Goal: Task Accomplishment & Management: Manage account settings

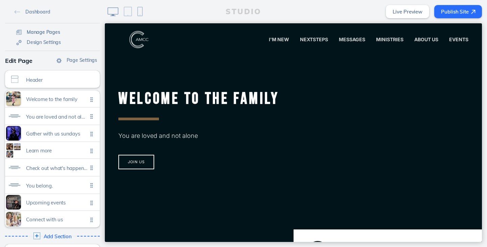
click at [49, 32] on span "Manage Pages" at bounding box center [43, 32] width 33 height 6
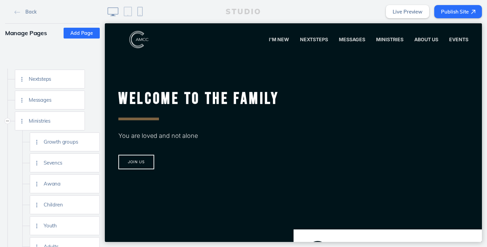
scroll to position [169, 0]
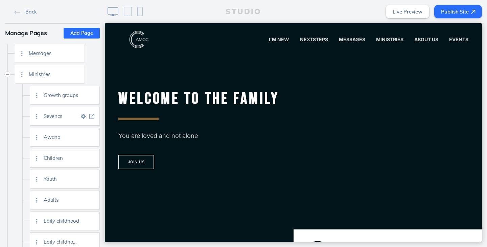
click at [92, 117] on img at bounding box center [91, 116] width 5 height 5
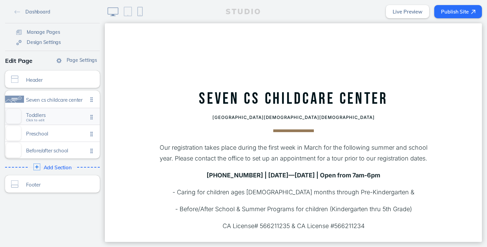
click at [60, 115] on span "Toddlers" at bounding box center [57, 115] width 62 height 6
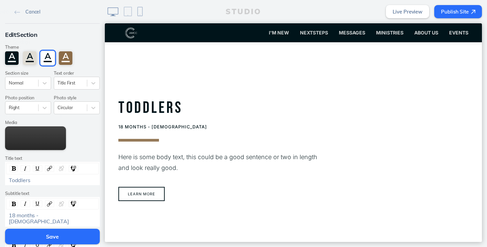
scroll to position [238, 0]
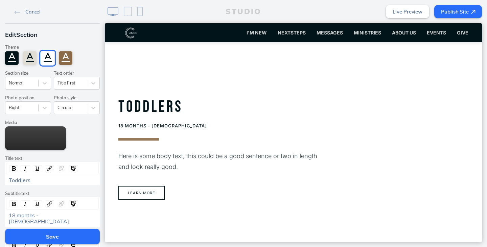
click at [24, 15] on link "Cancel" at bounding box center [27, 11] width 31 height 10
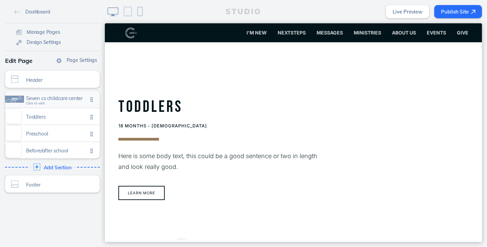
click at [64, 95] on div "Seven cs childcare center Click to edit" at bounding box center [52, 99] width 95 height 17
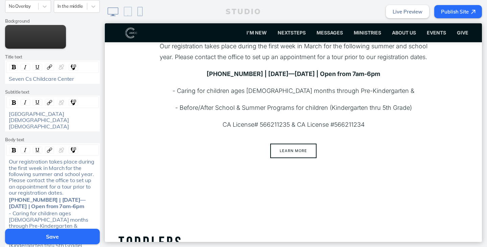
scroll to position [0, 0]
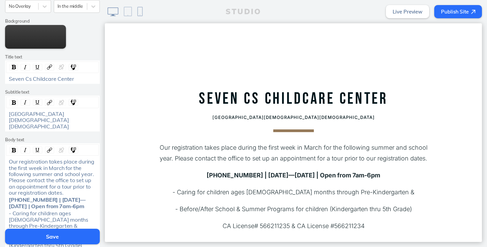
click at [45, 236] on button "Save" at bounding box center [52, 237] width 95 height 16
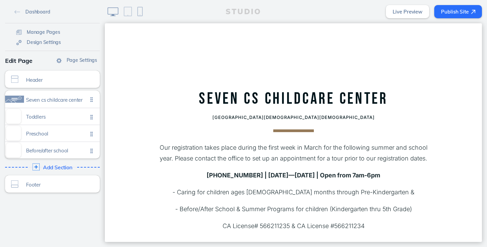
click at [62, 165] on span "Add Section" at bounding box center [57, 168] width 29 height 6
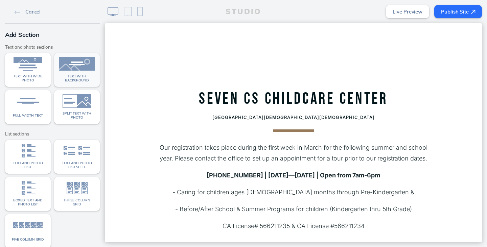
click at [71, 68] on img at bounding box center [76, 64] width 35 height 14
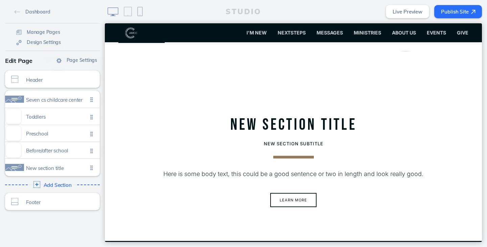
scroll to position [740, 0]
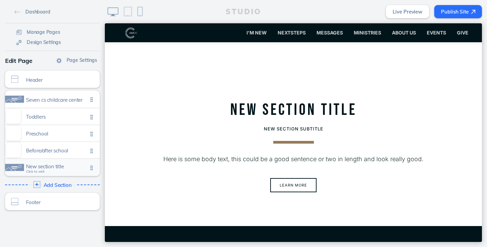
click at [55, 171] on div "New section title Click to edit" at bounding box center [52, 167] width 95 height 17
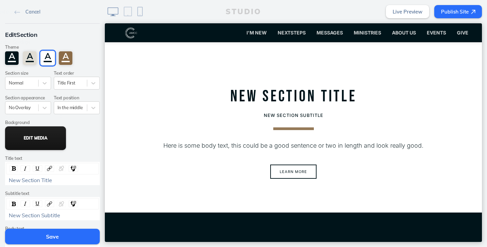
scroll to position [759, 0]
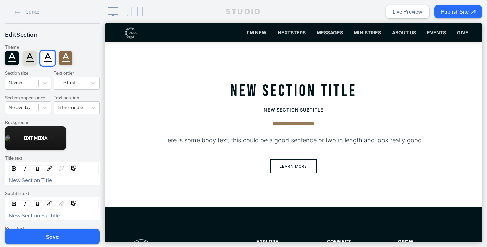
click at [55, 148] on button "Edit Media" at bounding box center [35, 138] width 61 height 24
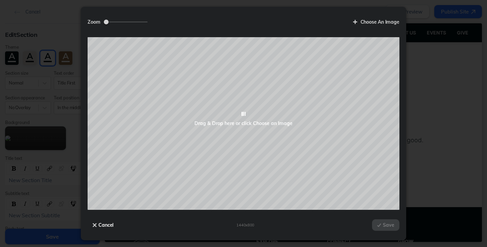
click at [99, 229] on button "Cancel" at bounding box center [103, 224] width 31 height 11
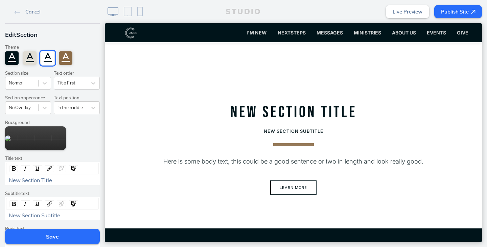
scroll to position [654, 0]
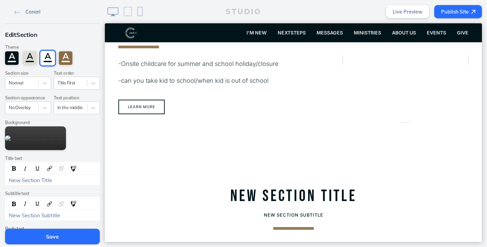
click at [26, 13] on span "Cancel" at bounding box center [32, 12] width 15 height 6
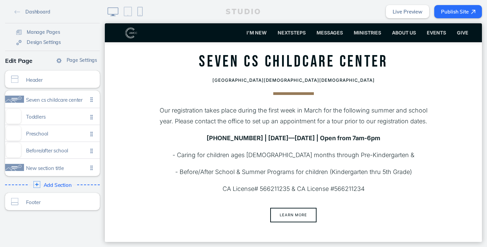
scroll to position [0, 0]
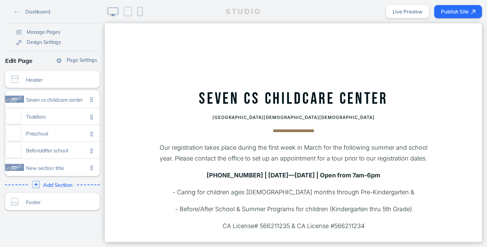
click at [55, 185] on span "Add Section" at bounding box center [57, 185] width 29 height 6
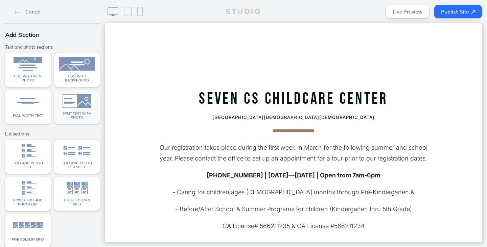
click at [68, 106] on img at bounding box center [76, 101] width 35 height 14
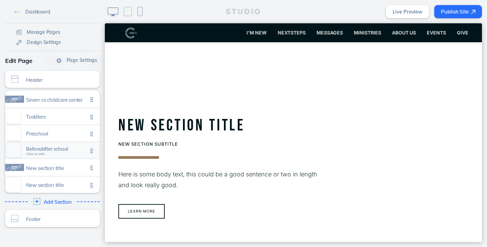
scroll to position [899, 0]
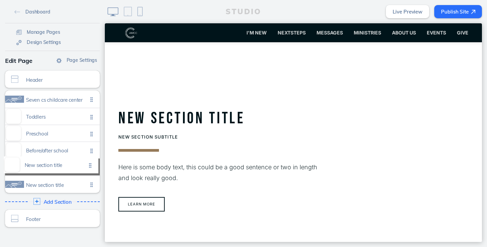
drag, startPoint x: 87, startPoint y: 188, endPoint x: 88, endPoint y: 168, distance: 19.6
click at [88, 168] on ul "Seven cs childcare center Click to edit Toddlers Click to edit Preschool Click …" at bounding box center [52, 142] width 95 height 102
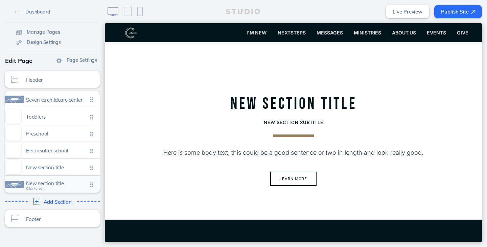
click at [53, 189] on div "New section title Click to edit" at bounding box center [52, 184] width 95 height 17
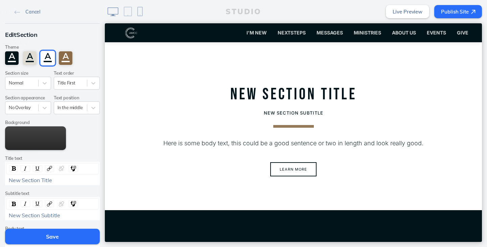
scroll to position [909, 0]
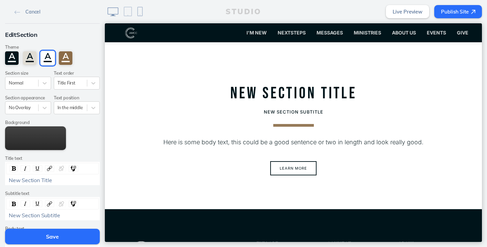
click at [54, 183] on div "New Section Title" at bounding box center [53, 180] width 88 height 6
click at [91, 214] on div "New Section Subtitle" at bounding box center [53, 215] width 88 height 6
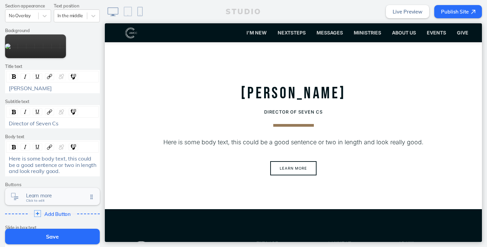
scroll to position [101, 0]
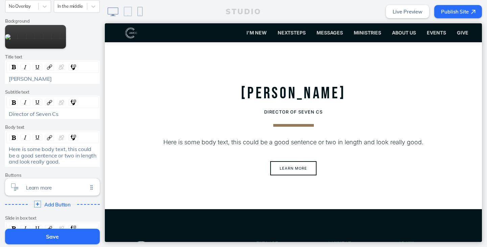
click at [54, 161] on span "Here is some body text, this could be a good sentence or two in length and look…" at bounding box center [53, 155] width 89 height 19
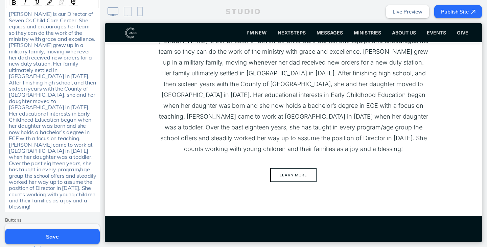
scroll to position [270, 0]
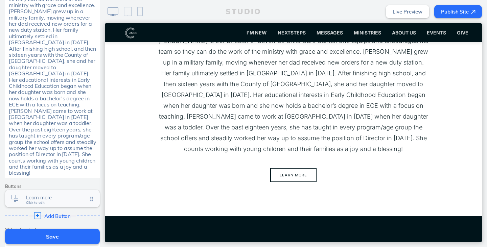
click at [42, 195] on span "Learn more" at bounding box center [57, 198] width 62 height 6
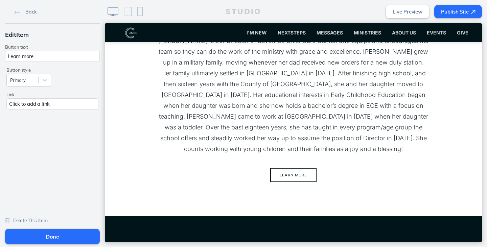
drag, startPoint x: 45, startPoint y: 53, endPoint x: 0, endPoint y: 61, distance: 45.6
click at [0, 61] on div "Edit Item Button text Learn more Button style Primary Link Click to add a link" at bounding box center [52, 70] width 105 height 92
type input "Contact [PERSON_NAME]"
click at [23, 101] on div "Click to add a link" at bounding box center [52, 103] width 92 height 11
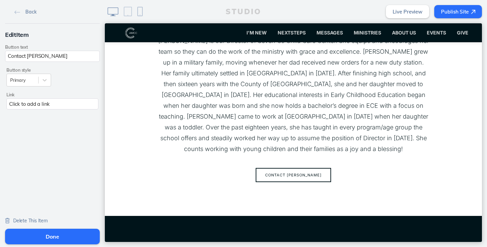
scroll to position [0, 0]
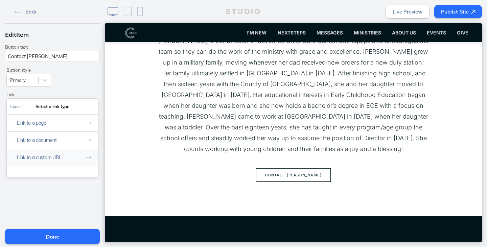
click at [37, 154] on button "Link to a custom URL" at bounding box center [52, 157] width 91 height 17
click at [40, 139] on input "text" at bounding box center [52, 134] width 85 height 11
type input "a"
type input "mailto:info@camcc.net"
click at [88, 102] on button "Done" at bounding box center [89, 106] width 17 height 15
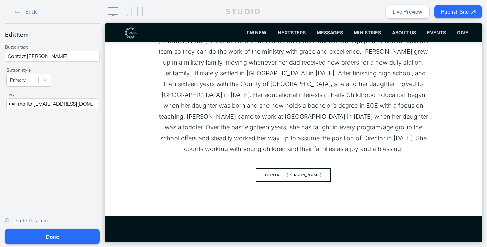
click at [51, 234] on button "Done" at bounding box center [52, 237] width 95 height 16
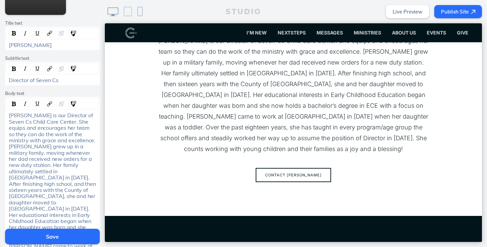
scroll to position [304, 0]
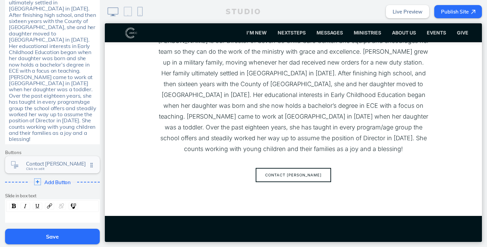
click at [26, 161] on span "Contact wendi" at bounding box center [57, 164] width 62 height 6
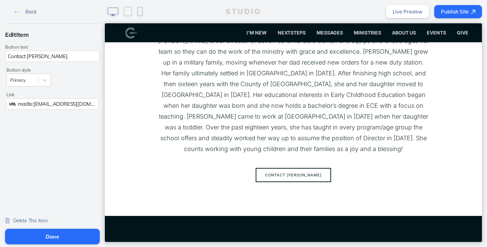
drag, startPoint x: 40, startPoint y: 55, endPoint x: 24, endPoint y: 57, distance: 15.9
click at [24, 57] on input "Contact [PERSON_NAME]" at bounding box center [52, 56] width 95 height 11
type input "Contact Us"
click at [44, 233] on button "Done" at bounding box center [52, 237] width 95 height 16
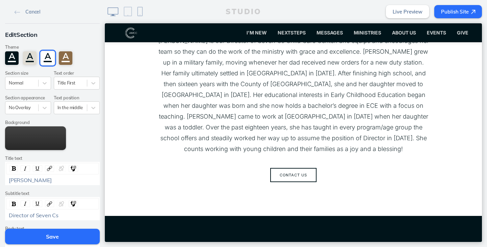
click at [50, 236] on button "Save" at bounding box center [52, 237] width 95 height 16
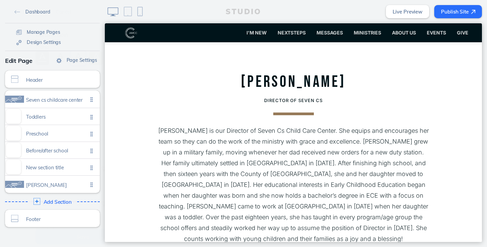
scroll to position [876, 0]
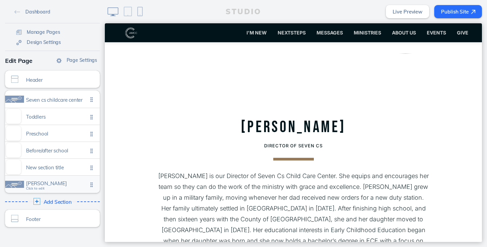
click at [54, 185] on span "[PERSON_NAME]" at bounding box center [57, 184] width 62 height 6
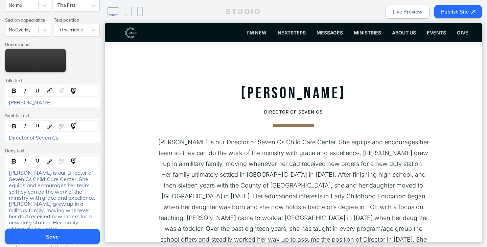
scroll to position [0, 0]
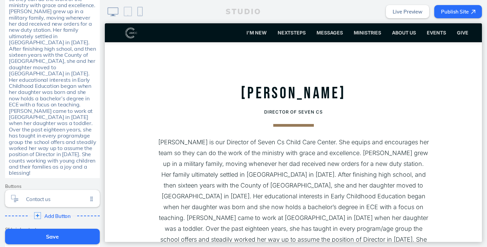
click at [64, 147] on span "[PERSON_NAME] is our Director of Seven Cs Child Care Center. She equips and enc…" at bounding box center [53, 76] width 89 height 199
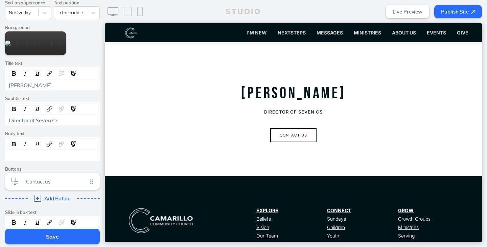
scroll to position [38, 0]
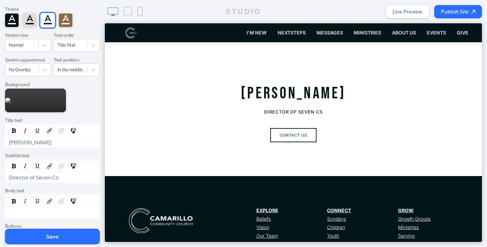
click at [55, 232] on button "Save" at bounding box center [52, 237] width 95 height 16
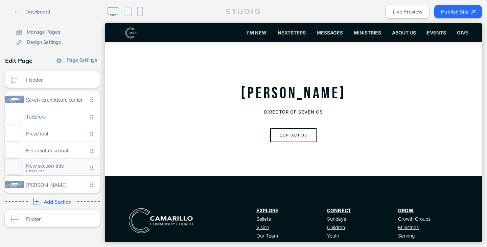
click at [56, 167] on span "New section title" at bounding box center [57, 166] width 62 height 6
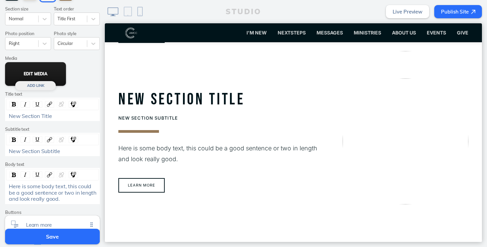
scroll to position [101, 0]
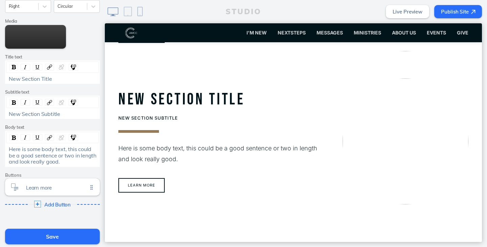
click at [43, 155] on span "Here is some body text, this could be a good sentence or two in length and look…" at bounding box center [53, 155] width 89 height 19
click at [42, 76] on span "New Section Title" at bounding box center [30, 78] width 43 height 7
click at [56, 151] on span "Here is some body text, this could be a good sentence or two in length and look…" at bounding box center [53, 155] width 89 height 19
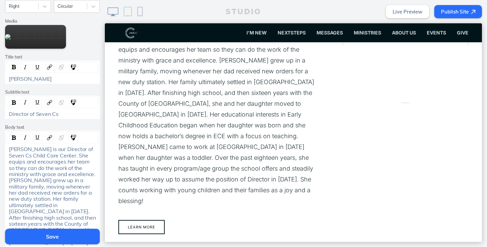
scroll to position [270, 0]
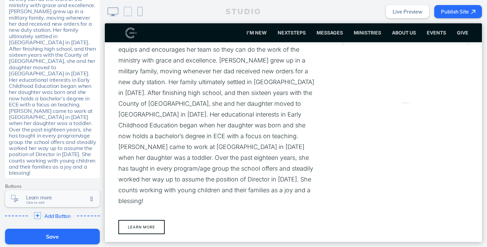
click at [62, 195] on span "Learn more" at bounding box center [57, 198] width 62 height 6
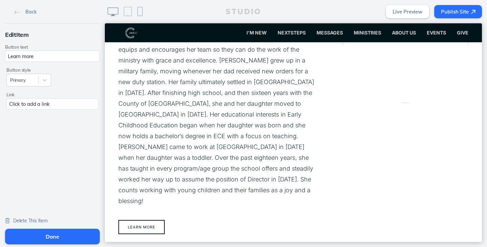
click at [74, 57] on input "Learn more" at bounding box center [52, 56] width 95 height 11
type input "Contact Us"
click at [68, 108] on div "Click to add a link" at bounding box center [52, 103] width 92 height 11
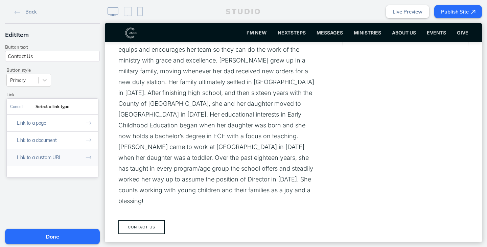
click at [53, 154] on button "Link to a custom URL" at bounding box center [52, 157] width 91 height 17
click at [58, 136] on input "text" at bounding box center [52, 134] width 85 height 11
type input "mailto:info@camcc.net"
click at [85, 110] on button "Done" at bounding box center [89, 106] width 17 height 15
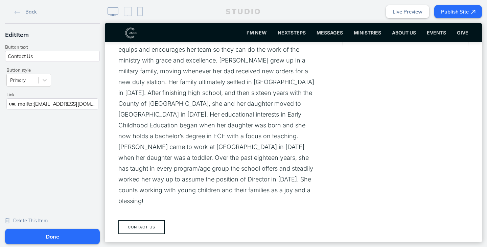
click at [45, 236] on button "Done" at bounding box center [52, 237] width 95 height 16
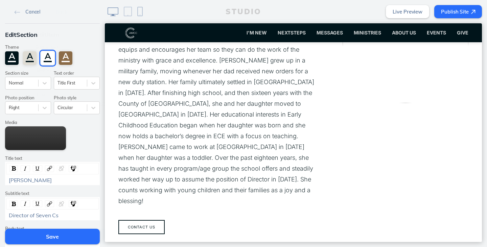
click at [44, 236] on button "Save" at bounding box center [52, 237] width 95 height 16
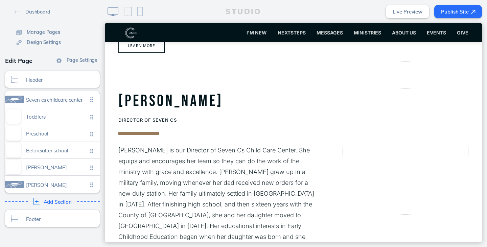
scroll to position [657, 0]
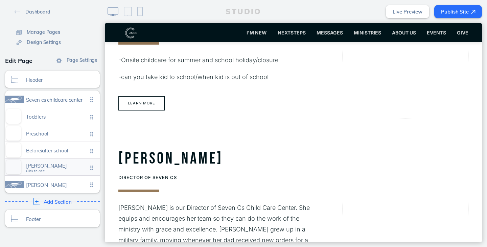
click at [42, 171] on div "Wendi keith Click to edit" at bounding box center [52, 167] width 95 height 17
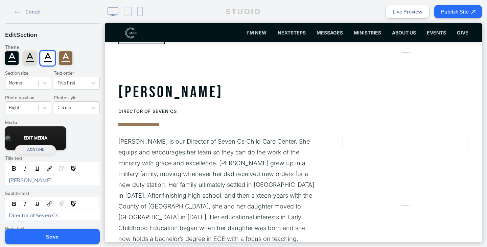
scroll to position [725, 0]
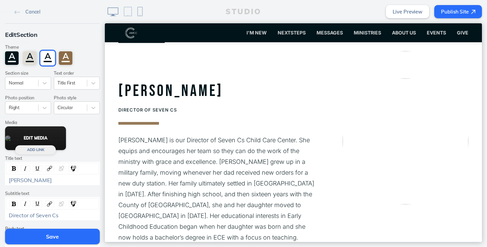
click at [36, 140] on button "Edit Media" at bounding box center [35, 138] width 61 height 24
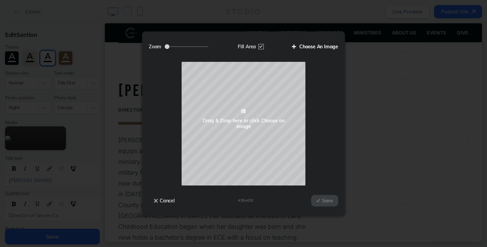
click at [305, 44] on label "Choose An Image" at bounding box center [312, 46] width 51 height 11
click at [0, 0] on input "Choose An Image" at bounding box center [0, 0] width 0 height 0
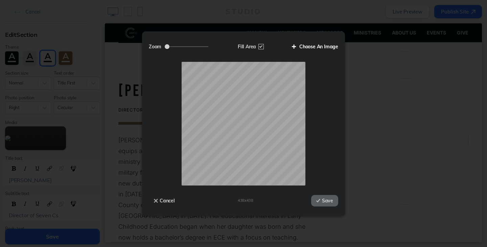
click at [325, 44] on label "Choose An Image" at bounding box center [312, 46] width 51 height 11
click at [0, 0] on input "Choose An Image" at bounding box center [0, 0] width 0 height 0
click at [316, 199] on img at bounding box center [318, 201] width 4 height 4
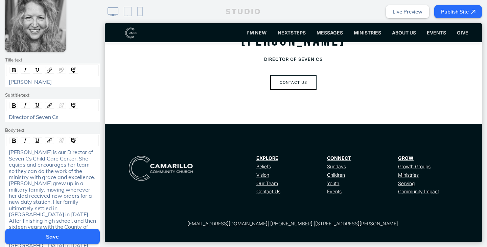
scroll to position [169, 0]
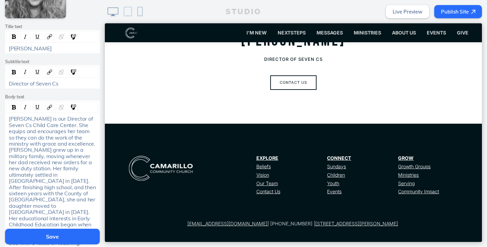
click at [60, 233] on button "Save" at bounding box center [52, 237] width 95 height 16
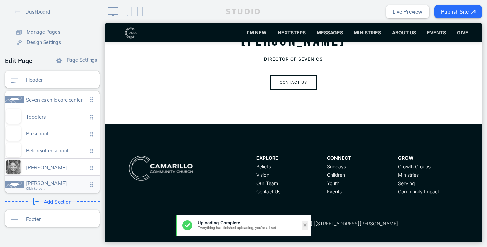
click at [54, 184] on span "Wendi keith" at bounding box center [57, 184] width 62 height 6
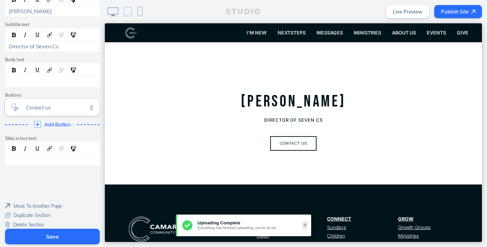
scroll to position [1036, 0]
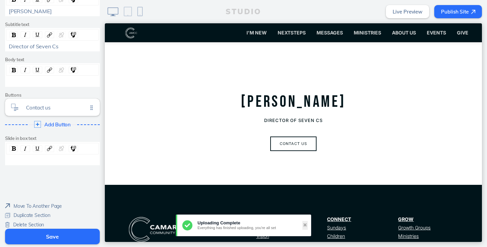
click at [28, 224] on span "Delete Section" at bounding box center [28, 225] width 31 height 6
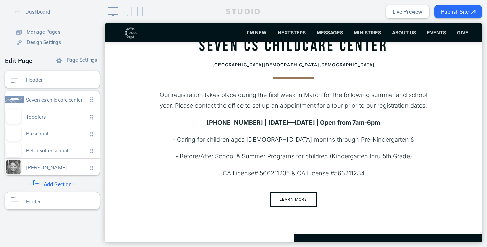
scroll to position [0, 0]
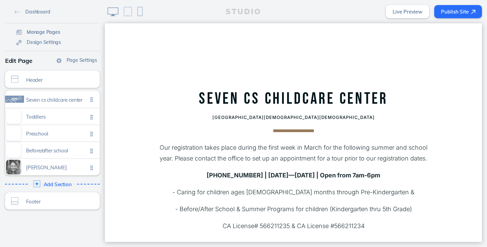
click at [33, 30] on span "Manage Pages" at bounding box center [43, 32] width 33 height 6
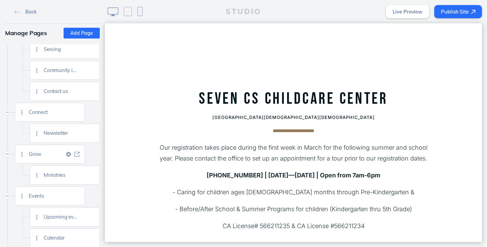
scroll to position [575, 0]
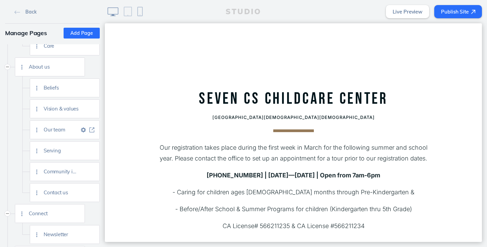
click at [90, 131] on img at bounding box center [91, 129] width 5 height 5
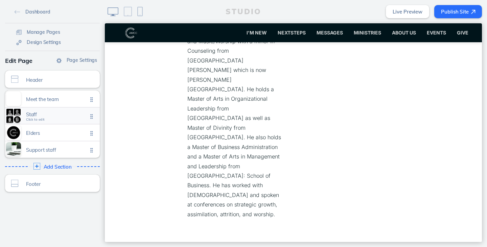
click at [26, 117] on span "Staff" at bounding box center [57, 115] width 62 height 6
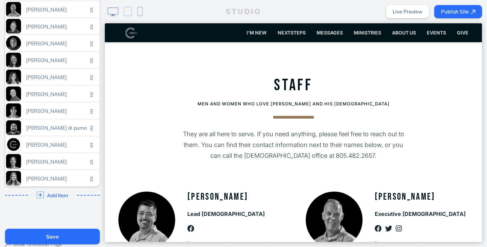
scroll to position [327, 0]
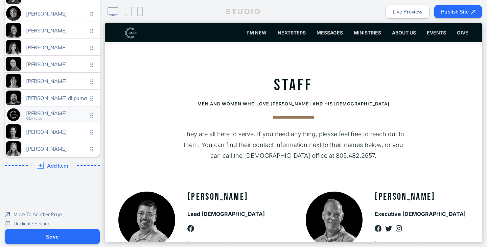
click at [43, 108] on div "Wendi keith Click to edit" at bounding box center [52, 114] width 95 height 17
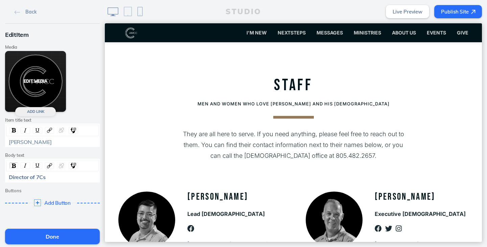
click at [37, 83] on button "Edit Media" at bounding box center [35, 81] width 61 height 61
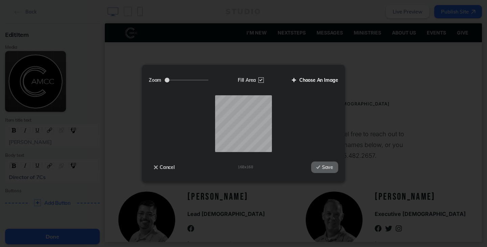
click at [317, 78] on label "Choose An Image" at bounding box center [312, 79] width 51 height 11
click at [0, 0] on input "Choose An Image" at bounding box center [0, 0] width 0 height 0
click at [256, 158] on div "Zoom Fill Area Choose An Image Drop your file here Cancel 168 x 168 Save" at bounding box center [243, 124] width 203 height 118
click at [327, 165] on button "Save" at bounding box center [324, 167] width 27 height 11
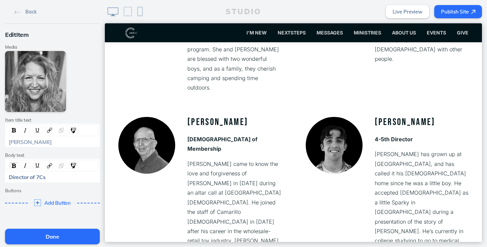
scroll to position [1503, 0]
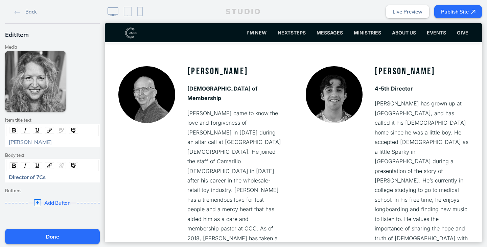
click at [54, 178] on div "Director of 7Cs" at bounding box center [53, 177] width 88 height 6
click at [58, 189] on div "Director of 7Cs" at bounding box center [52, 174] width 95 height 31
click at [60, 188] on div "Director of 7Cs" at bounding box center [52, 181] width 93 height 16
click at [65, 184] on div "rdw-editor" at bounding box center [53, 185] width 88 height 6
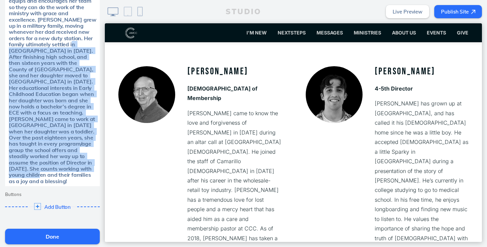
scroll to position [109, 0]
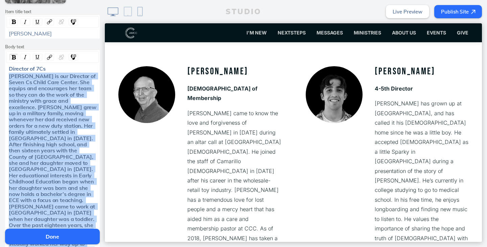
drag, startPoint x: 82, startPoint y: 129, endPoint x: 6, endPoint y: 77, distance: 92.7
click at [6, 77] on div "[PERSON_NAME] is our Director of Seven Cs Child Care Center. She equips and enc…" at bounding box center [52, 172] width 92 height 199
click at [12, 59] on img "rdw-inline-control" at bounding box center [14, 57] width 4 height 4
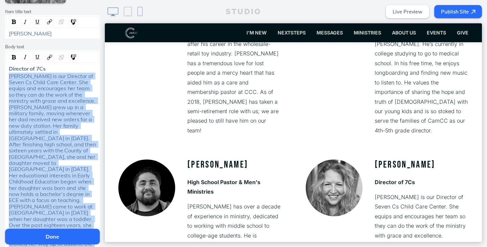
scroll to position [1706, 0]
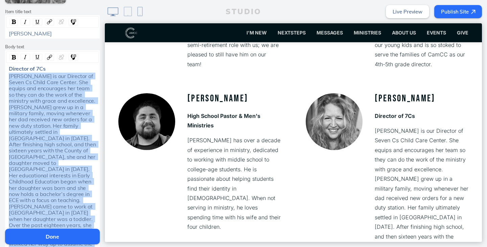
click at [75, 151] on span "[PERSON_NAME] is our Director of Seven Cs Child Care Center. She equips and enc…" at bounding box center [53, 172] width 89 height 199
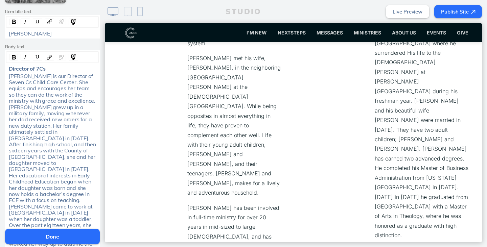
scroll to position [320, 0]
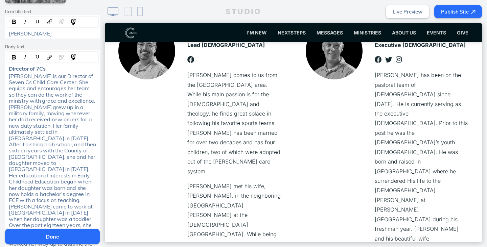
click at [46, 235] on button "Done" at bounding box center [52, 237] width 95 height 16
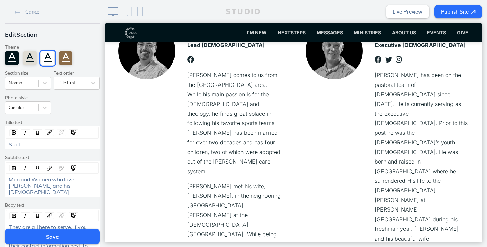
click at [46, 234] on button "Save" at bounding box center [52, 237] width 95 height 16
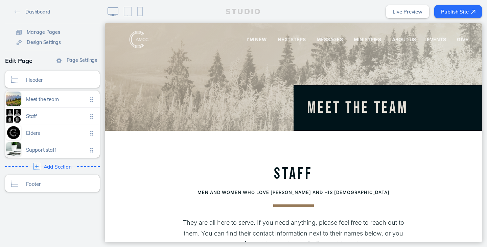
scroll to position [0, 0]
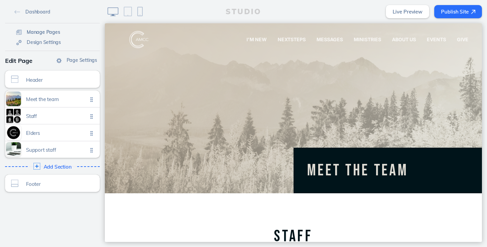
click at [27, 32] on span "Manage Pages" at bounding box center [43, 32] width 33 height 6
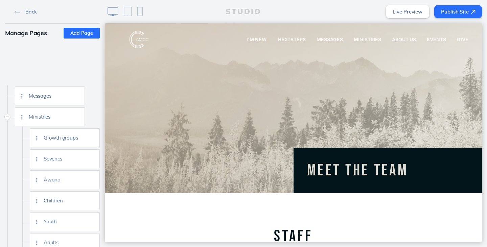
scroll to position [169, 0]
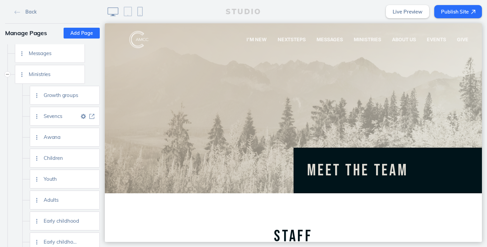
click at [92, 118] on img at bounding box center [91, 116] width 5 height 5
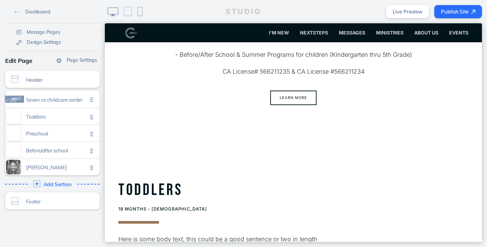
scroll to position [169, 0]
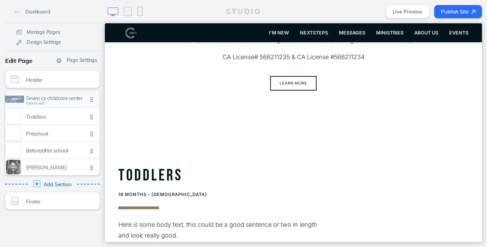
click at [61, 101] on span "Seven cs childcare center Click to edit" at bounding box center [57, 100] width 62 height 6
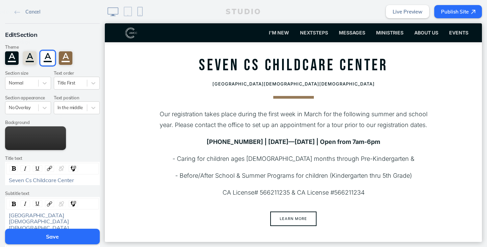
scroll to position [0, 0]
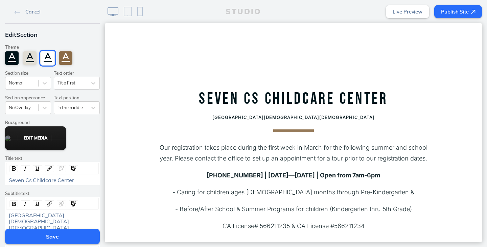
click at [9, 137] on button "Edit Media" at bounding box center [35, 138] width 61 height 24
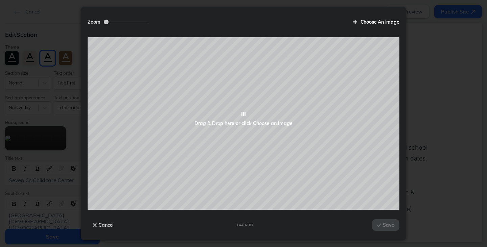
click at [374, 22] on label "Choose An Image" at bounding box center [373, 21] width 51 height 11
click at [0, 0] on input "Choose An Image" at bounding box center [0, 0] width 0 height 0
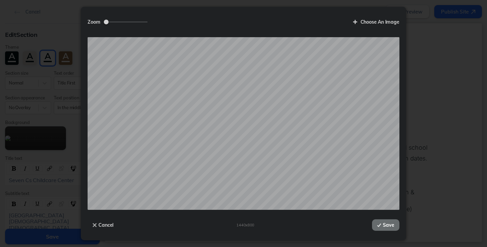
click at [385, 222] on button "Save" at bounding box center [385, 224] width 27 height 11
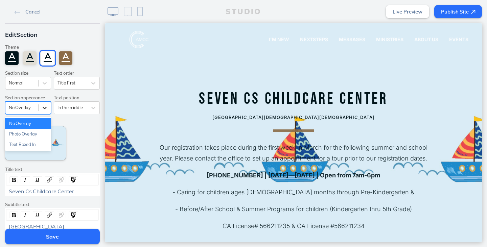
click at [41, 111] on icon at bounding box center [44, 107] width 7 height 7
click at [38, 135] on div "Photo Overlay" at bounding box center [28, 134] width 46 height 10
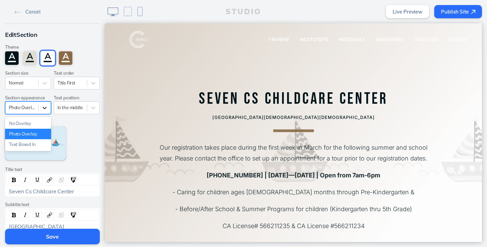
click at [39, 105] on div at bounding box center [45, 108] width 12 height 12
click at [38, 143] on div "Text Boxed In" at bounding box center [28, 144] width 46 height 10
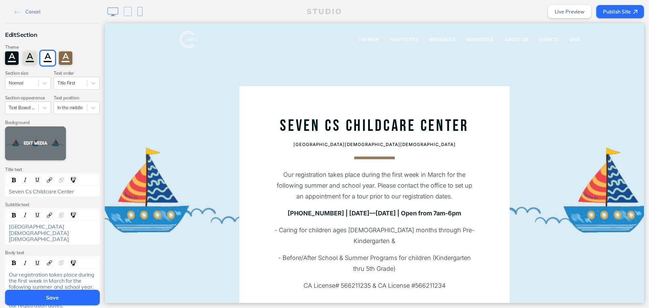
click at [29, 138] on button "Edit Media" at bounding box center [35, 143] width 61 height 34
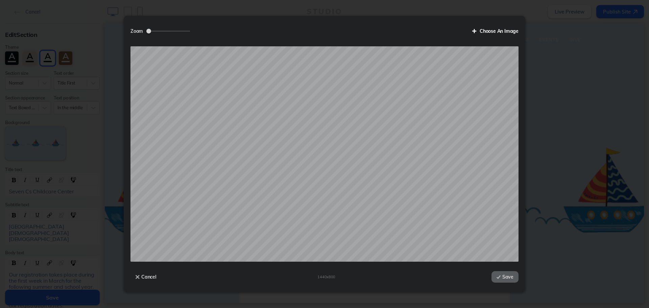
click at [486, 34] on label "Choose An Image" at bounding box center [492, 30] width 51 height 11
click at [0, 0] on input "Choose An Image" at bounding box center [0, 0] width 0 height 0
click at [486, 247] on button "Save" at bounding box center [505, 276] width 27 height 11
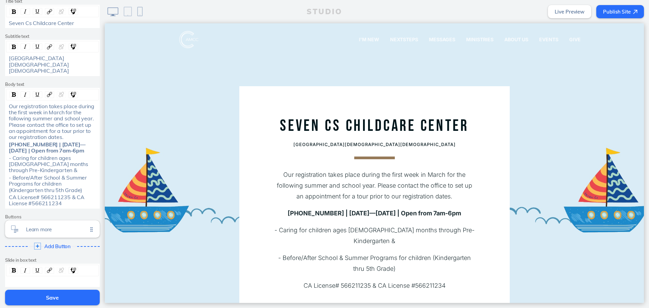
scroll to position [169, 0]
click at [82, 193] on div "CA License# 566211235 & CA License #566211234" at bounding box center [53, 199] width 88 height 13
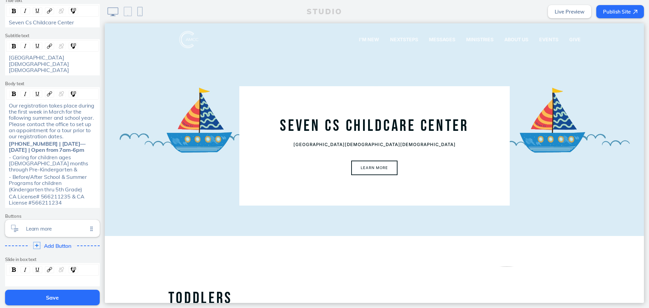
scroll to position [130, 0]
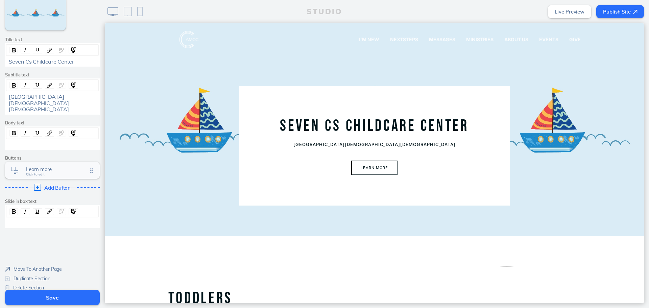
click at [45, 166] on span "Learn more" at bounding box center [57, 169] width 62 height 6
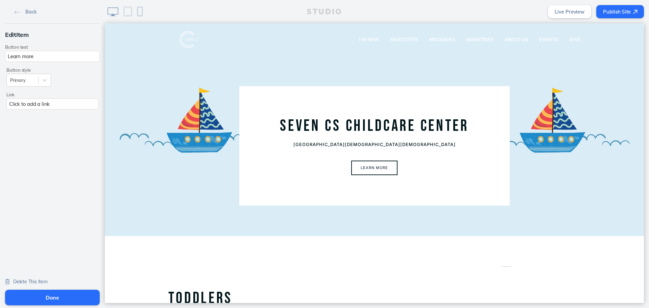
click at [29, 247] on span "Delete This Item" at bounding box center [30, 282] width 34 height 6
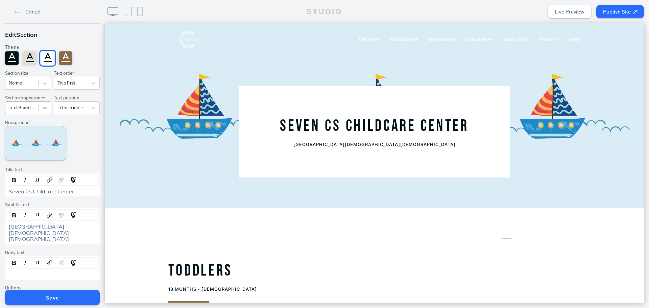
click at [39, 103] on div at bounding box center [45, 108] width 12 height 12
click at [31, 124] on div "No Overlay" at bounding box center [28, 123] width 46 height 10
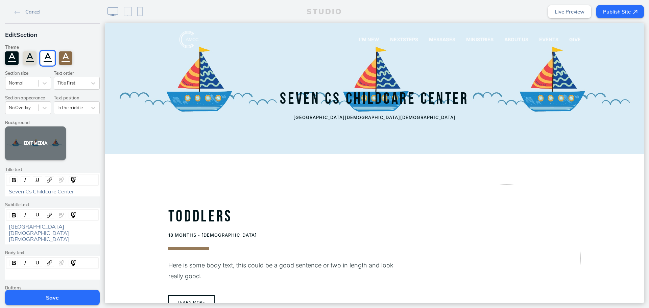
click at [39, 142] on button "Edit Media" at bounding box center [35, 143] width 61 height 34
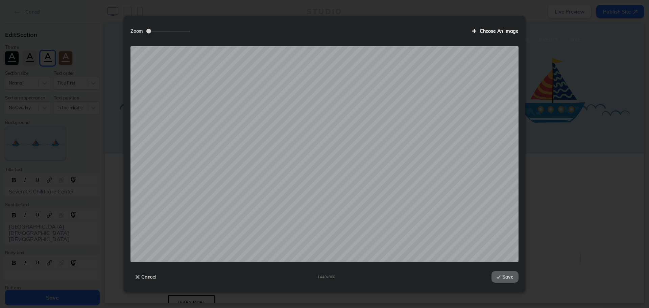
click at [486, 30] on label "Choose An Image" at bounding box center [492, 30] width 51 height 11
click at [0, 0] on input "Choose An Image" at bounding box center [0, 0] width 0 height 0
click at [486, 247] on button "Save" at bounding box center [505, 276] width 27 height 11
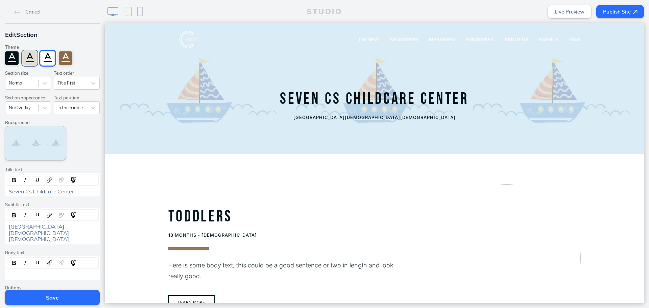
click at [33, 58] on div "A" at bounding box center [30, 58] width 14 height 14
click at [26, 58] on div "A" at bounding box center [30, 58] width 14 height 14
click at [5, 58] on div "A" at bounding box center [12, 58] width 14 height 14
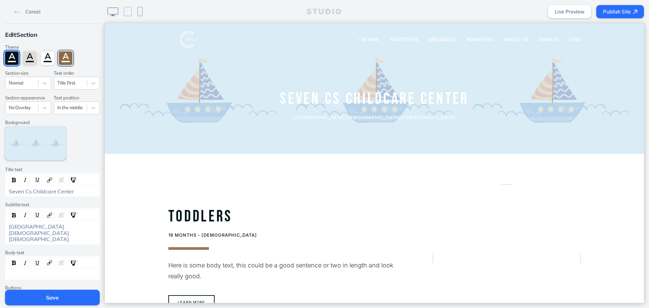
click at [65, 54] on div "A" at bounding box center [66, 58] width 14 height 14
click at [28, 58] on div "A" at bounding box center [30, 58] width 14 height 14
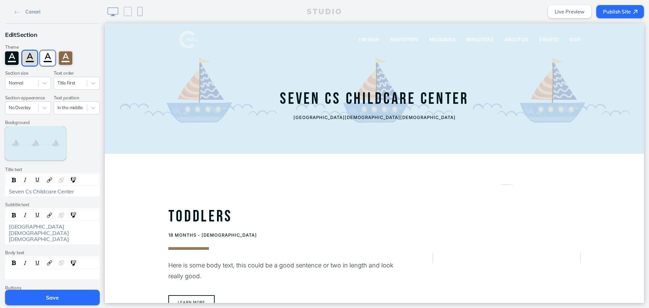
click at [42, 58] on div "A" at bounding box center [48, 58] width 14 height 14
click at [27, 59] on div "A" at bounding box center [30, 58] width 14 height 14
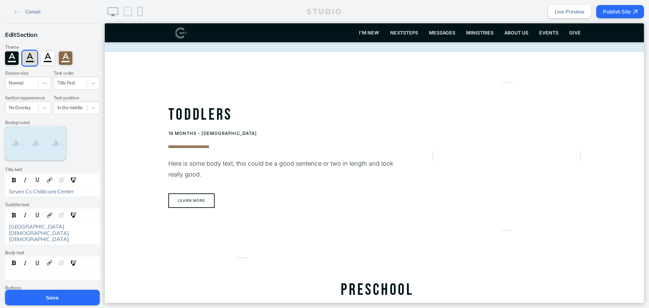
scroll to position [0, 0]
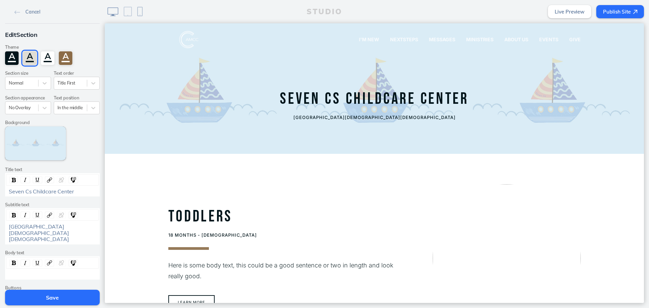
click at [71, 247] on button "Save" at bounding box center [52, 298] width 95 height 16
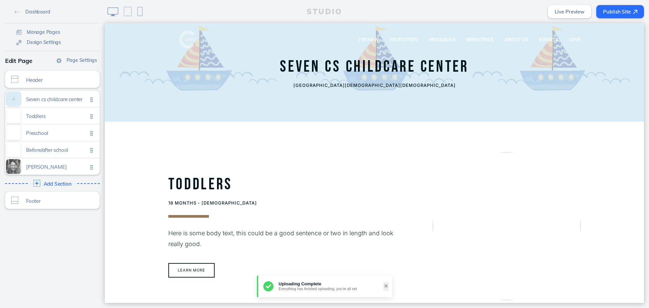
scroll to position [68, 0]
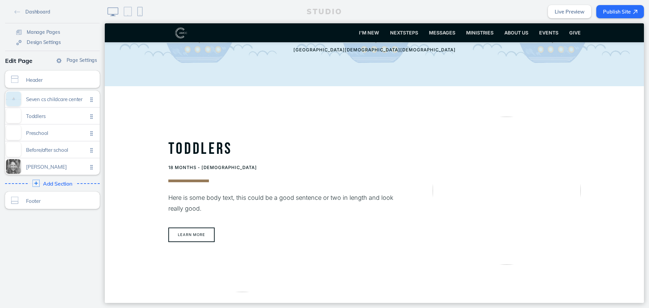
click at [48, 185] on span "Add Section" at bounding box center [57, 184] width 29 height 6
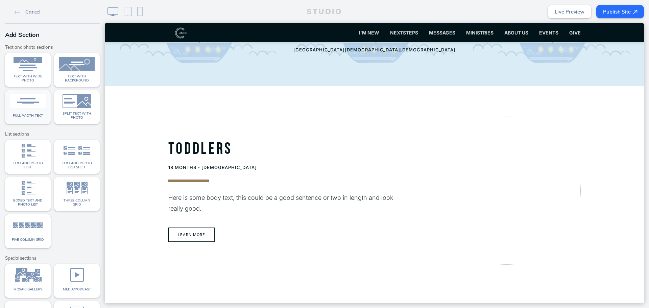
click at [32, 118] on div "Full width text" at bounding box center [27, 115] width 35 height 9
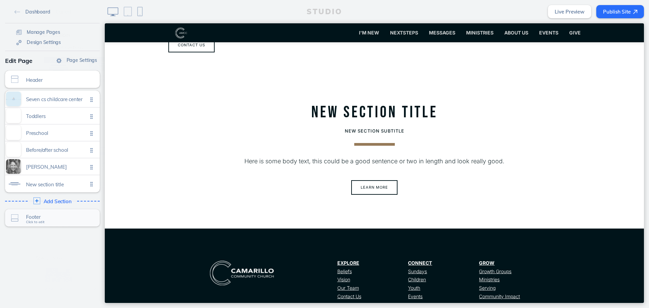
scroll to position [898, 0]
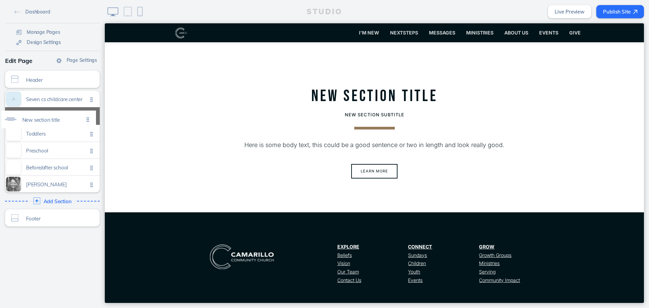
drag, startPoint x: 88, startPoint y: 188, endPoint x: 88, endPoint y: 121, distance: 66.9
click at [88, 121] on ul "Seven cs childcare center Click to edit Toddlers Click to edit Preschool Click …" at bounding box center [52, 142] width 95 height 102
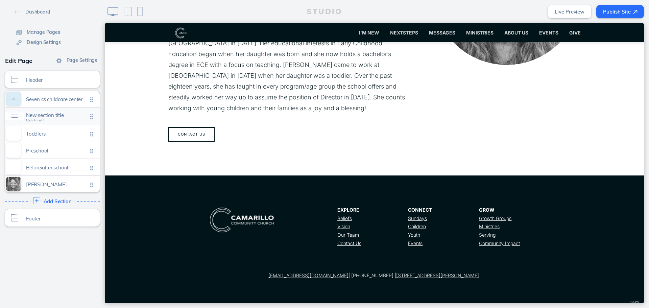
click at [57, 119] on span "New section title Click to edit" at bounding box center [57, 117] width 62 height 6
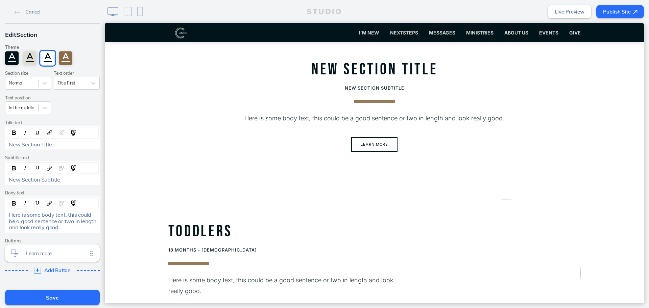
scroll to position [112, 0]
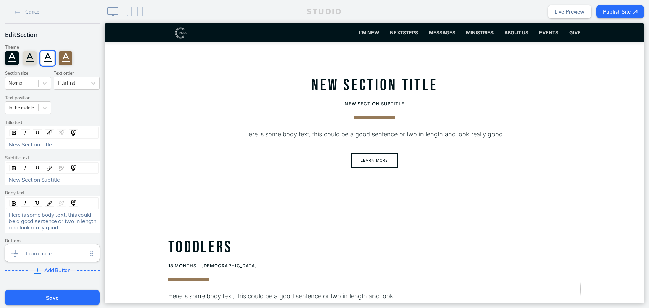
click at [71, 228] on div "Here is some body text, this could be a good sentence or two in length and look…" at bounding box center [53, 221] width 88 height 19
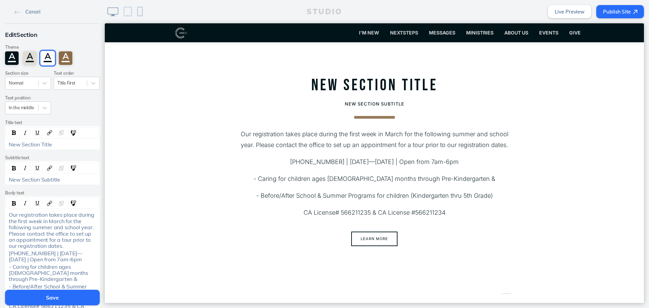
drag, startPoint x: 80, startPoint y: 175, endPoint x: -27, endPoint y: 176, distance: 107.5
click at [0, 176] on html "Cancel Edit Section Theme A A A A Section size Normal Text order Title First Te…" at bounding box center [324, 154] width 649 height 308
drag, startPoint x: 66, startPoint y: 177, endPoint x: 4, endPoint y: 174, distance: 62.0
click at [5, 174] on div "New Section Subtitle" at bounding box center [52, 172] width 95 height 23
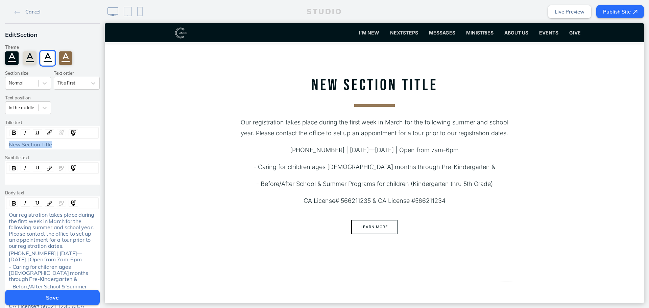
drag, startPoint x: 56, startPoint y: 142, endPoint x: 7, endPoint y: 142, distance: 49.0
click at [9, 142] on div "New Section Title" at bounding box center [53, 144] width 88 height 6
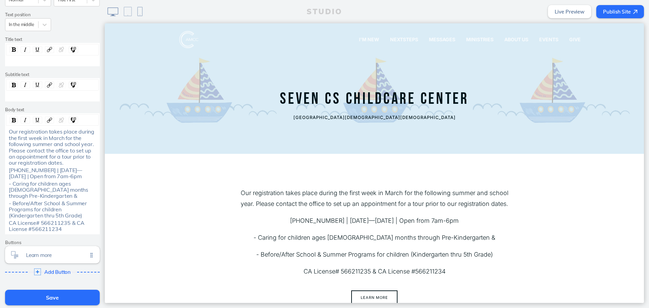
scroll to position [135, 0]
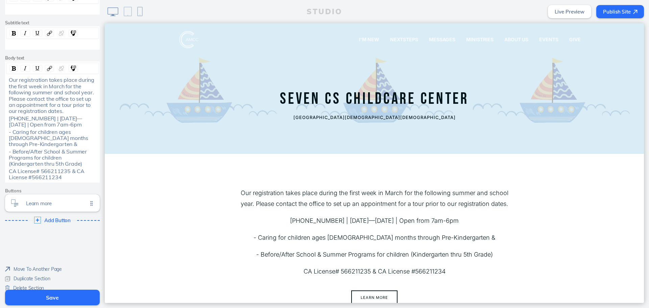
click at [9, 81] on span "Our registration takes place during the first week in March for the following s…" at bounding box center [52, 95] width 87 height 38
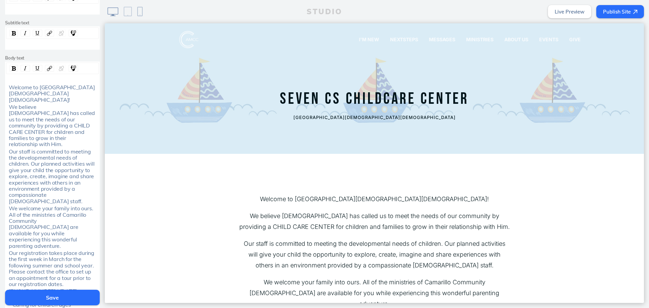
click at [9, 81] on div "rdw-editor" at bounding box center [53, 80] width 88 height 6
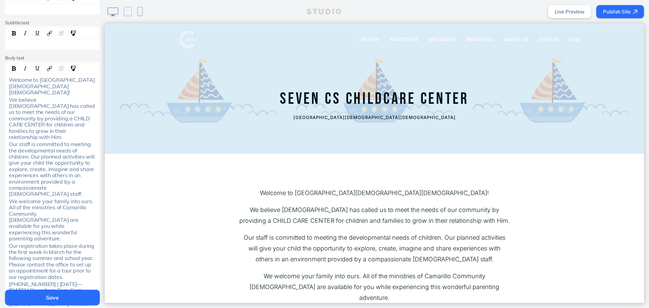
drag, startPoint x: 93, startPoint y: 84, endPoint x: 35, endPoint y: 78, distance: 57.5
click at [35, 78] on div "Welcome to [GEOGRAPHIC_DATA][DEMOGRAPHIC_DATA][DEMOGRAPHIC_DATA]!" at bounding box center [53, 86] width 88 height 19
click at [43, 96] on span "We believe God has called us to meet the needs of our community by providing a …" at bounding box center [53, 118] width 88 height 44
drag, startPoint x: 92, startPoint y: 87, endPoint x: -14, endPoint y: 70, distance: 107.5
click at [0, 70] on html "Cancel Edit Section Theme A A A A Section size Normal Text order Title First Te…" at bounding box center [324, 154] width 649 height 308
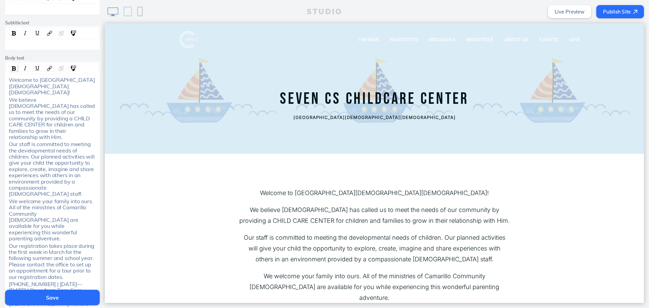
click at [10, 67] on div "rdw-inline-control" at bounding box center [13, 68] width 8 height 7
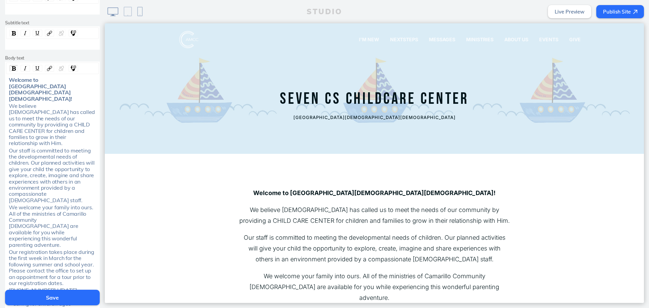
click at [40, 147] on span "Our staff is committed to meeting the developmental needs of children. Our plan…" at bounding box center [52, 175] width 87 height 56
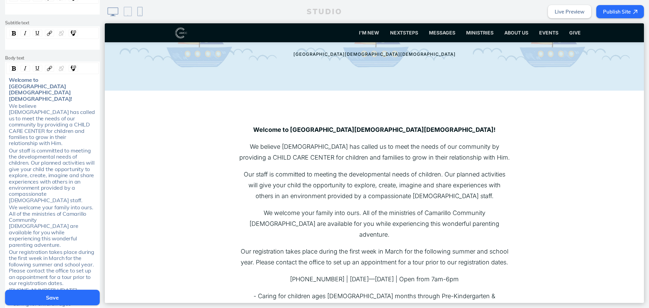
scroll to position [68, 0]
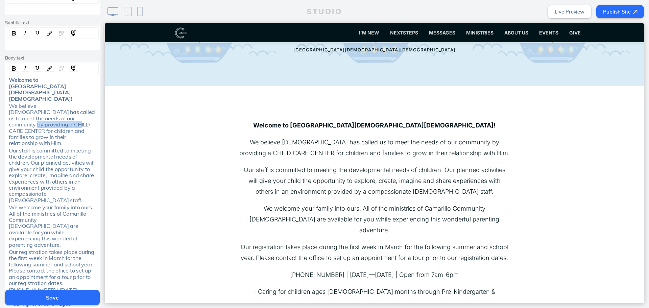
drag, startPoint x: 27, startPoint y: 119, endPoint x: 43, endPoint y: 111, distance: 18.0
click at [43, 111] on span "We believe God has called us to meet the needs of our community by providing a …" at bounding box center [53, 124] width 88 height 44
click at [9, 204] on span "We welcome your family into ours. All of the ministries of Camarillo Community …" at bounding box center [52, 226] width 86 height 44
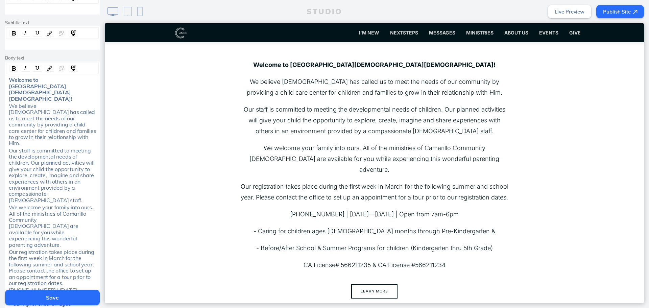
scroll to position [135, 0]
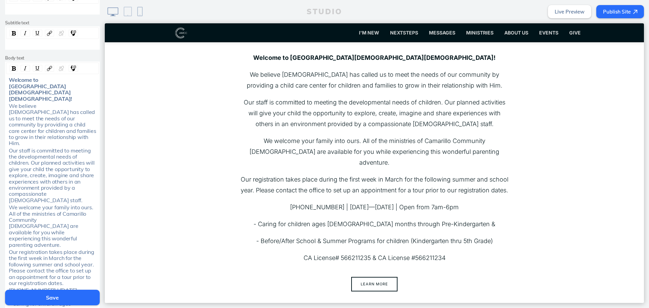
click at [9, 147] on span "Our staff is committed to meeting the developmental needs of children. Our plan…" at bounding box center [52, 175] width 87 height 56
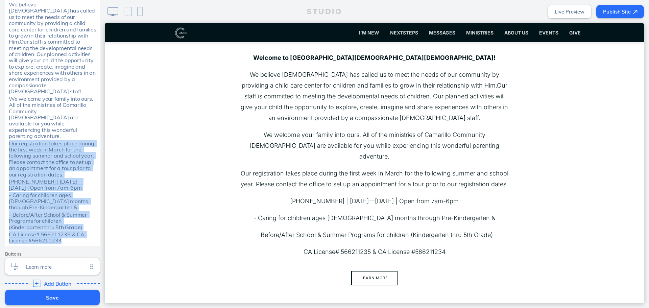
drag, startPoint x: 7, startPoint y: 215, endPoint x: 86, endPoint y: 240, distance: 82.1
click at [86, 240] on div "Edit Section Theme A A A A Section size Normal Text order Title First Text posi…" at bounding box center [52, 41] width 105 height 509
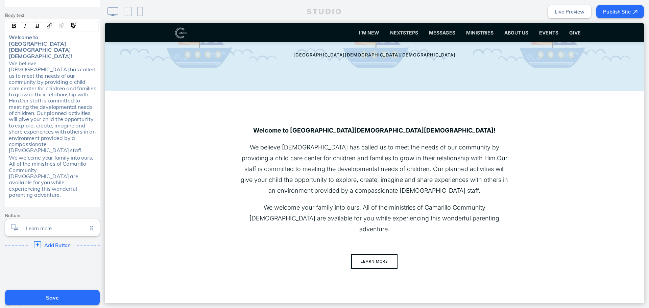
scroll to position [68, 0]
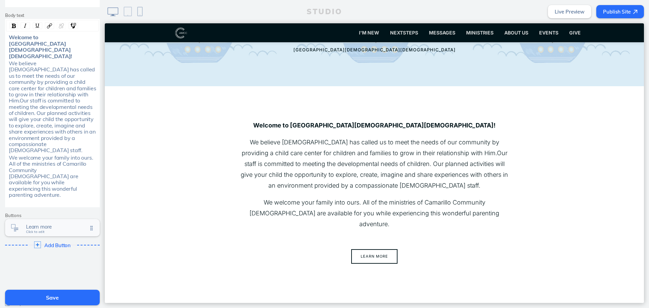
click at [46, 224] on span "Learn more" at bounding box center [57, 227] width 62 height 6
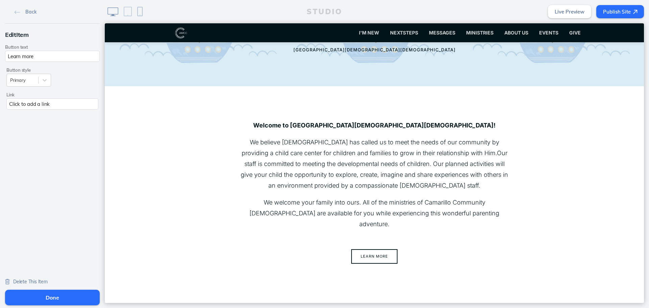
click at [29, 247] on span "Delete This Item" at bounding box center [30, 282] width 34 height 6
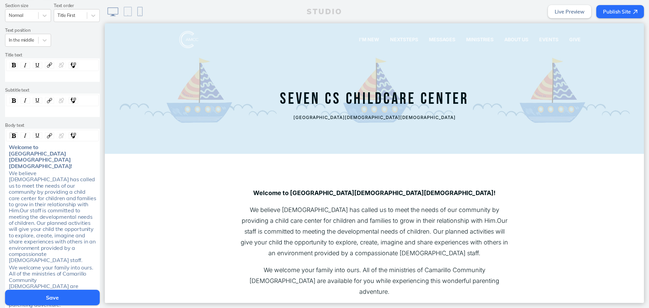
scroll to position [101, 0]
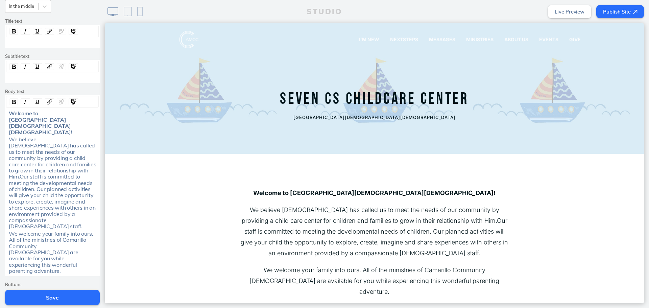
click at [95, 240] on div "We welcome your family into ours. All of the ministries of Camarillo Community …" at bounding box center [52, 253] width 92 height 44
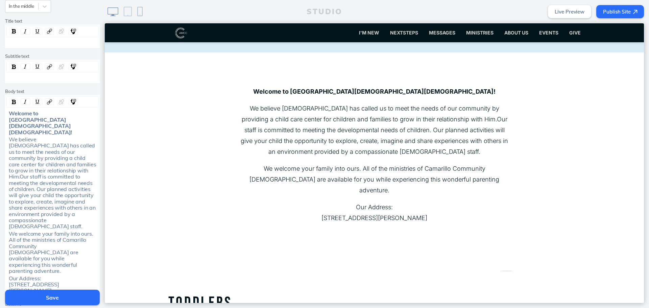
click at [45, 247] on div "Our Address: 1322 Las Posas Rd, Camarillo, CA 93010" at bounding box center [53, 284] width 88 height 19
click at [6, 247] on div "Our Address: 1322 Las Posas Rd, Camarillo, CA 93010" at bounding box center [52, 284] width 92 height 19
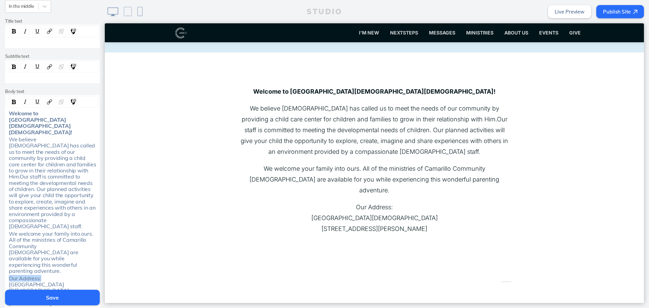
drag, startPoint x: 40, startPoint y: 247, endPoint x: 5, endPoint y: 247, distance: 34.8
click at [6, 247] on div "Our Address: Camarillo Community Church 1322 Las Posas Rd, Camarillo, CA 93010" at bounding box center [52, 290] width 92 height 31
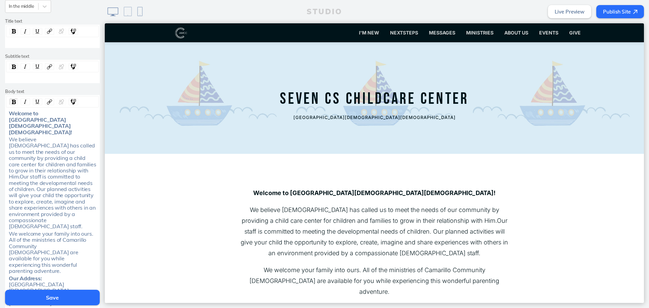
scroll to position [68, 0]
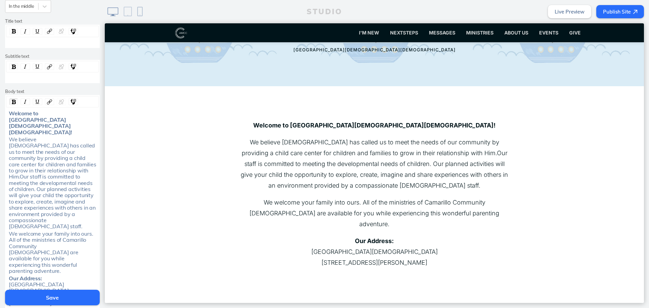
click at [83, 247] on div "Our Address: Camarillo Community Church 1322 Las Posas Rd, Camarillo, CA 93010" at bounding box center [53, 290] width 88 height 31
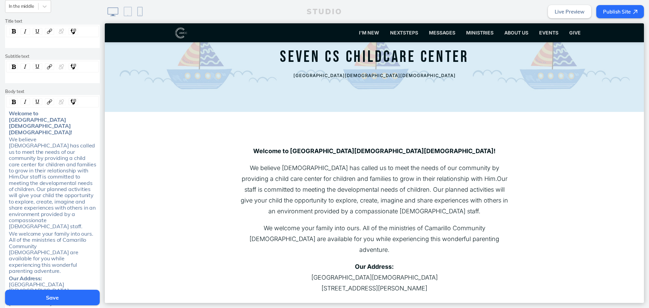
scroll to position [135, 0]
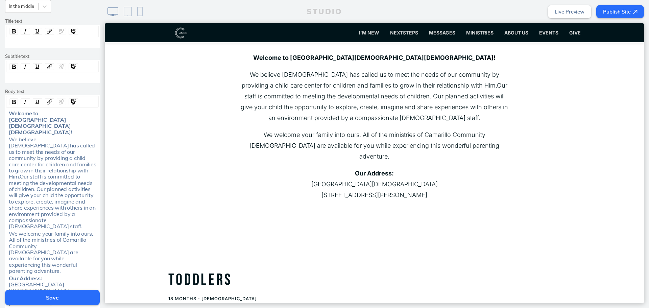
click at [9, 230] on span "We welcome your family into ours. All of the ministries of Camarillo Community …" at bounding box center [52, 252] width 86 height 44
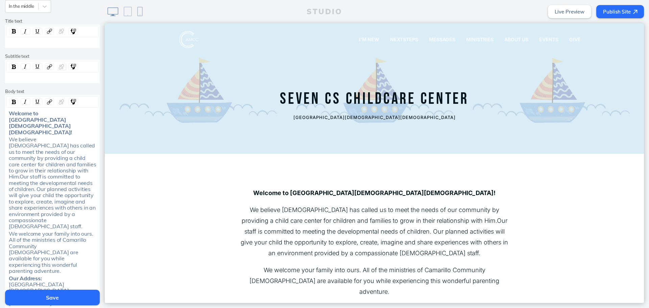
scroll to position [0, 0]
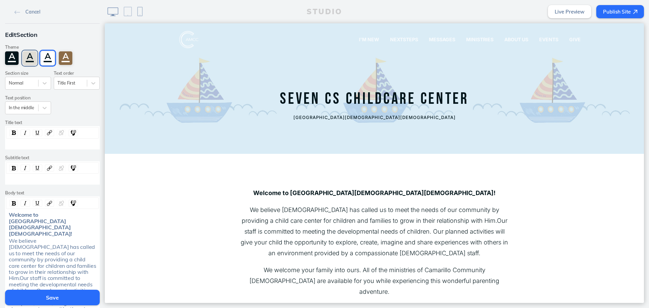
click at [28, 60] on div "A" at bounding box center [30, 58] width 14 height 14
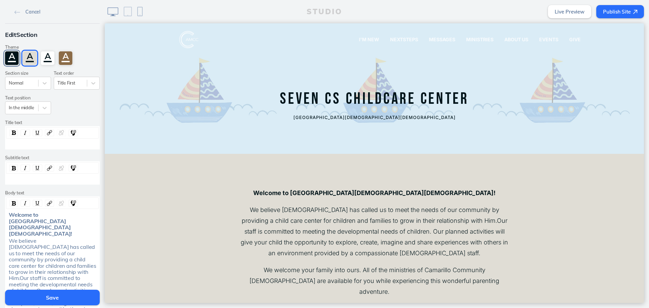
click at [9, 60] on div "A" at bounding box center [12, 58] width 14 height 14
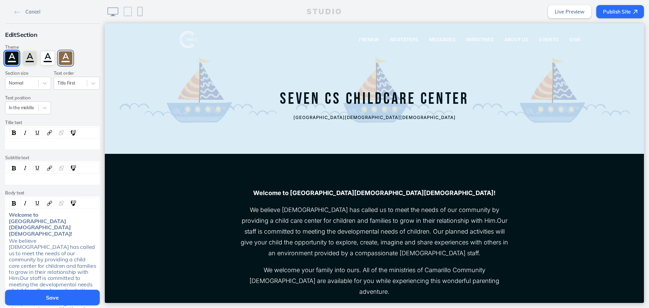
click at [67, 55] on div "A" at bounding box center [66, 58] width 14 height 14
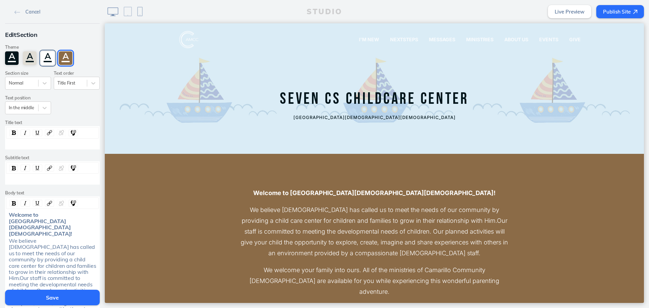
click at [45, 61] on div "A" at bounding box center [48, 58] width 14 height 14
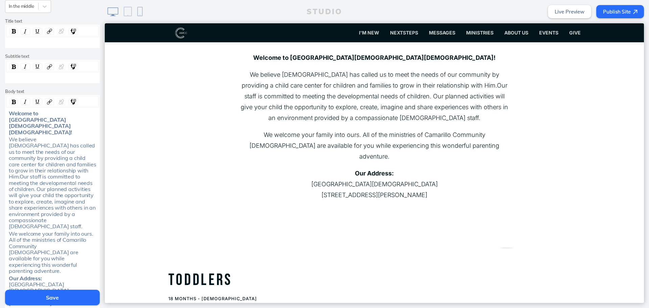
scroll to position [179, 0]
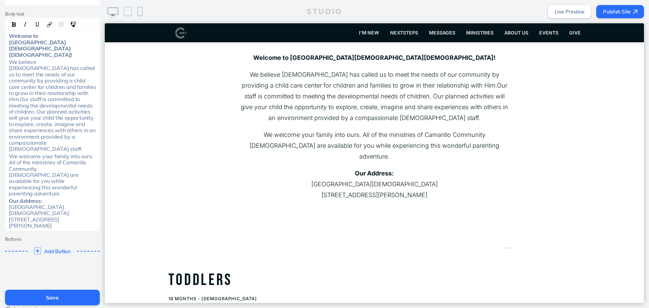
click at [55, 247] on button "Save" at bounding box center [52, 298] width 95 height 16
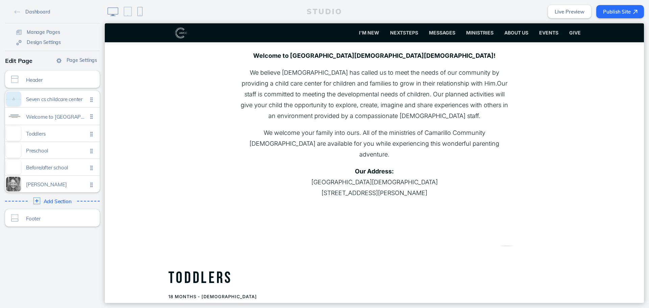
scroll to position [135, 0]
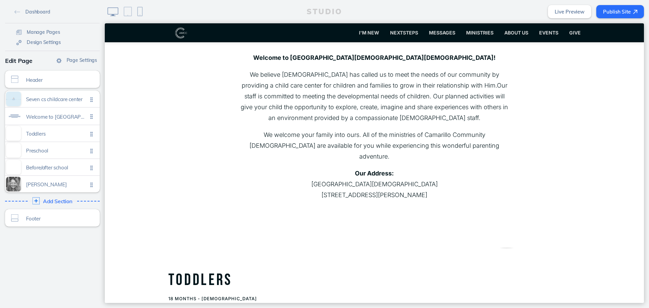
click at [52, 200] on span "Add Section" at bounding box center [57, 201] width 29 height 6
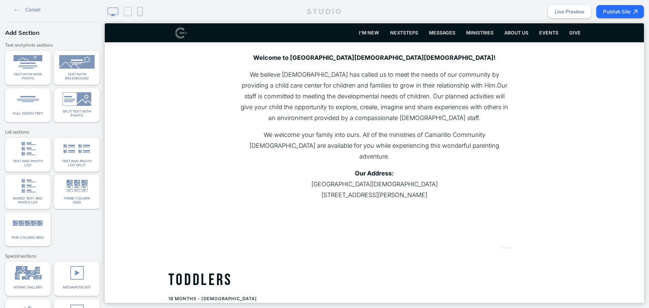
scroll to position [0, 0]
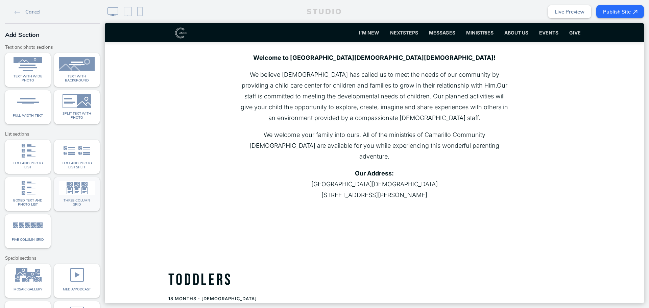
click at [87, 190] on img at bounding box center [76, 188] width 35 height 14
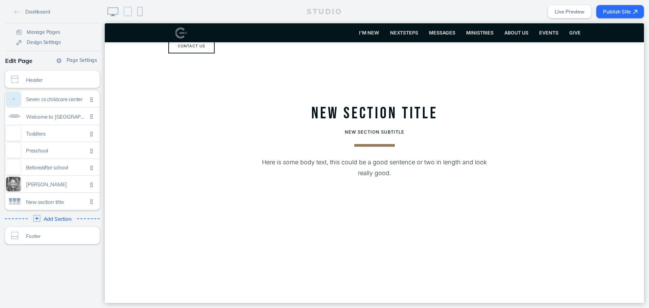
scroll to position [1082, 0]
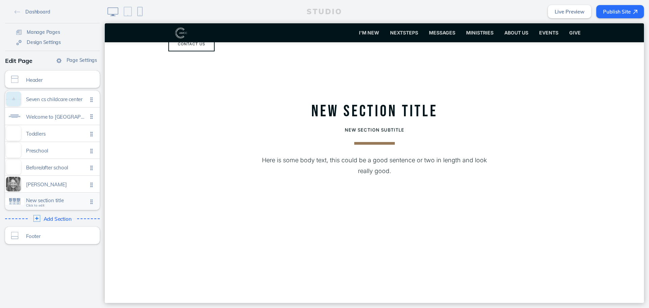
click at [27, 200] on span "New section title" at bounding box center [57, 200] width 62 height 6
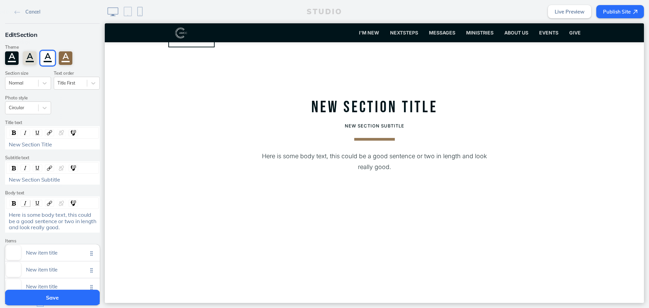
scroll to position [1086, 0]
drag, startPoint x: 69, startPoint y: 229, endPoint x: 3, endPoint y: 213, distance: 68.1
click at [5, 213] on div "Here is some body text, this could be a good sentence or two in length and look…" at bounding box center [52, 214] width 95 height 36
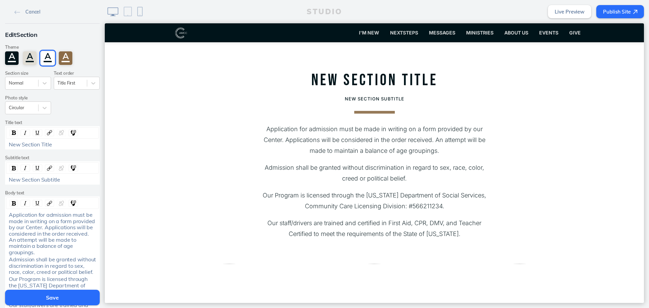
scroll to position [1116, 0]
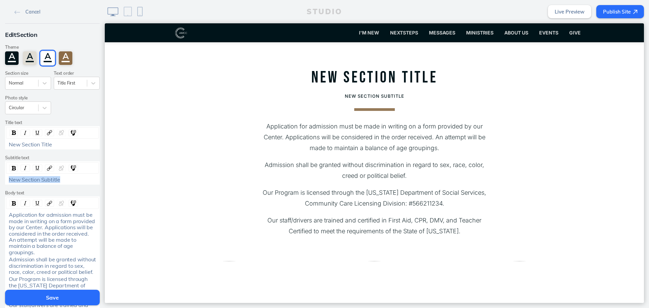
drag, startPoint x: 63, startPoint y: 180, endPoint x: -63, endPoint y: 179, distance: 125.4
click at [0, 179] on html "Cancel Edit Section Theme A A A A Section size Normal Text order Title First Ph…" at bounding box center [324, 154] width 649 height 308
click at [55, 139] on div "New Section Title" at bounding box center [52, 137] width 95 height 23
click at [55, 142] on div "New Section Title" at bounding box center [53, 144] width 88 height 6
click at [47, 234] on span "Application for admission must be made in writing on a form provided by our Cen…" at bounding box center [53, 233] width 88 height 44
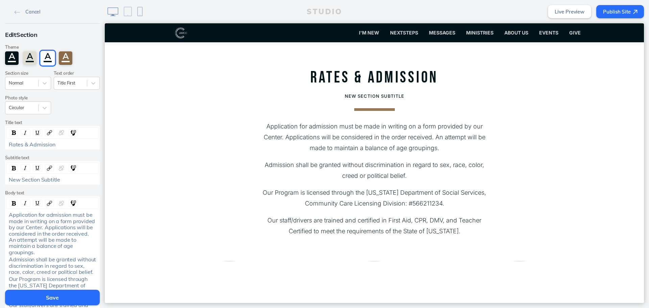
click at [288, 121] on p "Application for admission must be made in writing on a form provided by our Cen…" at bounding box center [375, 137] width 230 height 32
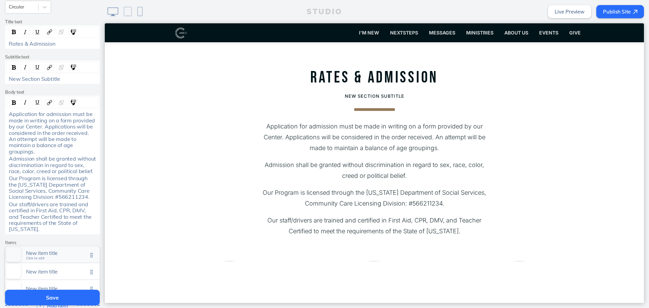
scroll to position [101, 0]
click at [6, 200] on div "Our staff/drivers are trained and certified in First Aid, CPR, DMV, and Teacher…" at bounding box center [52, 215] width 92 height 31
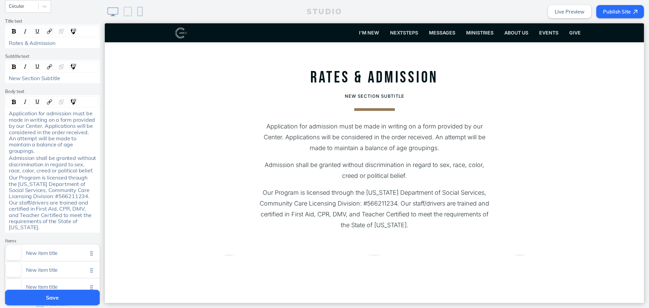
click at [9, 155] on span "Admission shall be granted without discrimination in regard to sex, race, color…" at bounding box center [53, 164] width 89 height 19
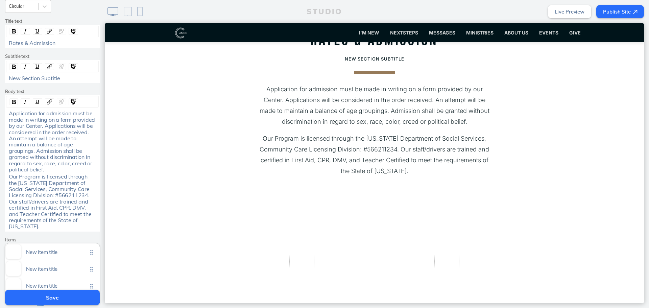
scroll to position [1217, 0]
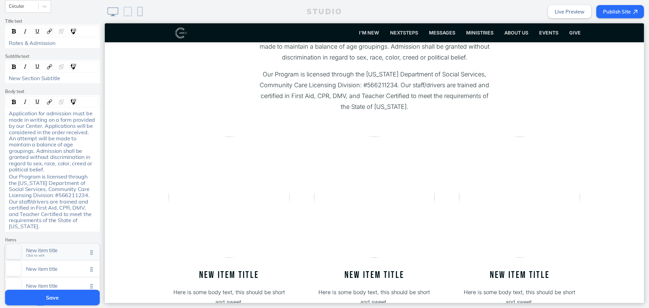
click at [35, 247] on span "Click to edit" at bounding box center [35, 256] width 19 height 4
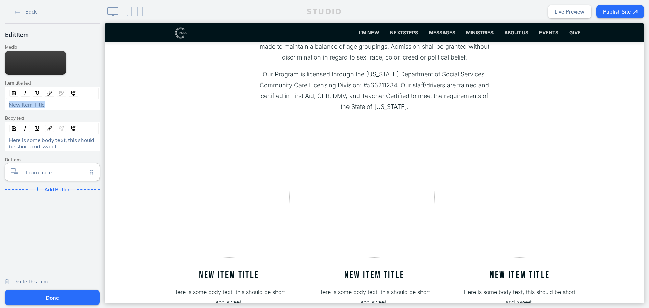
drag, startPoint x: 54, startPoint y: 105, endPoint x: -44, endPoint y: 105, distance: 97.7
click at [0, 105] on html "Back Edit Item Media Edit Media Add Link Item title text New Item Title Body te…" at bounding box center [324, 154] width 649 height 308
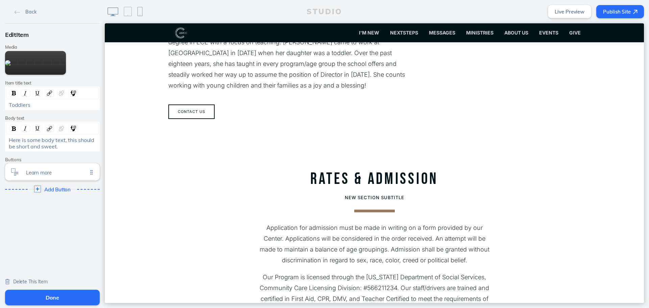
click at [35, 247] on span "Delete This Item" at bounding box center [30, 282] width 34 height 6
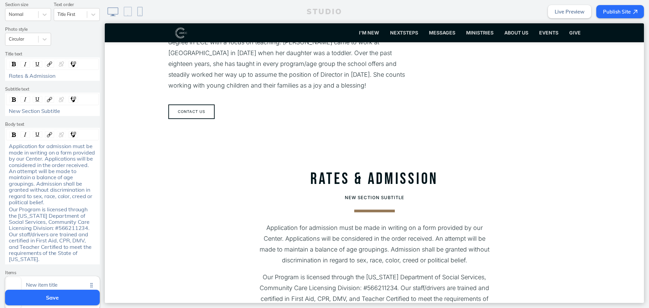
scroll to position [0, 0]
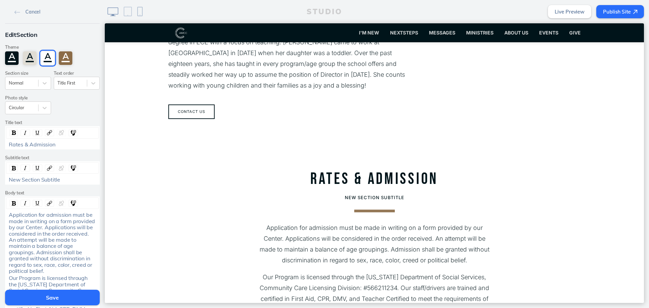
click at [45, 236] on span "Application for admission must be made in writing on a form provided by our Cen…" at bounding box center [53, 242] width 88 height 63
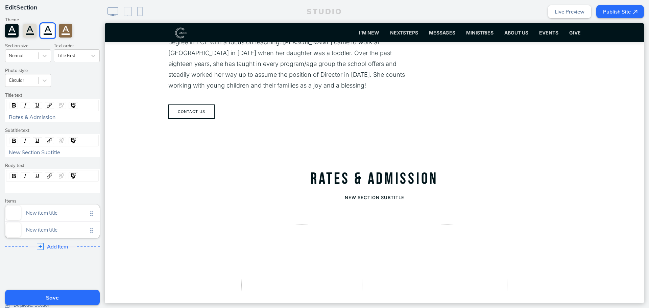
scroll to position [60, 0]
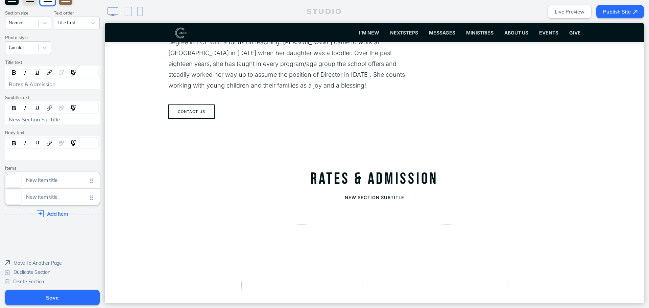
click at [30, 247] on span "Delete Section" at bounding box center [28, 282] width 31 height 6
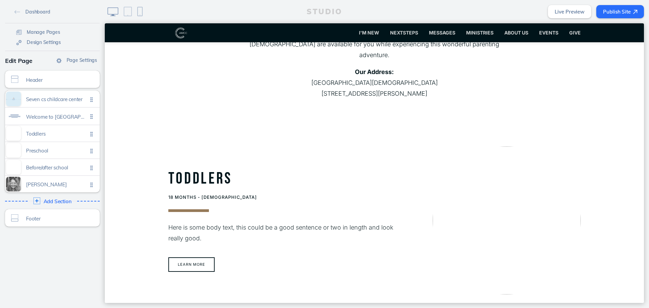
scroll to position [203, 0]
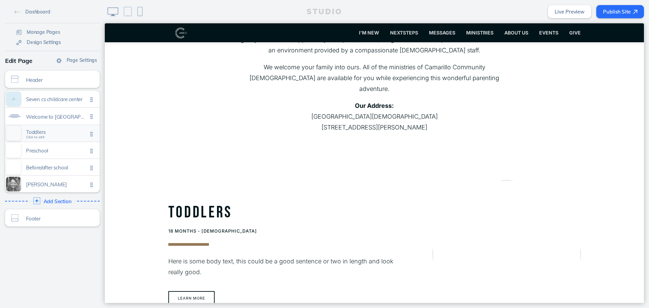
click at [39, 133] on span "Toddlers" at bounding box center [57, 132] width 62 height 6
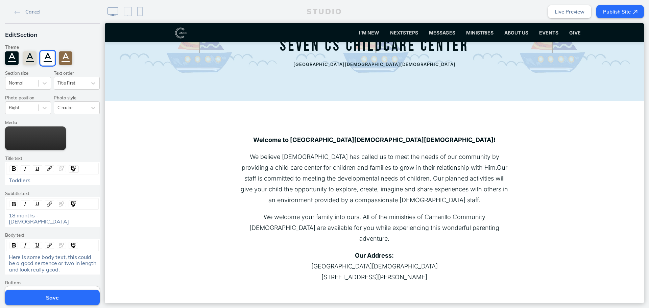
scroll to position [68, 0]
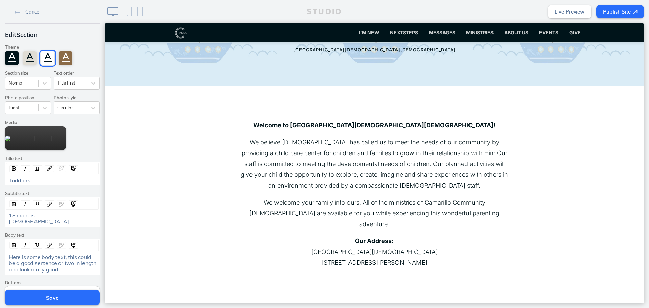
click at [25, 13] on span "Cancel" at bounding box center [32, 12] width 15 height 6
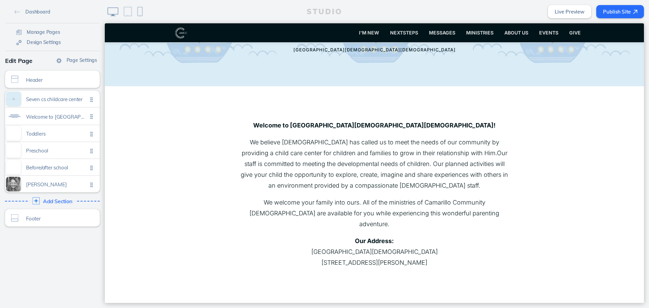
click at [46, 201] on span "Add Section" at bounding box center [57, 201] width 29 height 6
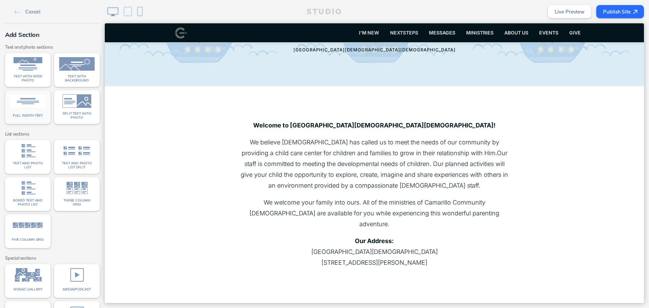
click at [26, 110] on link "Full width text" at bounding box center [28, 107] width 46 height 34
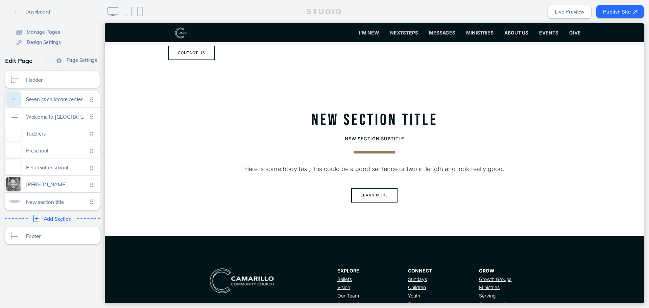
scroll to position [1086, 0]
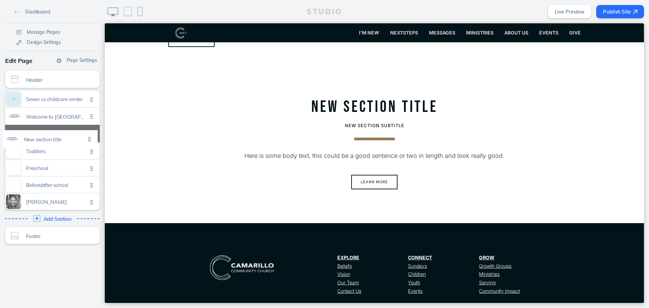
drag, startPoint x: 91, startPoint y: 205, endPoint x: 91, endPoint y: 142, distance: 62.2
click at [91, 142] on ul "Seven cs childcare center Click to edit Welcome to camarillo community church c…" at bounding box center [52, 150] width 95 height 119
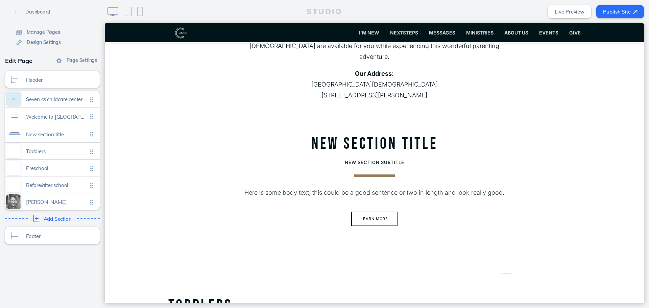
scroll to position [237, 0]
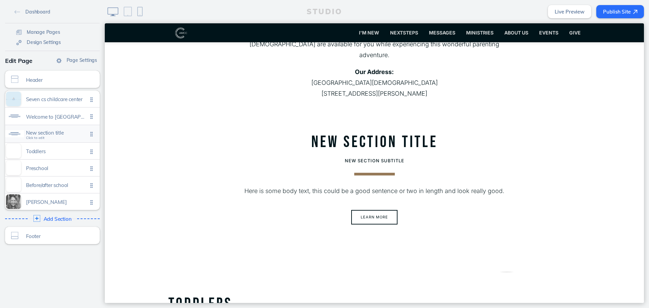
click at [49, 140] on div "New section title Click to edit" at bounding box center [52, 133] width 95 height 17
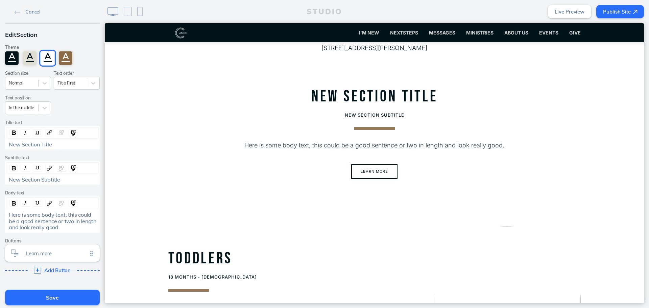
scroll to position [283, 0]
click at [73, 145] on div "New Section Title" at bounding box center [53, 144] width 88 height 6
drag, startPoint x: 77, startPoint y: 179, endPoint x: -3, endPoint y: 179, distance: 80.5
click at [0, 179] on html "Cancel Edit Section Theme A A A A Section size Normal Text order Title First Te…" at bounding box center [324, 154] width 649 height 308
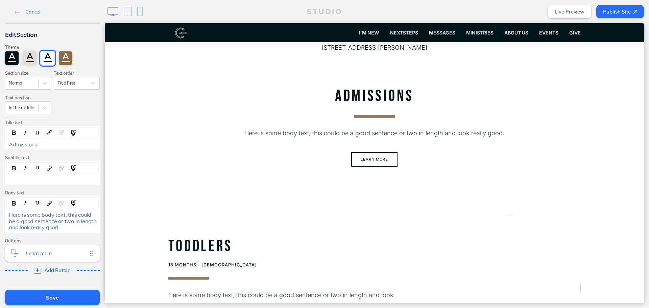
click at [84, 219] on span "Here is some body text, this could be a good sentence or two in length and look…" at bounding box center [53, 220] width 89 height 19
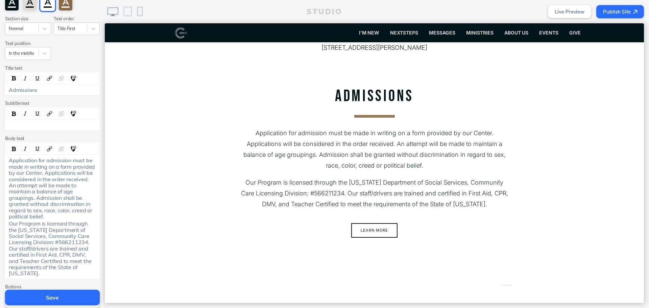
scroll to position [0, 0]
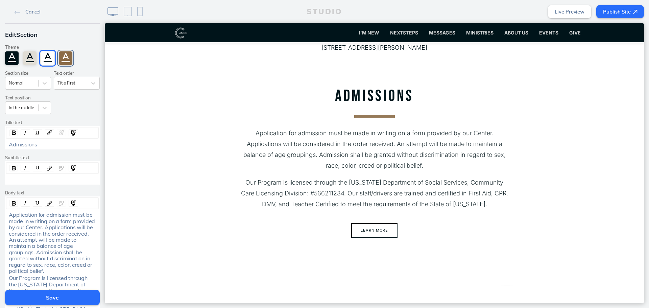
click at [60, 61] on div "A" at bounding box center [66, 58] width 14 height 14
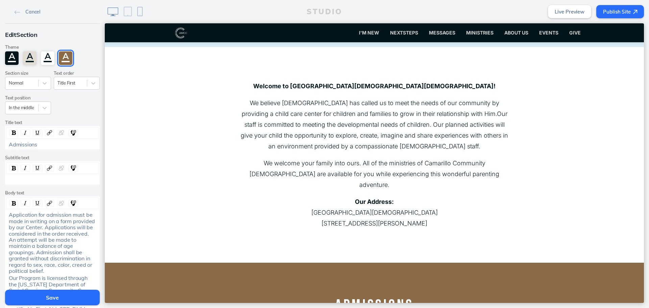
scroll to position [169, 0]
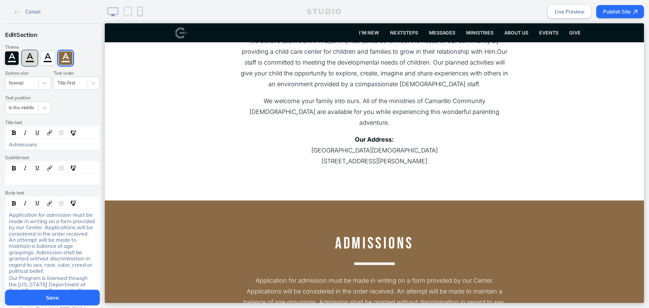
click at [29, 63] on div "A" at bounding box center [30, 58] width 14 height 14
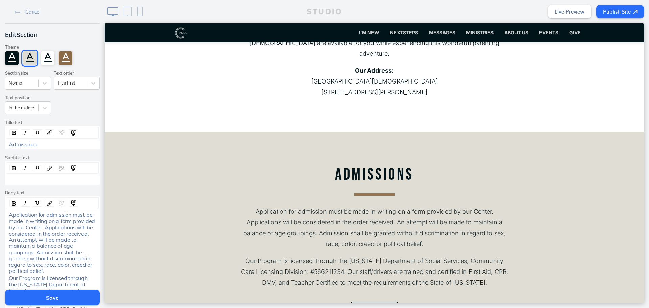
scroll to position [338, 0]
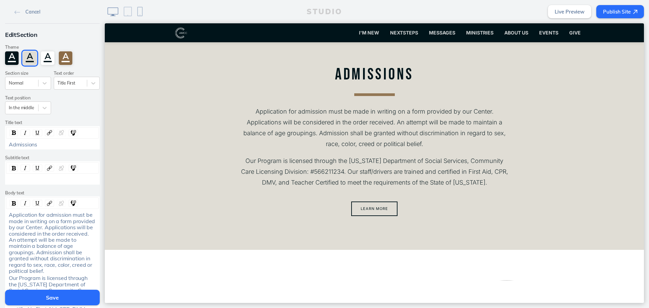
click at [61, 247] on button "Save" at bounding box center [52, 298] width 95 height 16
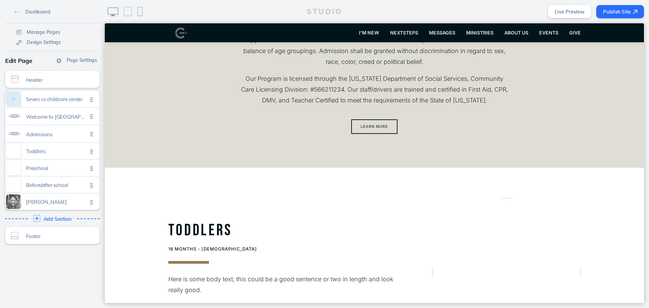
scroll to position [507, 0]
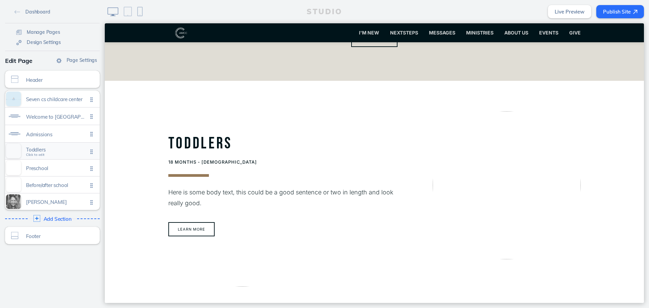
click at [40, 146] on div "Toddlers Click to edit" at bounding box center [52, 151] width 95 height 17
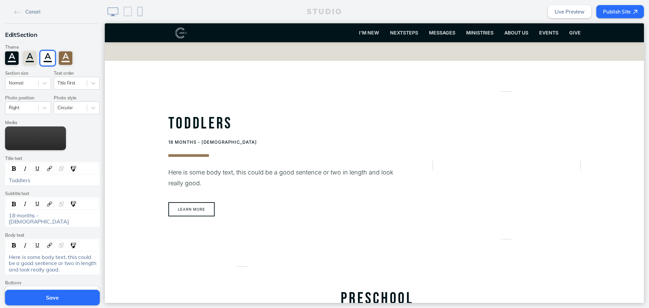
scroll to position [535, 0]
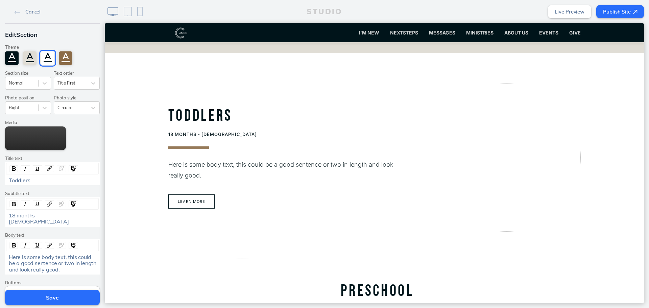
click at [9, 216] on span "18 months - 3 years old" at bounding box center [39, 218] width 60 height 13
drag, startPoint x: 83, startPoint y: 215, endPoint x: 27, endPoint y: 219, distance: 56.2
click at [27, 219] on div "Ages 18 months - 3 years old" at bounding box center [53, 218] width 88 height 13
click at [66, 213] on div "Ages 18-36 months" at bounding box center [53, 218] width 88 height 13
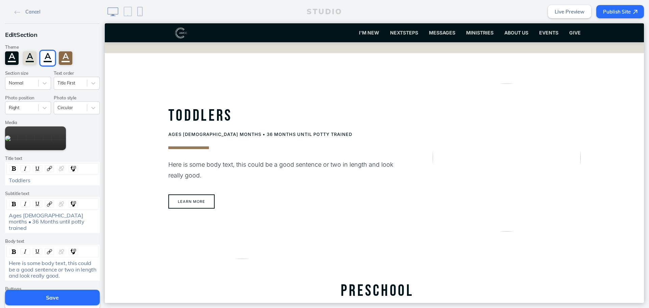
click at [51, 247] on div "Edit Section Theme A A A A Section size Normal Text order Title First Photo pos…" at bounding box center [52, 178] width 105 height 308
click at [60, 247] on div "Here is some body text, this could be a good sentence or two in length and look…" at bounding box center [53, 269] width 88 height 19
click at [53, 247] on div "Edit Section Theme A A A A Section size Normal Text order Title First Photo pos…" at bounding box center [52, 178] width 105 height 308
click at [59, 247] on div "Here is some body text, this could be a good sentence or two in length and look…" at bounding box center [53, 269] width 88 height 19
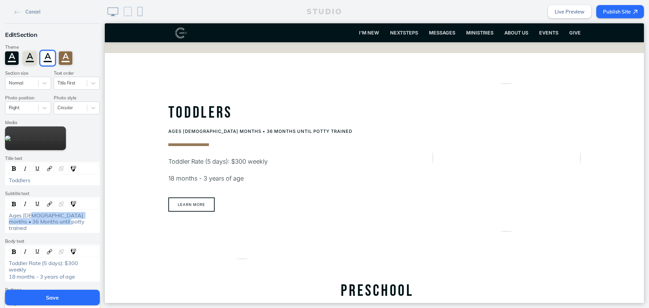
drag, startPoint x: 56, startPoint y: 221, endPoint x: 30, endPoint y: 215, distance: 27.1
click at [30, 215] on div "Ages 18-36 months • 36 Months until potty trained" at bounding box center [53, 221] width 88 height 19
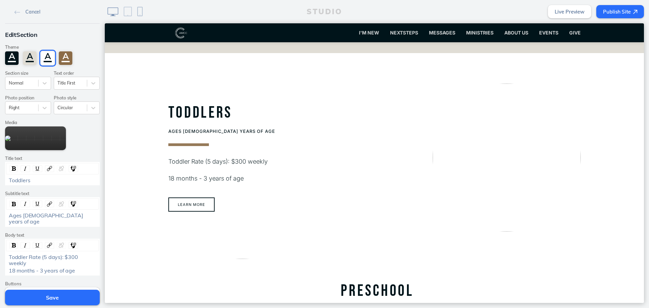
click at [25, 217] on span "Ages 18-3 years of age" at bounding box center [46, 218] width 75 height 13
click at [26, 215] on span "Ages 18months through 3 years of age" at bounding box center [52, 218] width 86 height 13
drag, startPoint x: 63, startPoint y: 223, endPoint x: -3, endPoint y: 209, distance: 67.7
click at [0, 209] on html "Cancel Edit Section Theme A A A A Section size Normal Text order Title First Ph…" at bounding box center [324, 154] width 649 height 308
click at [24, 201] on img "rdw-inline-control" at bounding box center [25, 203] width 5 height 5
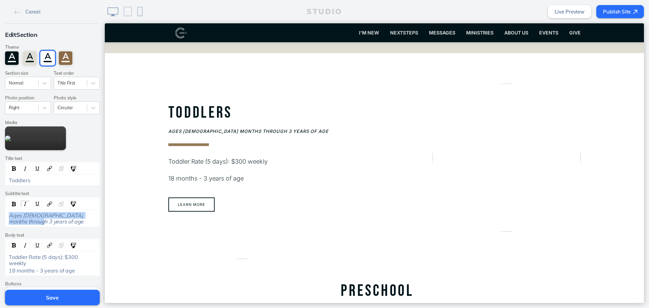
click at [28, 219] on div "Ages 18 months through 3 years of age" at bounding box center [53, 218] width 88 height 13
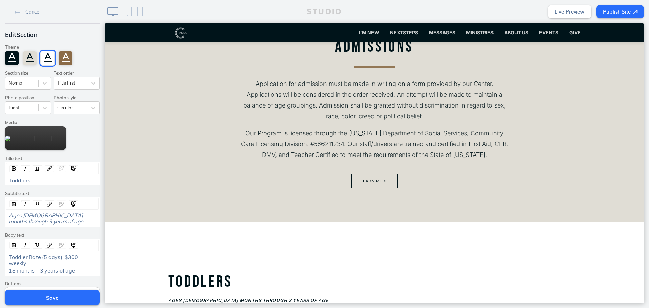
scroll to position [433, 0]
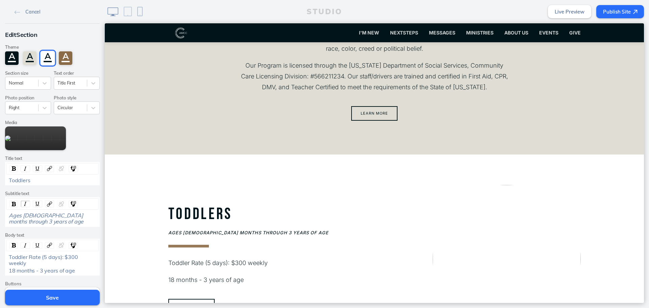
click at [84, 214] on span "Ages 18 months through 3 years of age" at bounding box center [46, 218] width 75 height 13
click at [58, 218] on span "Ages 18 months through 3 years of age" at bounding box center [46, 218] width 75 height 13
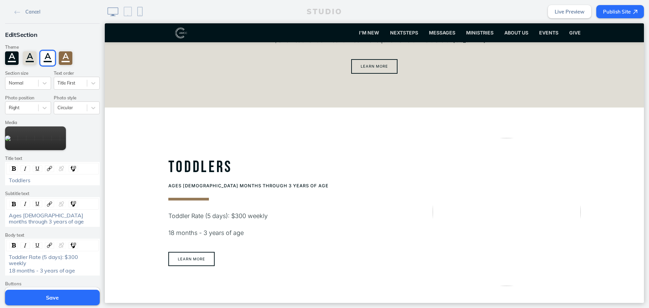
scroll to position [535, 0]
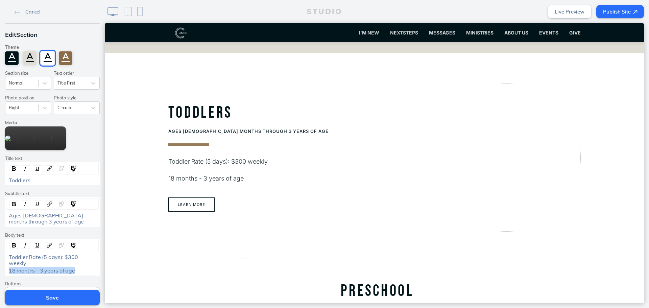
drag, startPoint x: 79, startPoint y: 264, endPoint x: 6, endPoint y: 264, distance: 73.4
click at [6, 247] on div "18 months - 3 years of age" at bounding box center [52, 270] width 92 height 6
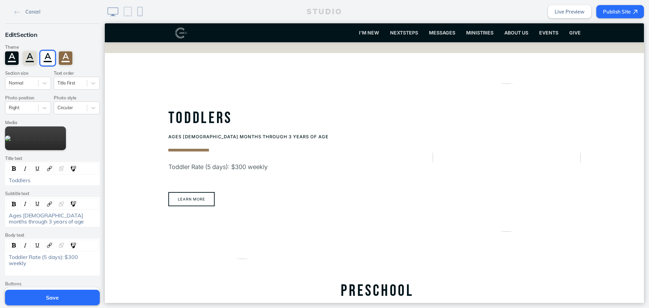
click at [67, 222] on div "Ages 18 months through 3 years of age" at bounding box center [53, 218] width 88 height 13
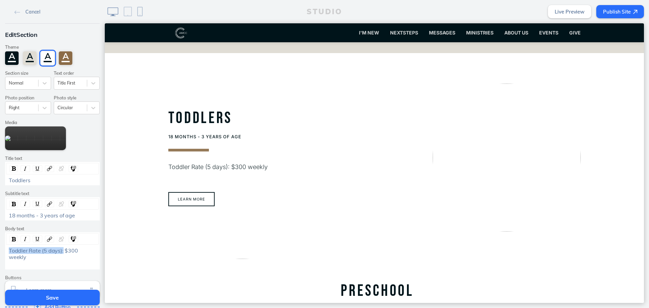
drag, startPoint x: 60, startPoint y: 251, endPoint x: 5, endPoint y: 250, distance: 54.8
click at [6, 247] on div "Toddler Rate (5 days): $300 weekly" at bounding box center [52, 253] width 92 height 13
click at [13, 206] on img "rdw-inline-control" at bounding box center [14, 204] width 4 height 4
click at [12, 204] on img "rdw-inline-control" at bounding box center [14, 204] width 4 height 4
click at [33, 247] on span "Toddler Rate (5 days): $300 weekly" at bounding box center [44, 253] width 70 height 13
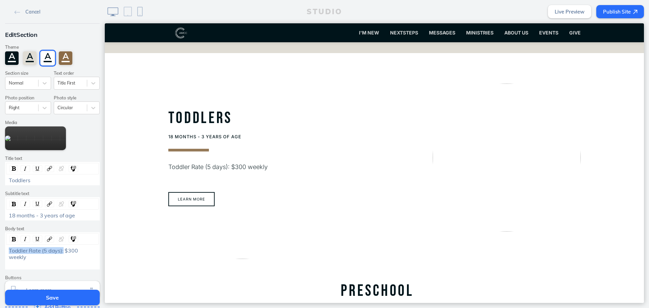
drag, startPoint x: 59, startPoint y: 250, endPoint x: 5, endPoint y: 249, distance: 54.4
click at [6, 247] on div "Toddler Rate (5 days): $300 weekly" at bounding box center [52, 253] width 92 height 13
click at [12, 204] on img "rdw-inline-control" at bounding box center [14, 204] width 4 height 4
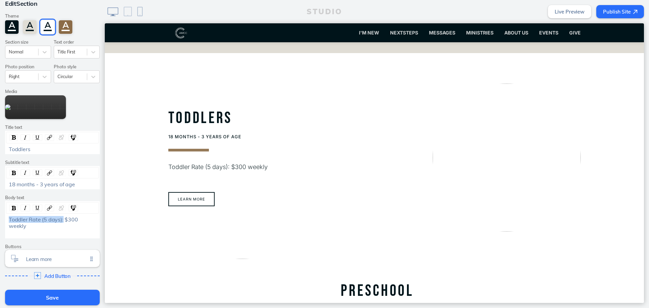
scroll to position [87, 0]
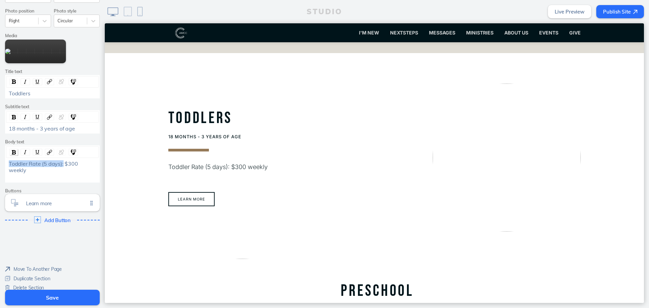
click at [13, 151] on img "rdw-inline-control" at bounding box center [14, 152] width 4 height 4
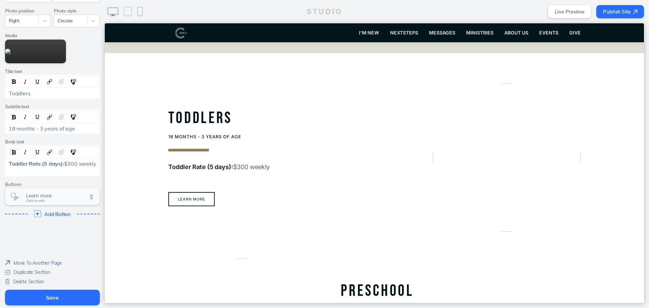
click at [45, 198] on span "Learn more" at bounding box center [57, 196] width 62 height 6
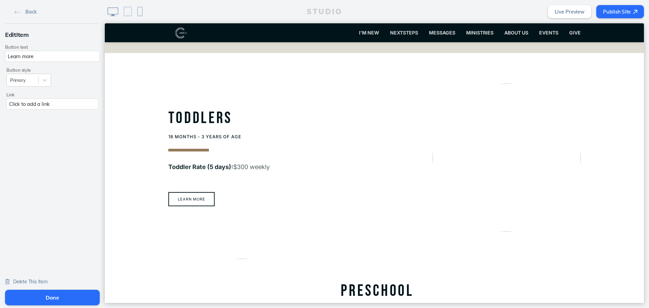
click at [25, 247] on span "Delete This Item" at bounding box center [30, 282] width 34 height 6
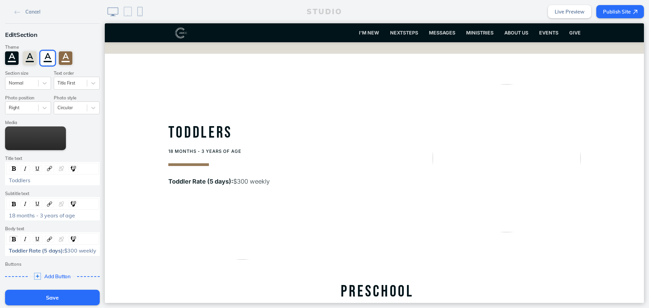
scroll to position [535, 0]
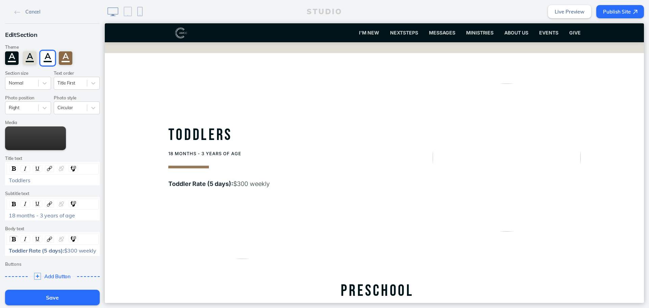
click at [44, 247] on div "Toddler Rate (5 days): $300 weekly" at bounding box center [53, 250] width 88 height 6
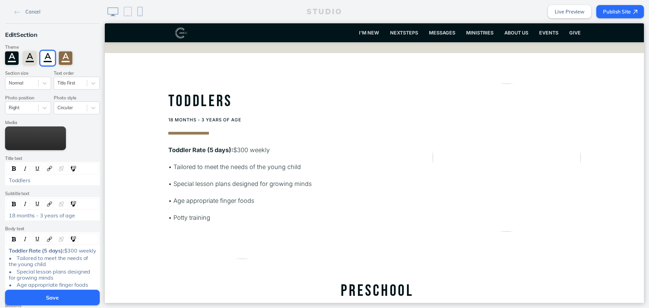
click at [6, 247] on div "• Special lesson plans designed for growing minds" at bounding box center [52, 274] width 92 height 13
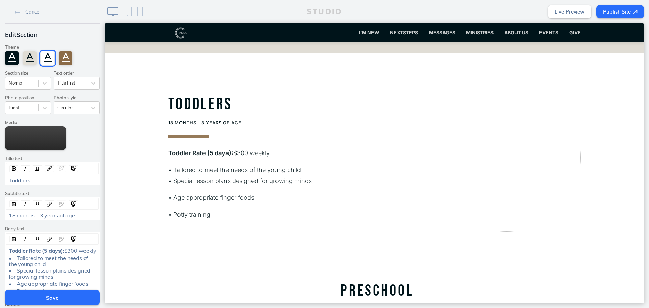
click at [6, 247] on div "• Tailored to meet the needs of the young child • Special lesson plans designed…" at bounding box center [52, 267] width 92 height 25
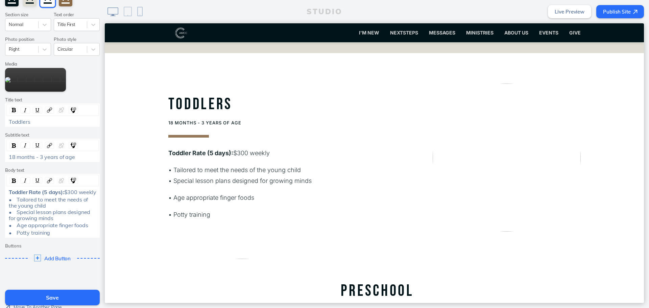
scroll to position [68, 0]
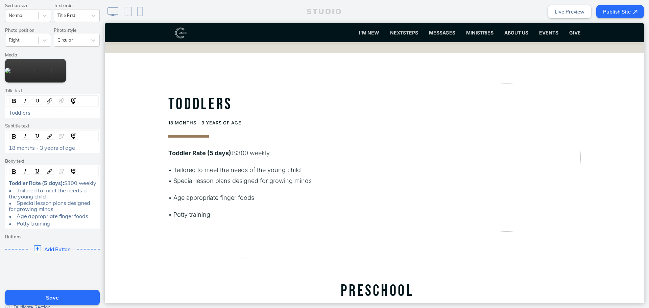
click at [6, 219] on div "• Age appropriate finger foods" at bounding box center [52, 216] width 92 height 6
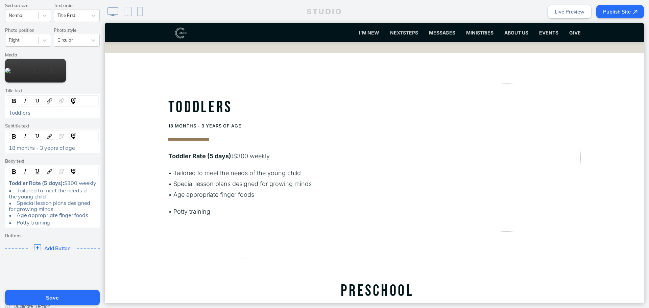
click at [6, 225] on div "• Potty training" at bounding box center [52, 222] width 92 height 6
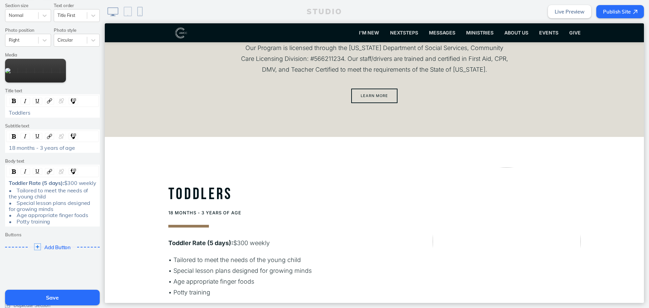
scroll to position [541, 0]
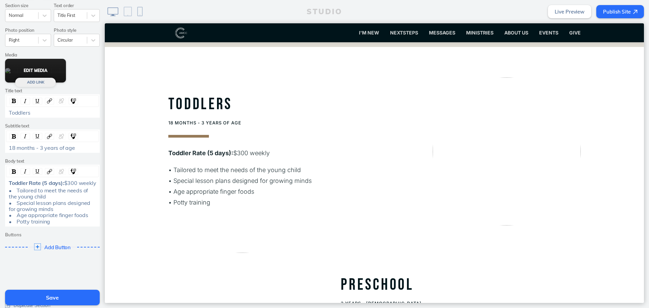
click at [24, 65] on button "Edit Media" at bounding box center [35, 71] width 61 height 24
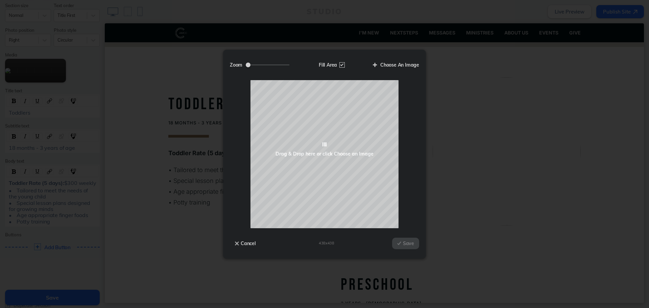
click at [405, 58] on div "Zoom Fill Area Choose An Image" at bounding box center [324, 68] width 189 height 24
click at [401, 63] on label "Choose An Image" at bounding box center [393, 64] width 51 height 11
click at [0, 0] on input "Choose An Image" at bounding box center [0, 0] width 0 height 0
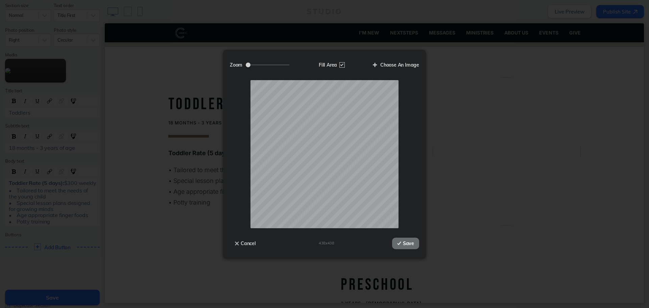
click at [403, 238] on button "Save" at bounding box center [405, 243] width 27 height 11
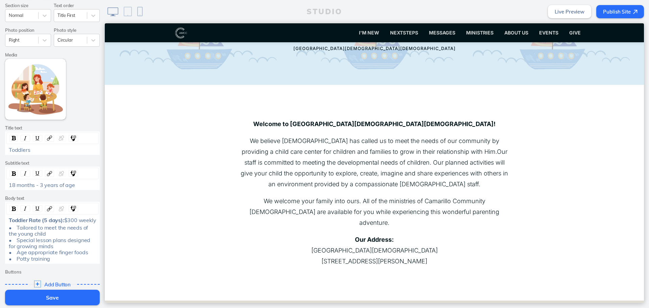
scroll to position [135, 0]
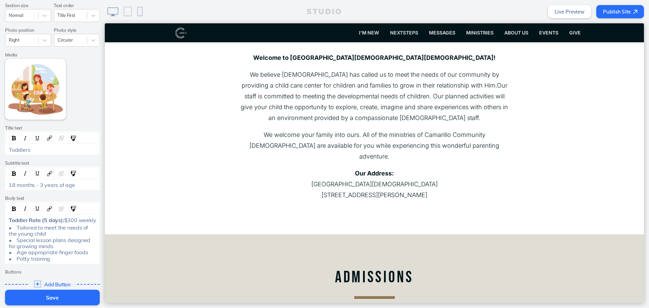
click at [70, 247] on button "Save" at bounding box center [52, 298] width 95 height 16
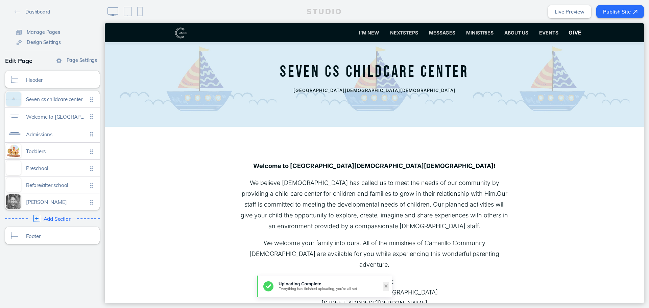
scroll to position [0, 0]
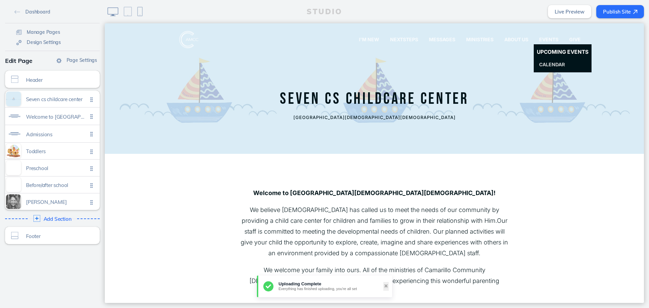
click at [486, 54] on span "Upcoming Events" at bounding box center [563, 52] width 52 height 6
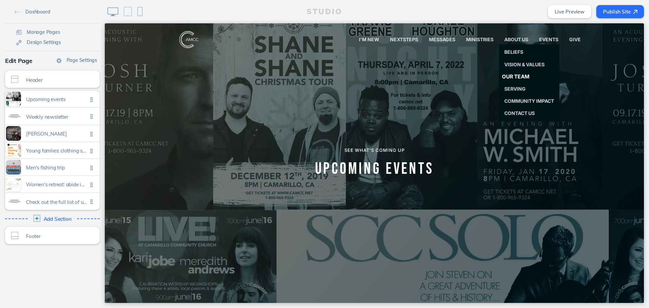
click at [486, 77] on span "Our Team" at bounding box center [515, 76] width 27 height 6
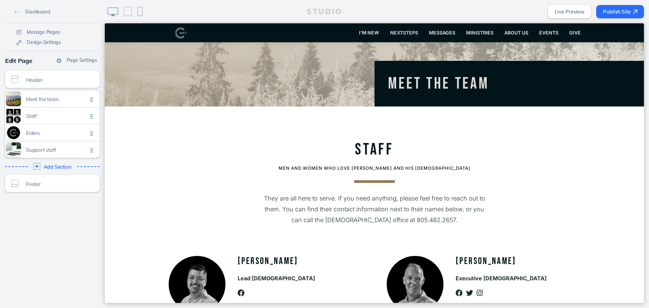
scroll to position [34, 0]
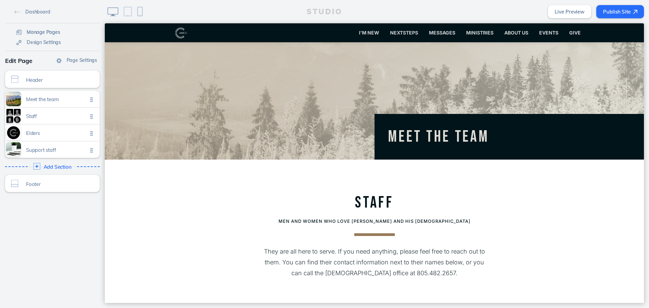
click at [43, 33] on span "Manage Pages" at bounding box center [43, 32] width 33 height 6
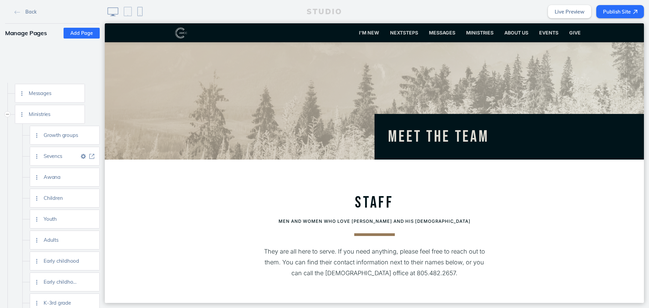
scroll to position [169, 0]
click at [91, 114] on img at bounding box center [91, 116] width 5 height 5
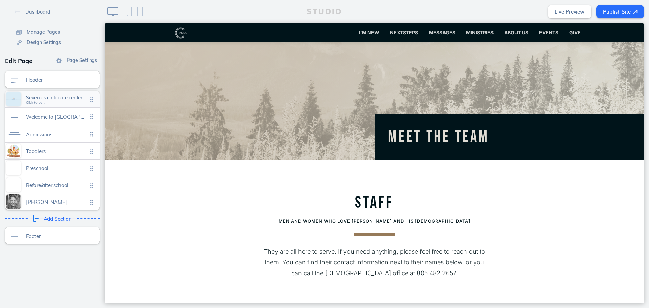
click at [67, 102] on div "Seven cs childcare center Click to edit" at bounding box center [52, 99] width 95 height 17
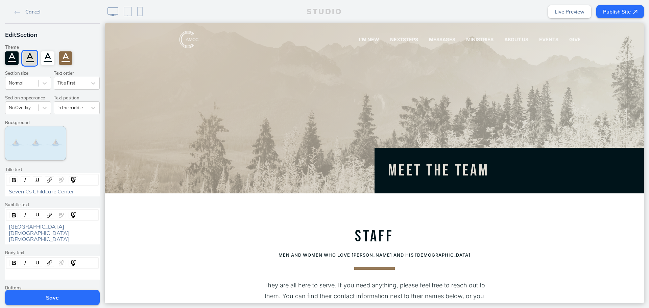
click at [177, 43] on img at bounding box center [222, 39] width 108 height 19
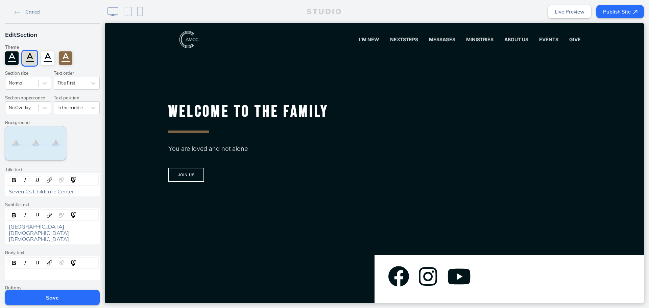
click at [17, 10] on img at bounding box center [18, 12] width 6 height 4
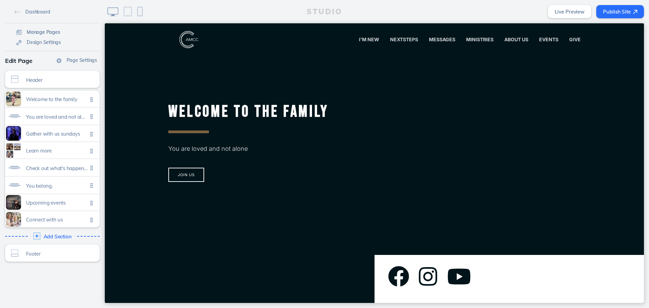
click at [52, 29] on span "Manage Pages" at bounding box center [43, 32] width 33 height 6
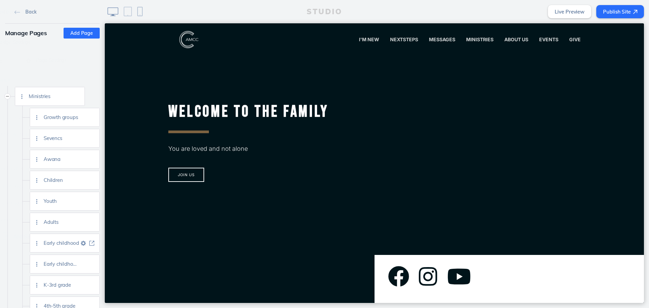
scroll to position [203, 0]
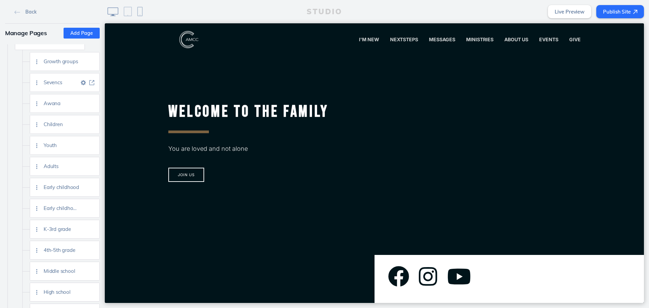
click at [92, 85] on img at bounding box center [91, 82] width 5 height 5
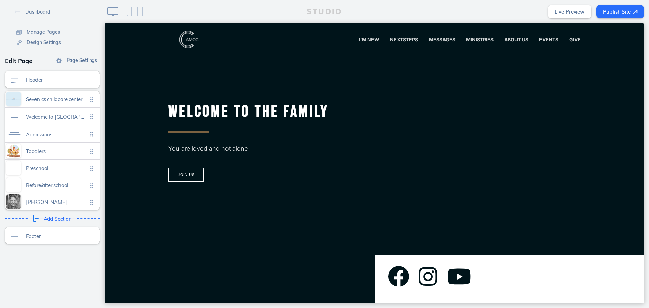
click at [78, 62] on span "Page Settings" at bounding box center [82, 60] width 30 height 6
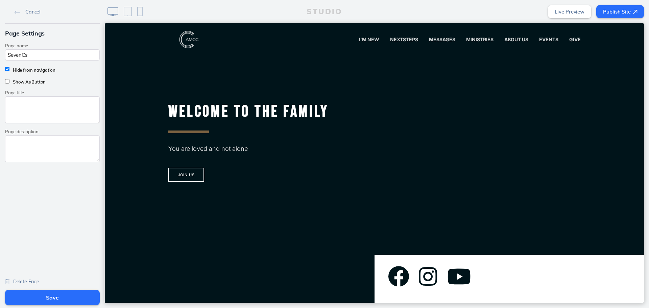
click at [37, 72] on label "Hide from navigation" at bounding box center [32, 69] width 46 height 5
click at [9, 71] on input "Hide from navigation" at bounding box center [7, 69] width 4 height 4
checkbox input "false"
click at [64, 247] on button "Save" at bounding box center [52, 298] width 95 height 16
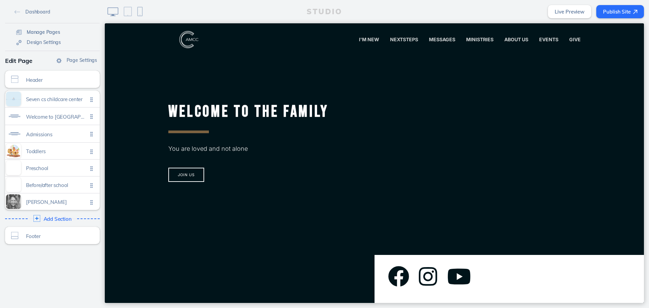
click at [51, 30] on span "Manage Pages" at bounding box center [43, 32] width 33 height 6
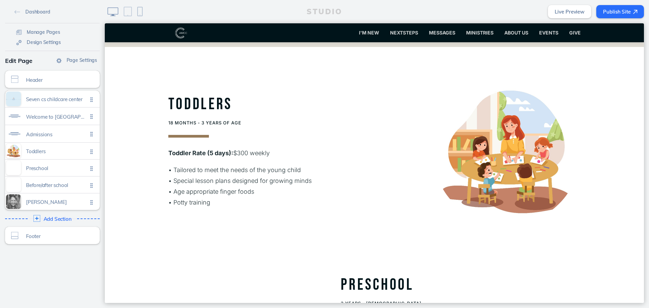
scroll to position [609, 0]
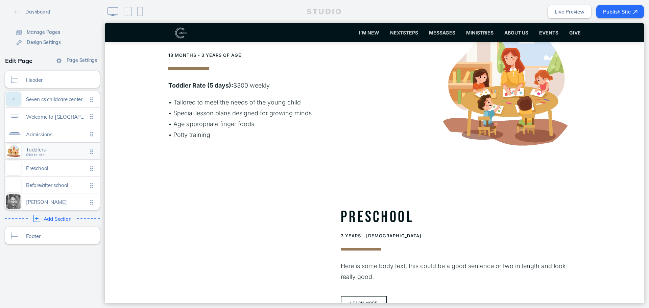
click at [40, 155] on span "Click to edit" at bounding box center [35, 155] width 19 height 4
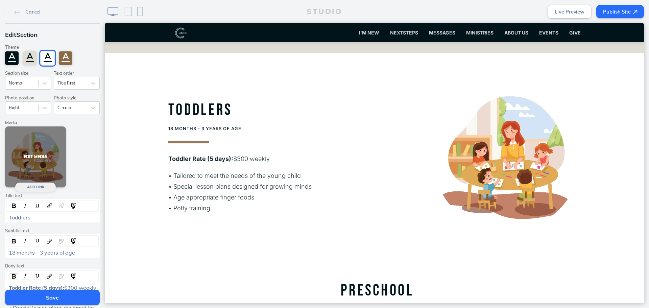
scroll to position [535, 0]
click at [30, 156] on button "Edit Media" at bounding box center [35, 156] width 61 height 61
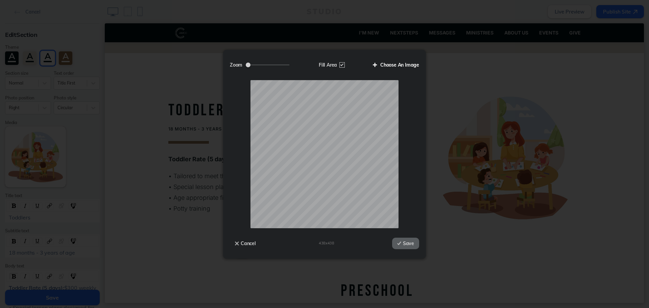
click at [399, 65] on label "Choose An Image" at bounding box center [393, 64] width 51 height 11
click at [0, 0] on input "Choose An Image" at bounding box center [0, 0] width 0 height 0
click at [406, 244] on button "Save" at bounding box center [405, 243] width 27 height 11
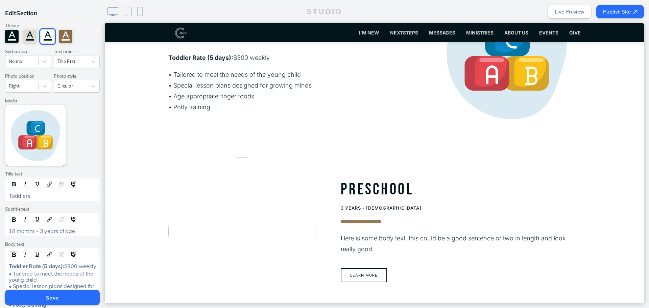
scroll to position [34, 0]
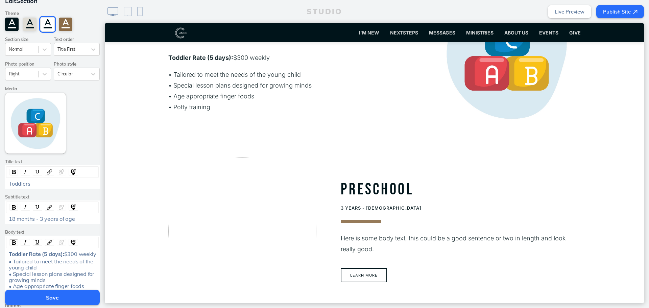
click at [72, 301] on button "Save" at bounding box center [52, 298] width 95 height 16
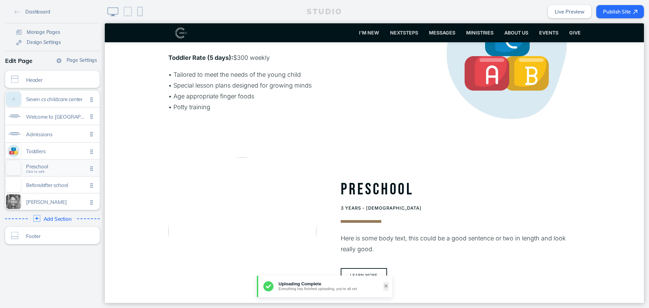
click at [33, 171] on span "Click to edit" at bounding box center [35, 172] width 19 height 4
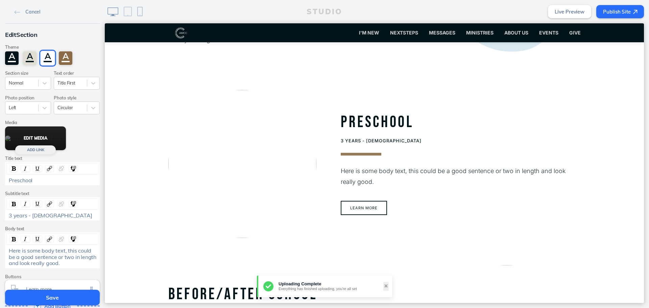
click at [25, 135] on button "Edit Media" at bounding box center [35, 138] width 61 height 24
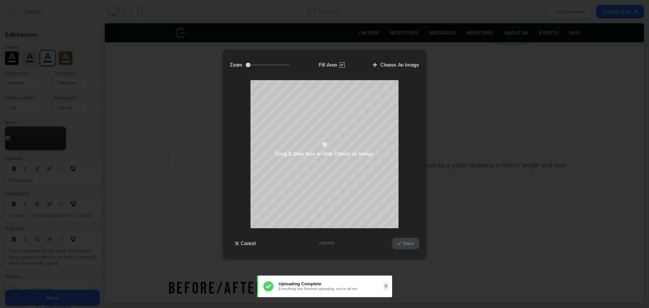
scroll to position [710, 0]
click at [383, 68] on label "Choose An Image" at bounding box center [393, 64] width 51 height 11
click at [0, 0] on input "Choose An Image" at bounding box center [0, 0] width 0 height 0
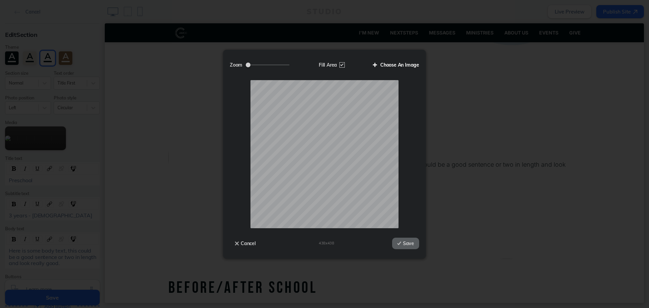
click at [406, 63] on label "Choose An Image" at bounding box center [393, 64] width 51 height 11
click at [0, 0] on input "Choose An Image" at bounding box center [0, 0] width 0 height 0
click at [424, 237] on div "Zoom Fill Area Choose An Image Drop your file here Cancel 438 x 438 Save" at bounding box center [324, 154] width 203 height 209
click at [406, 243] on button "Save" at bounding box center [405, 243] width 27 height 11
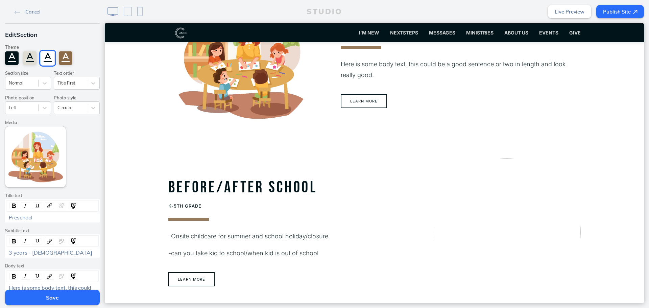
scroll to position [811, 0]
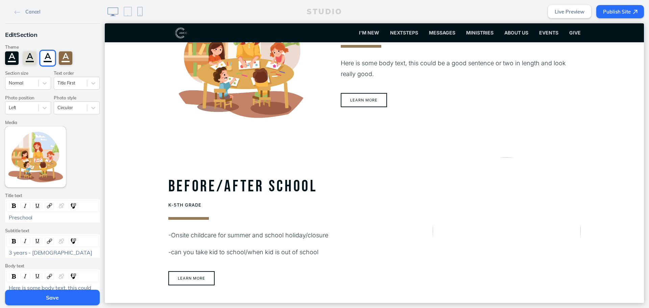
click at [75, 298] on button "Save" at bounding box center [52, 298] width 95 height 16
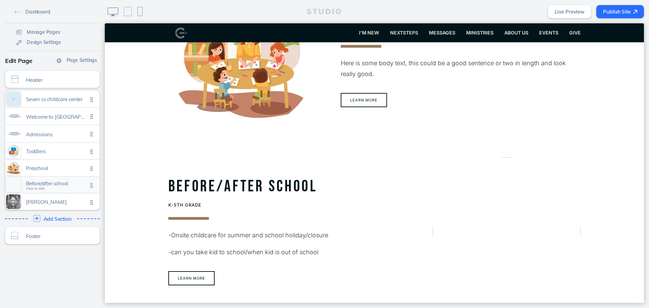
click at [52, 182] on span "Before/after school" at bounding box center [57, 184] width 62 height 6
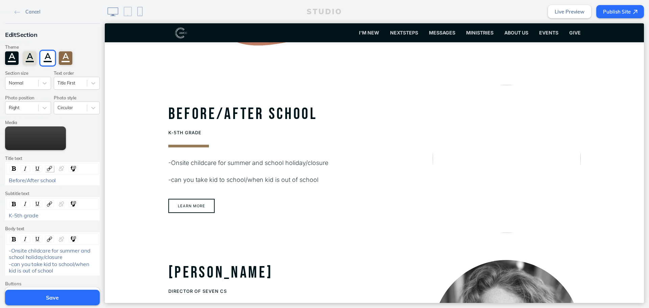
scroll to position [885, 0]
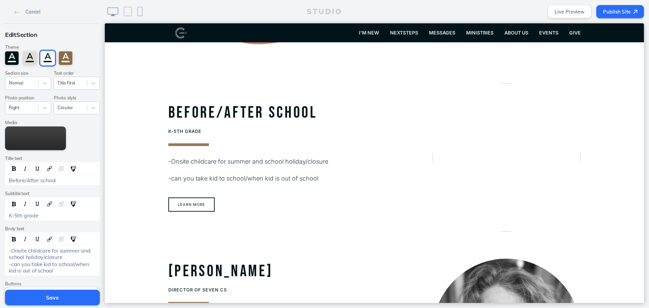
click at [57, 183] on div "Before/After school" at bounding box center [53, 180] width 88 height 6
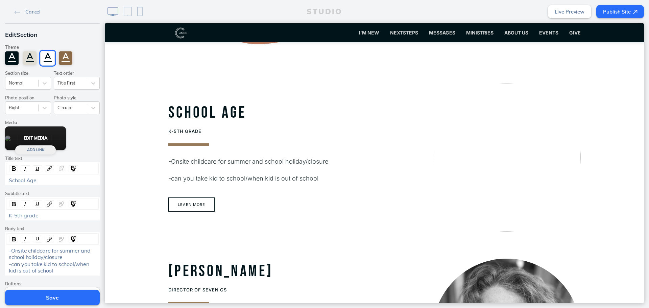
click at [32, 137] on button "Edit Media" at bounding box center [35, 138] width 61 height 24
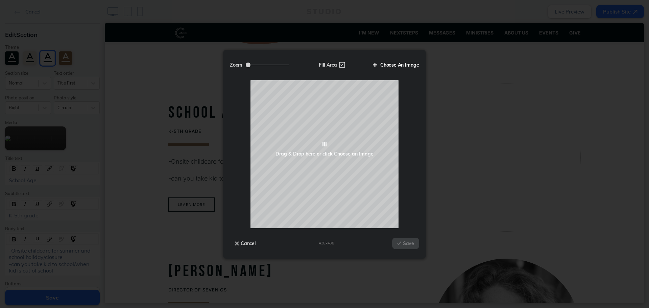
click at [385, 63] on label "Choose An Image" at bounding box center [393, 64] width 51 height 11
click at [0, 0] on input "Choose An Image" at bounding box center [0, 0] width 0 height 0
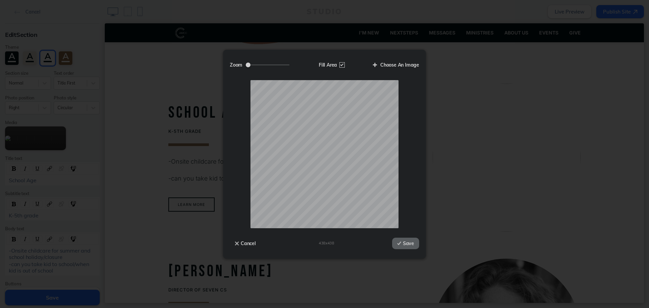
click at [401, 236] on div "Cancel 438 x 438 Save" at bounding box center [324, 240] width 189 height 24
click at [403, 243] on button "Save" at bounding box center [405, 243] width 27 height 11
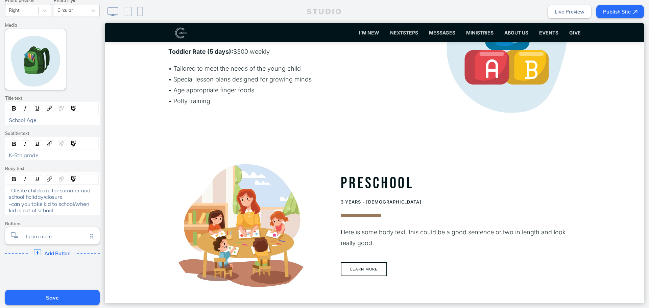
scroll to position [101, 0]
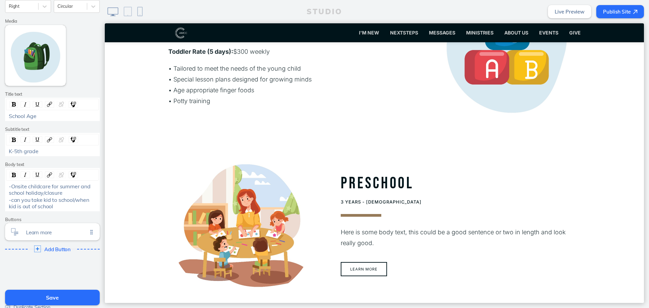
click at [63, 146] on div "K-5th grade" at bounding box center [52, 144] width 95 height 23
click at [62, 148] on div "K-5th grade" at bounding box center [53, 151] width 88 height 6
click at [10, 150] on span "K-5th grade" at bounding box center [24, 151] width 30 height 7
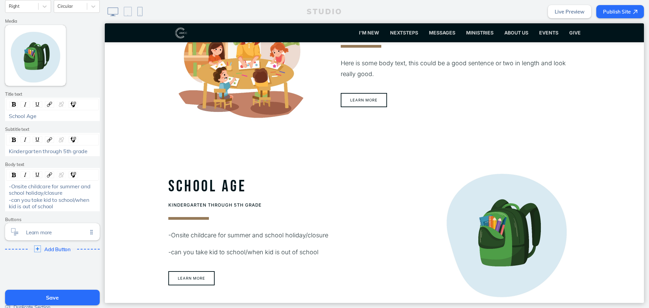
click at [88, 294] on button "Save" at bounding box center [52, 298] width 95 height 16
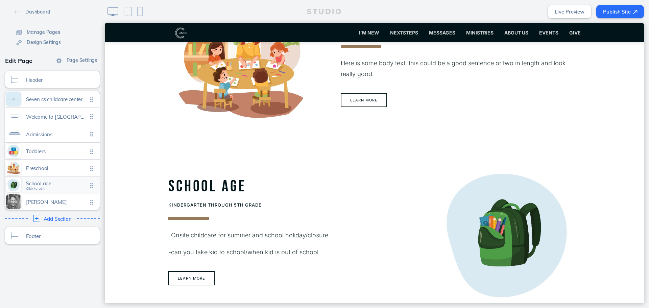
click at [67, 188] on span "School age Click to edit" at bounding box center [57, 185] width 62 height 6
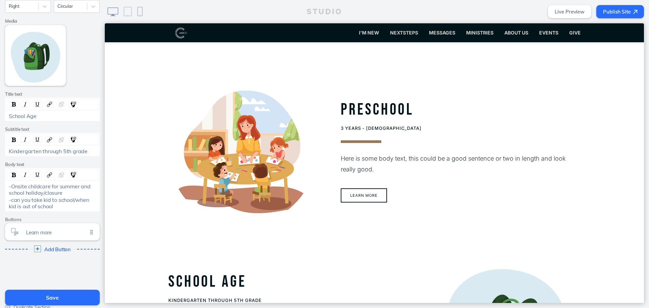
scroll to position [547, 0]
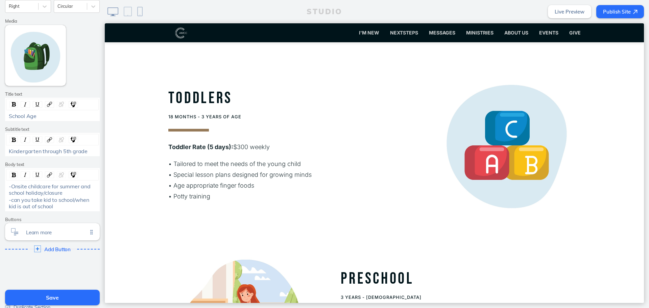
click at [72, 207] on div "-can you take kid to school/when kid is out of school" at bounding box center [53, 203] width 88 height 13
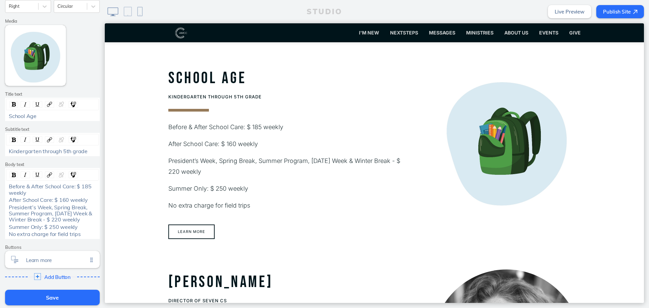
scroll to position [919, 0]
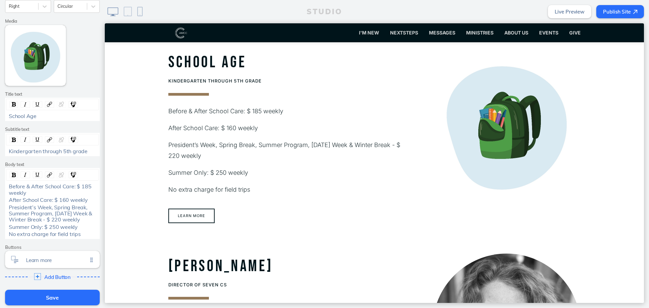
click at [9, 188] on span "Before & After School Care: $ 185 weekly" at bounding box center [51, 189] width 84 height 13
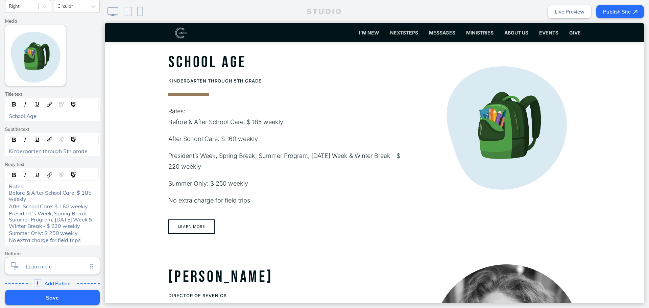
click at [9, 192] on span "Rates: Before & After School Care: $ 185 weekly" at bounding box center [51, 192] width 84 height 19
drag, startPoint x: 40, startPoint y: 185, endPoint x: 1, endPoint y: 184, distance: 38.9
click at [0, 184] on html "Cancel Edit Section Theme A A A A Section size Normal Text order Title First Ph…" at bounding box center [324, 154] width 649 height 308
drag, startPoint x: 76, startPoint y: 192, endPoint x: 10, endPoint y: 192, distance: 65.6
click at [10, 192] on span "Rates: • Before & After School Care: $ 185 weekly" at bounding box center [53, 192] width 88 height 19
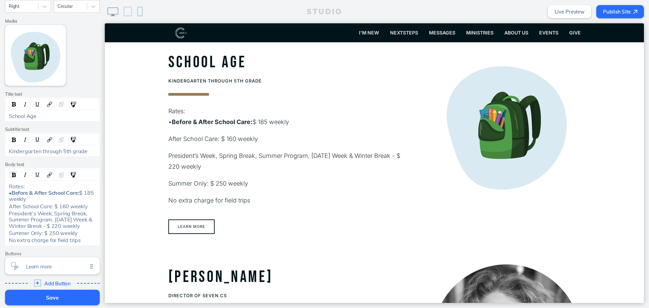
click at [35, 185] on div "Rates: • Before & After School Care: $ 185 weekly" at bounding box center [53, 192] width 88 height 19
drag, startPoint x: 29, startPoint y: 185, endPoint x: -6, endPoint y: 185, distance: 35.2
click at [0, 185] on html "Cancel Edit Section Theme A A A A Section size Normal Text order Title First Ph…" at bounding box center [324, 154] width 649 height 308
click at [13, 174] on div "rdw-inline-control" at bounding box center [13, 174] width 8 height 7
click at [38, 194] on span "Before & After School Care:" at bounding box center [45, 189] width 73 height 13
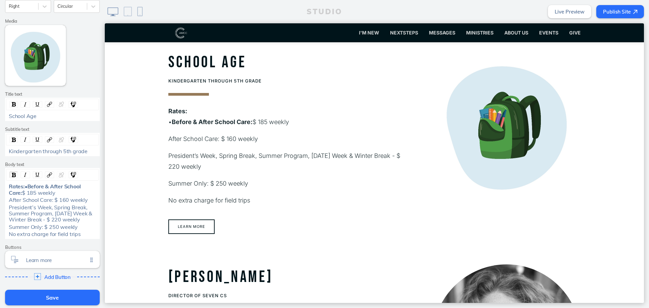
click at [6, 203] on div "After School Care: $ 160 weekly" at bounding box center [52, 200] width 92 height 6
click at [5, 208] on div "Rates: • Before & After School Care: $ 185 weekly • After School Care: $ 160 we…" at bounding box center [52, 203] width 95 height 71
click at [9, 203] on span "• After School Care: $ 160 weekly" at bounding box center [50, 199] width 83 height 7
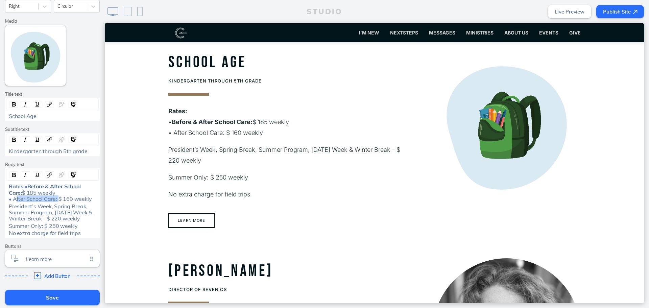
drag, startPoint x: 54, startPoint y: 205, endPoint x: 12, endPoint y: 205, distance: 41.9
click at [12, 202] on span "$ 185 weekly • After School Care: $ 160 weekly" at bounding box center [50, 195] width 83 height 13
click at [28, 215] on span "President’s Week, Spring Break, Summer Program, Thanksgiving Week & Winter Brea…" at bounding box center [51, 212] width 85 height 19
click at [6, 212] on div "President’s Week, Spring Break, Summer Program, Thanksgiving Week & Winter Brea…" at bounding box center [52, 212] width 92 height 19
click at [6, 212] on div "• President’s Week, Spring Break, Summer Program, Thanksgiving Week & Winter Br…" at bounding box center [52, 212] width 92 height 19
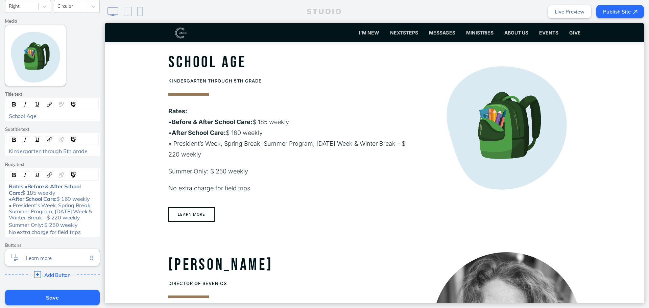
click at [40, 199] on div "Rates: • Before & After School Care: $ 185 weekly • After School Care: $ 160 we…" at bounding box center [53, 201] width 88 height 37
click at [62, 221] on span "$ 160 weekly • President’s Week, Spring Break, Summer Program, Thanksgiving Wee…" at bounding box center [51, 207] width 85 height 25
drag, startPoint x: 60, startPoint y: 224, endPoint x: 11, endPoint y: 214, distance: 49.4
click at [11, 214] on span "$ 160 weekly • President’s Week, Spring Break, Summer Program, Thanksgiving Wee…" at bounding box center [51, 207] width 85 height 25
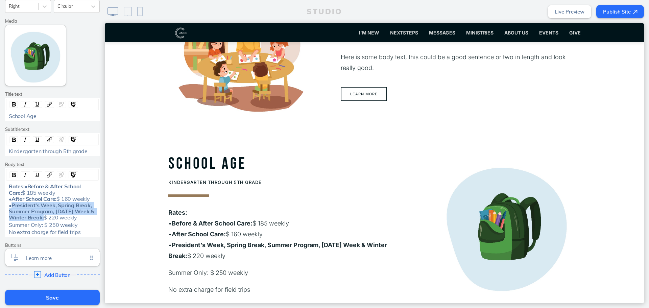
scroll to position [851, 0]
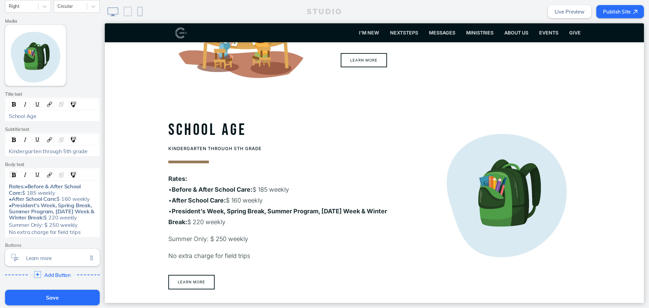
click at [9, 228] on span "Summer Only: $ 250 weekly" at bounding box center [43, 224] width 69 height 7
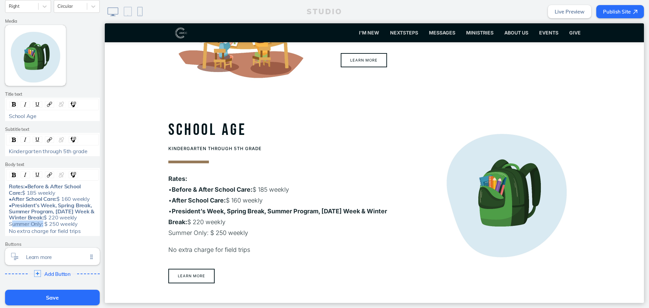
drag, startPoint x: 33, startPoint y: 237, endPoint x: -6, endPoint y: 238, distance: 39.3
click at [0, 238] on html "Cancel Edit Section Theme A A A A Section size Normal Text order Title First Ph…" at bounding box center [324, 154] width 649 height 308
click at [42, 227] on span "$ 220 weekly Summer Only: $ 250 weekly" at bounding box center [43, 220] width 69 height 13
drag, startPoint x: 41, startPoint y: 237, endPoint x: -4, endPoint y: 237, distance: 45.6
click at [0, 237] on html "Cancel Edit Section Theme A A A A Section size Normal Text order Title First Ph…" at bounding box center [324, 154] width 649 height 308
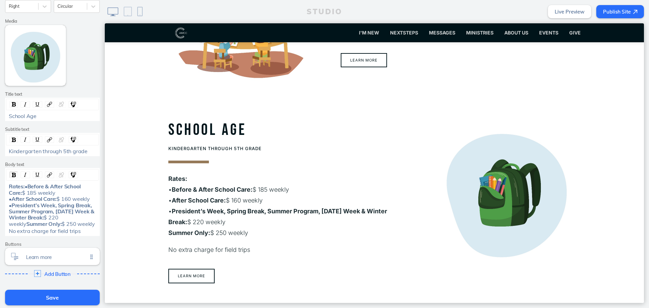
click at [60, 224] on span "$ 220 weekly" at bounding box center [34, 220] width 51 height 13
click at [9, 234] on span "No extra charge for field trips" at bounding box center [45, 231] width 72 height 7
click at [26, 227] on span "Summer Only:" at bounding box center [43, 223] width 35 height 7
click at [84, 235] on div "Rates: • Before & After School Care: $ 185 weekly • After School Care: $ 160 we…" at bounding box center [52, 208] width 93 height 53
click at [84, 234] on div "No extra charge for field trips" at bounding box center [53, 231] width 88 height 6
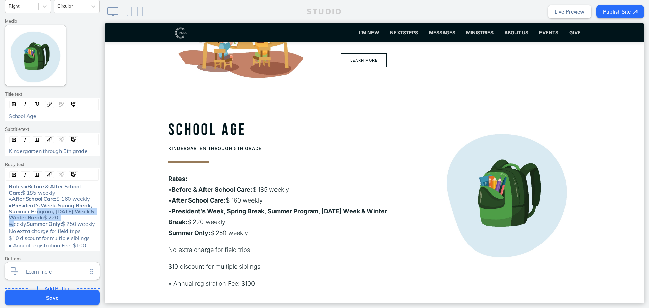
drag, startPoint x: 84, startPoint y: 224, endPoint x: 39, endPoint y: 219, distance: 45.6
click at [35, 218] on div "Rates: • Before & After School Care: $ 185 weekly • After School Care: $ 160 we…" at bounding box center [53, 205] width 88 height 44
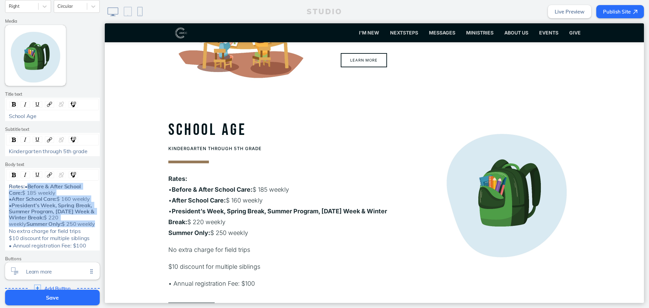
drag, startPoint x: 77, startPoint y: 237, endPoint x: 5, endPoint y: 194, distance: 84.0
click at [6, 194] on div "Rates: • Before & After School Care: $ 185 weekly • After School Care: $ 160 we…" at bounding box center [52, 205] width 92 height 44
click at [12, 173] on img "rdw-inline-control" at bounding box center [14, 175] width 4 height 4
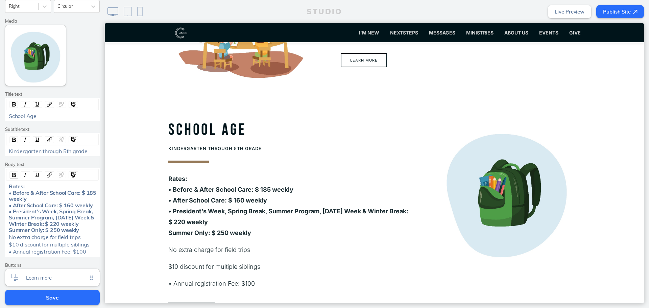
click at [12, 173] on img "rdw-inline-control" at bounding box center [14, 175] width 4 height 4
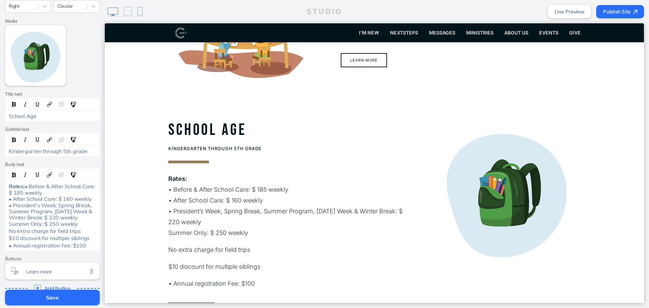
click at [23, 189] on div "Rates: • Before & After School Care: $ 185 weekly • After School Care: $ 160 we…" at bounding box center [53, 205] width 88 height 44
drag, startPoint x: 76, startPoint y: 193, endPoint x: 12, endPoint y: 192, distance: 63.9
click at [12, 192] on span "• Before & After School Care: $ 185 weekly • After School Care: $ 160 weekly • …" at bounding box center [53, 205] width 88 height 44
click at [23, 176] on img "rdw-inline-control" at bounding box center [25, 174] width 5 height 5
click at [29, 215] on span "$ 185 weekly • After School Care: $ 160 weekly • President’s Week, Spring Break…" at bounding box center [51, 208] width 85 height 38
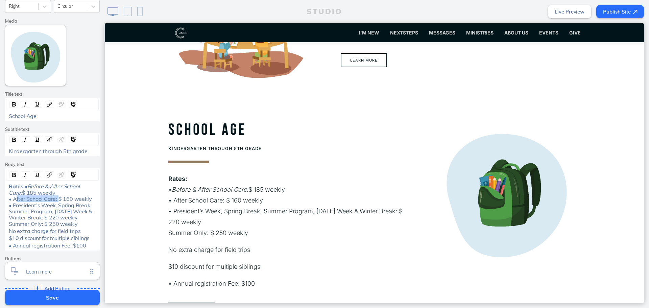
drag, startPoint x: 54, startPoint y: 204, endPoint x: 11, endPoint y: 204, distance: 43.3
click at [11, 204] on span "$ 185 weekly • After School Care: $ 160 weekly • President’s Week, Spring Break…" at bounding box center [51, 208] width 85 height 38
click at [23, 175] on img "rdw-inline-control" at bounding box center [25, 174] width 5 height 5
click at [28, 214] on span "$ 160 weekly • President’s Week, Spring Break, Summer Program, Thanksgiving Wee…" at bounding box center [51, 211] width 85 height 32
drag, startPoint x: 60, startPoint y: 225, endPoint x: 10, endPoint y: 213, distance: 51.7
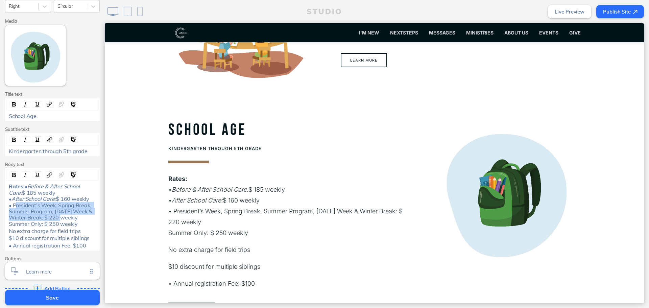
click at [10, 213] on span "$ 160 weekly • President’s Week, Spring Break, Summer Program, Thanksgiving Wee…" at bounding box center [51, 211] width 85 height 32
click at [23, 173] on img "rdw-inline-control" at bounding box center [25, 174] width 5 height 5
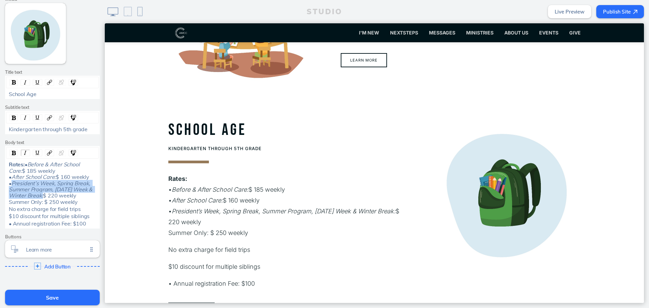
scroll to position [135, 0]
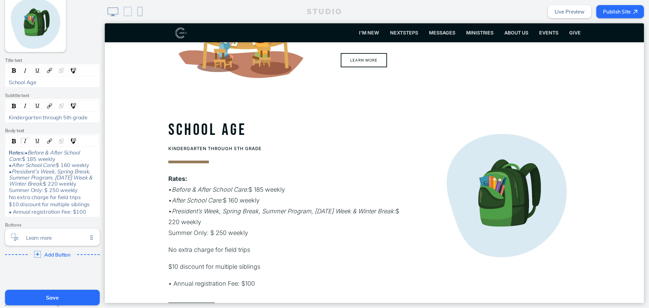
click at [47, 215] on span "• Annual registration Fee: $100" at bounding box center [47, 211] width 77 height 7
click at [82, 200] on div "No extra charge for field trips" at bounding box center [53, 197] width 88 height 6
click at [81, 193] on div "Rates: • Before & After School Care: $ 185 weekly • After School Care: $ 160 we…" at bounding box center [53, 171] width 88 height 44
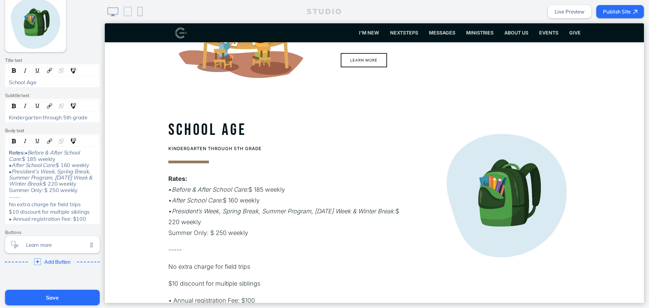
click at [6, 207] on div "No extra charge for field trips" at bounding box center [52, 204] width 92 height 6
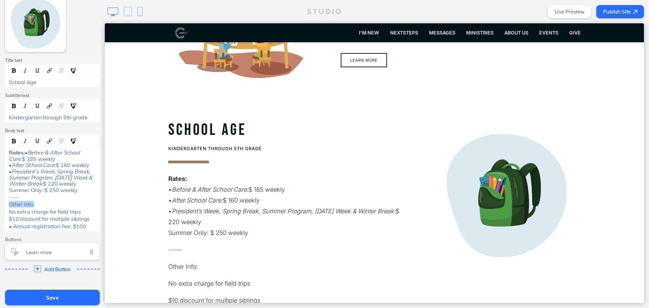
drag, startPoint x: 37, startPoint y: 219, endPoint x: 1, endPoint y: 219, distance: 35.8
click at [1, 219] on div "Edit Section Theme A A A A Section size Normal Text order Title First Photo pos…" at bounding box center [52, 85] width 105 height 394
click at [5, 226] on div "Rates: • Before & After School Care: $ 185 weekly • After School Care: $ 160 we…" at bounding box center [52, 182] width 95 height 97
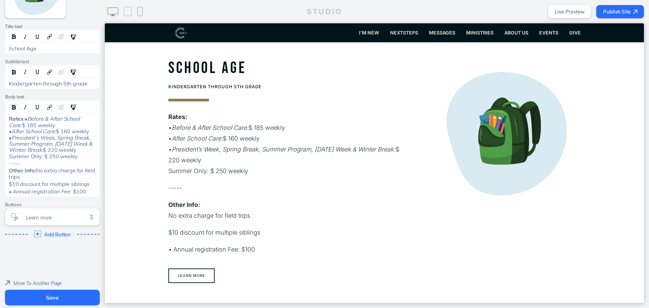
scroll to position [919, 0]
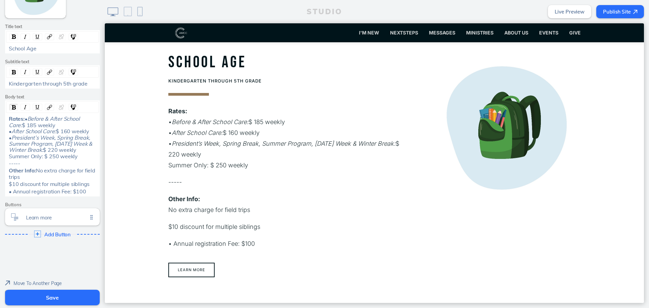
click at [9, 187] on span "$10 discount for multiple siblings" at bounding box center [49, 184] width 81 height 7
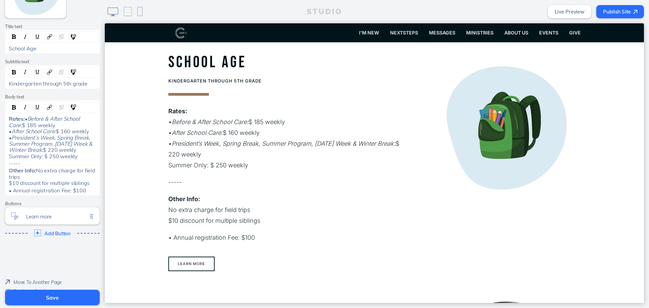
click at [6, 186] on div "Other Info: No extra charge for field trips $10 discount for multiple siblings" at bounding box center [52, 176] width 92 height 19
click at [6, 186] on div "Other Info: • No extra charge for field trips $10 discount for multiple siblings" at bounding box center [52, 176] width 92 height 19
click at [6, 193] on div "Rates: • Before & After School Care: $ 185 weekly • After School Care: $ 160 we…" at bounding box center [52, 155] width 93 height 78
click at [6, 186] on div "Other Info: • No extra charge for field trips $10 discount for multiple siblings" at bounding box center [52, 176] width 92 height 19
click at [6, 186] on div "Other Info: • No extra charge for field trips • $10 discount for multiple sibli…" at bounding box center [52, 176] width 92 height 19
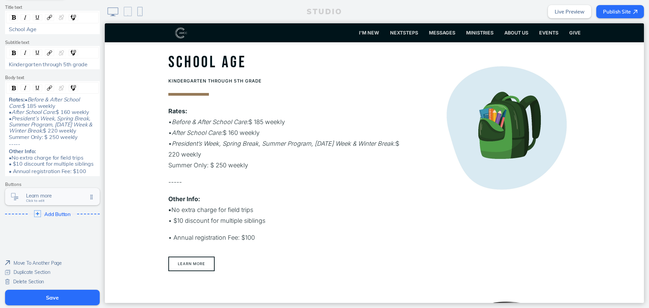
scroll to position [201, 0]
drag, startPoint x: 16, startPoint y: 170, endPoint x: -13, endPoint y: 170, distance: 28.1
click at [0, 170] on html "Cancel Edit Section Theme A A A A Section size Normal Text order Title First Ph…" at bounding box center [324, 154] width 649 height 308
click at [16, 172] on span "• Annual registration Fee: $100" at bounding box center [47, 171] width 77 height 7
click at [6, 172] on div "• Annual registration Fee: $100" at bounding box center [52, 171] width 92 height 6
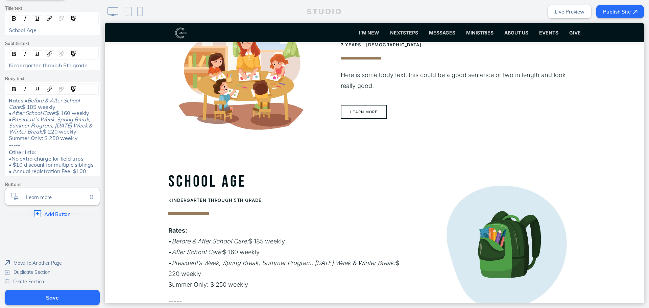
scroll to position [885, 0]
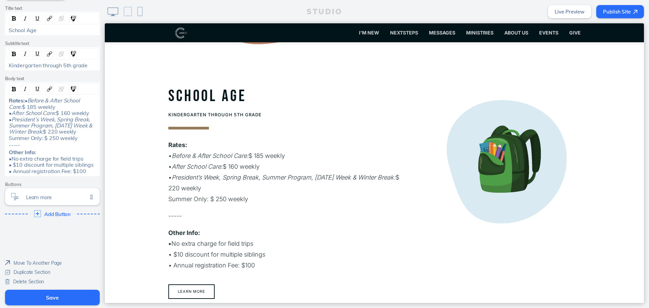
click at [11, 131] on span "$ 220 weekly Summer Only: $ 250 weekly" at bounding box center [43, 134] width 69 height 13
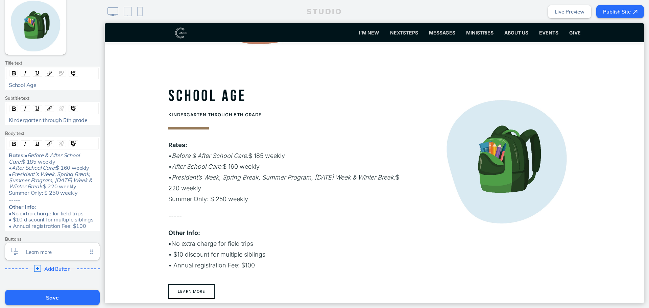
scroll to position [132, 0]
click at [6, 154] on div "Rates: • Before & After School Care: $ 185 weekly • After School Care: $ 160 we…" at bounding box center [52, 174] width 92 height 44
click at [9, 85] on span "School Age" at bounding box center [23, 85] width 28 height 7
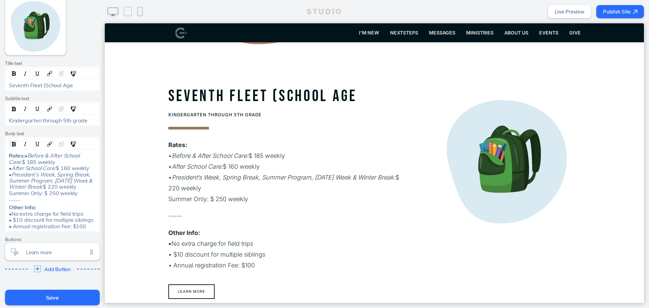
click at [80, 86] on div "Seventh Fleet (School Age" at bounding box center [53, 85] width 88 height 6
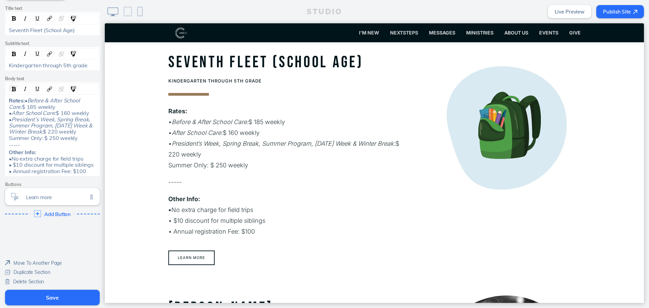
scroll to position [200, 0]
click at [6, 97] on div "Rates: • Before & After School Care: $ 185 weekly • After School Care: $ 160 we…" at bounding box center [52, 119] width 92 height 44
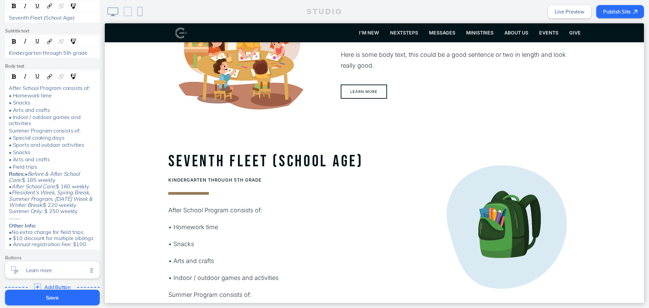
scroll to position [817, 0]
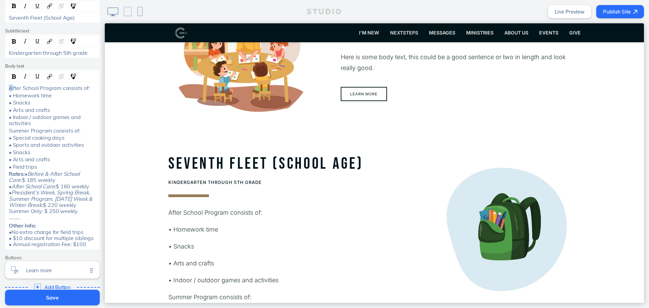
drag, startPoint x: 9, startPoint y: 88, endPoint x: -6, endPoint y: 91, distance: 14.9
click at [0, 91] on html "Cancel Edit Section Theme A A A A Section size Normal Text order Title First Ph…" at bounding box center [324, 154] width 649 height 308
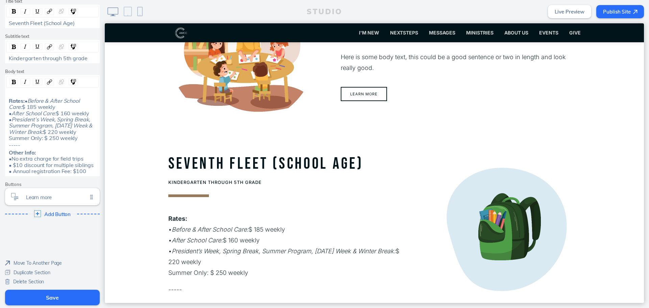
drag, startPoint x: 224, startPoint y: 137, endPoint x: 211, endPoint y: 137, distance: 13.9
click at [224, 136] on section "Seventh Fleet (School Age) Kindergarten through 5th grade Rates: • Before & Aft…" at bounding box center [374, 264] width 539 height 286
click at [9, 90] on div "rdw-editor" at bounding box center [53, 93] width 88 height 6
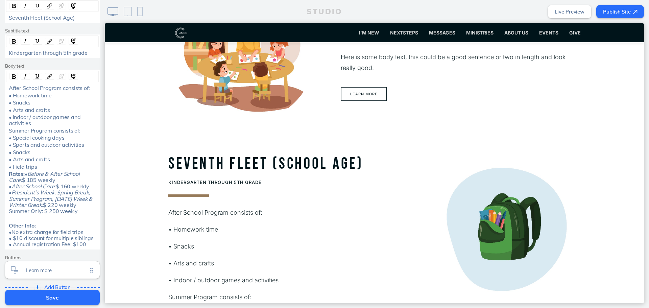
click at [9, 90] on span "After School Program consists of:" at bounding box center [49, 88] width 81 height 7
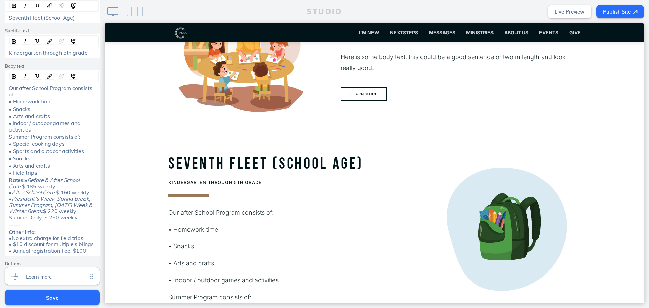
click at [11, 109] on span "• Snacks" at bounding box center [19, 108] width 21 height 7
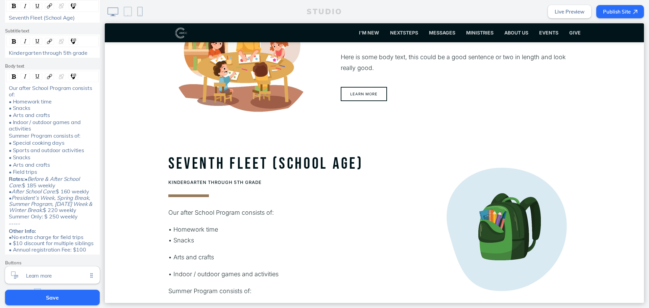
click at [13, 116] on span "• Arts and crafts" at bounding box center [29, 115] width 41 height 7
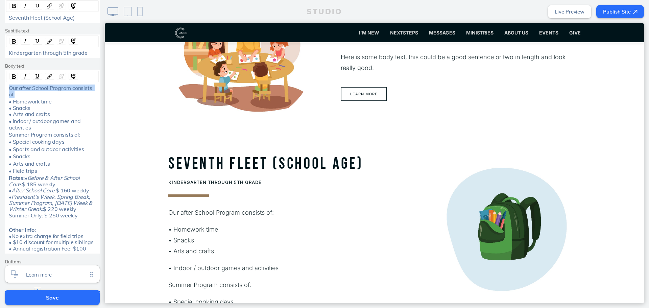
drag, startPoint x: 23, startPoint y: 94, endPoint x: 7, endPoint y: 82, distance: 19.3
click at [7, 82] on div "Our after School Program consists of: • Homework time • Snacks • Arts and craft…" at bounding box center [52, 162] width 95 height 184
click at [12, 76] on img "rdw-inline-control" at bounding box center [14, 76] width 4 height 4
drag, startPoint x: 16, startPoint y: 122, endPoint x: -6, endPoint y: 124, distance: 21.7
click at [0, 124] on html "Cancel Edit Section Theme A A A A Section size Normal Text order Title First Ph…" at bounding box center [324, 154] width 649 height 308
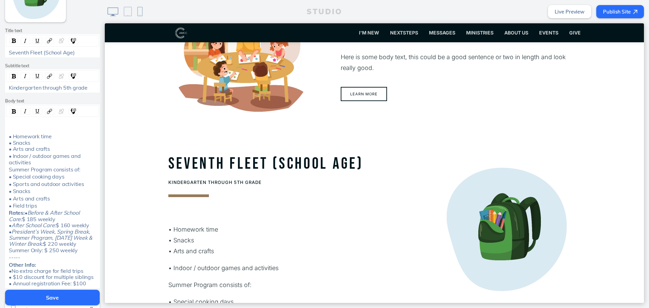
scroll to position [132, 0]
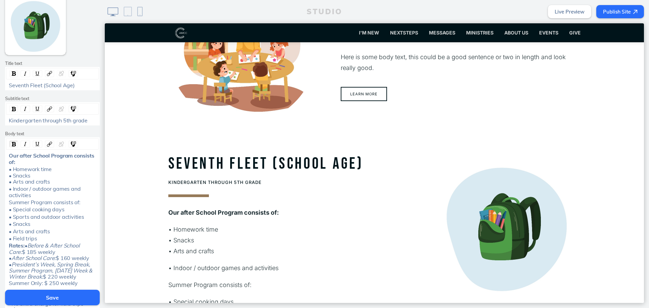
click at [32, 184] on span "• Homework time • Snacks • Arts and crafts" at bounding box center [30, 175] width 43 height 19
drag, startPoint x: 16, startPoint y: 189, endPoint x: 6, endPoint y: 187, distance: 9.6
click at [9, 187] on span "• Indoor / outdoor games and activities" at bounding box center [45, 191] width 73 height 13
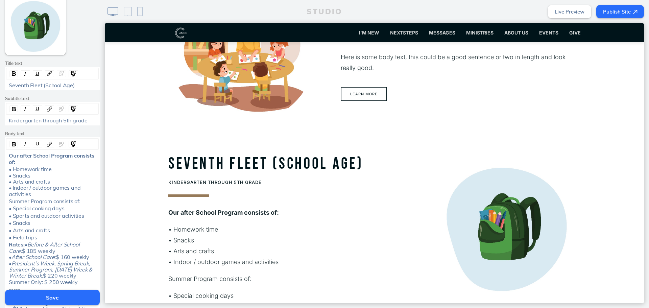
click at [36, 196] on div "• Homework time • Snacks • Arts and crafts • Indoor / outdoor games and activit…" at bounding box center [53, 181] width 88 height 31
click at [6, 209] on div "Summer Program consists of:" at bounding box center [52, 208] width 92 height 6
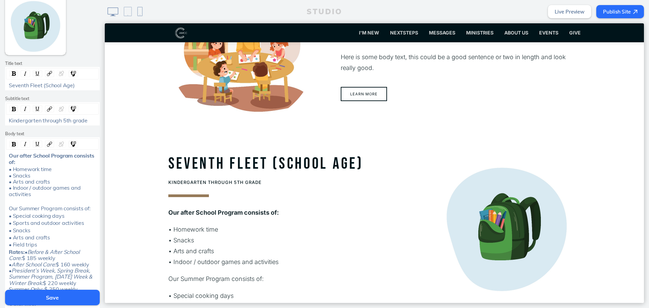
click at [20, 157] on span "Our after School Program consists of:" at bounding box center [52, 158] width 87 height 13
click at [35, 195] on div "• Homework time • Snacks • Arts and crafts • Indoor / outdoor games and activit…" at bounding box center [53, 181] width 88 height 31
drag, startPoint x: 88, startPoint y: 209, endPoint x: 3, endPoint y: 208, distance: 85.2
click at [5, 208] on div "Our After School Program consists of: • Homework time • Snacks • Arts and craft…" at bounding box center [52, 232] width 95 height 190
drag, startPoint x: 16, startPoint y: 215, endPoint x: 0, endPoint y: 215, distance: 16.2
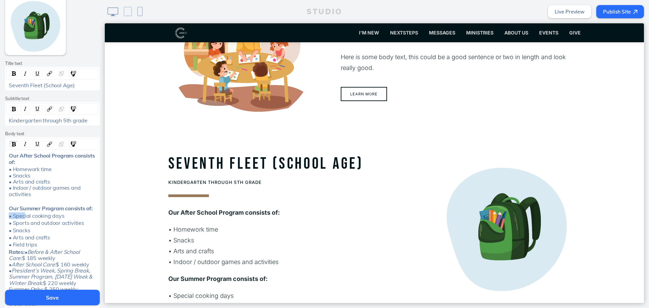
click at [0, 215] on div "Edit Section Theme A A A A Section size Normal Text order Title First Photo pos…" at bounding box center [52, 134] width 105 height 486
drag, startPoint x: 16, startPoint y: 222, endPoint x: 0, endPoint y: 222, distance: 15.9
click at [0, 222] on html "Cancel Edit Section Theme A A A A Section size Normal Text order Title First Ph…" at bounding box center [324, 154] width 649 height 308
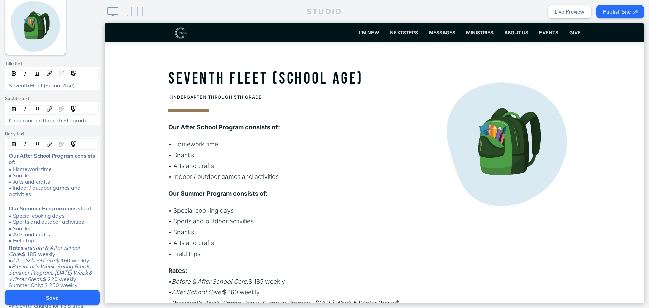
scroll to position [919, 0]
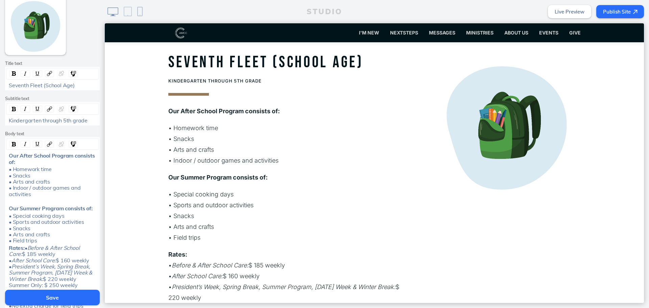
click at [75, 242] on div "• Special cooking days • Sports and outdoor activities • Snacks • Arts and craf…" at bounding box center [53, 228] width 88 height 31
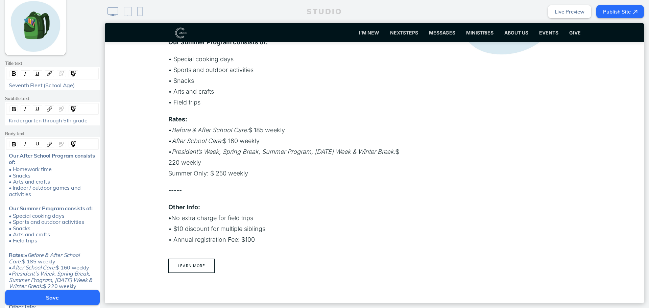
scroll to position [299, 0]
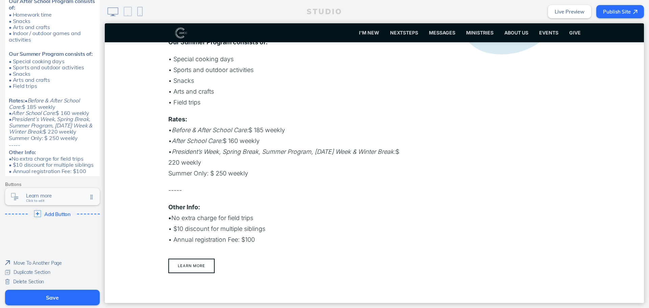
click at [61, 199] on span "Learn more Click to edit" at bounding box center [57, 197] width 62 height 6
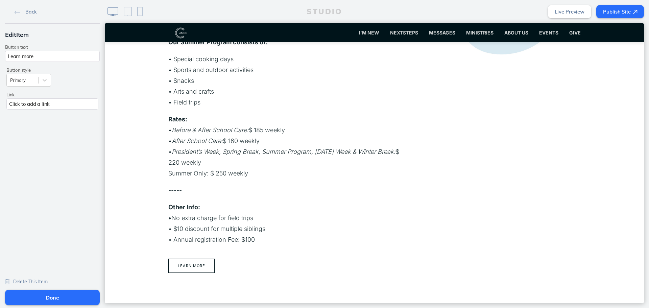
click at [40, 279] on span "Delete This Item" at bounding box center [30, 282] width 34 height 6
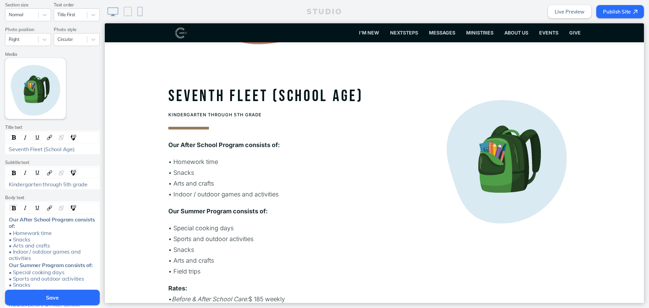
scroll to position [101, 0]
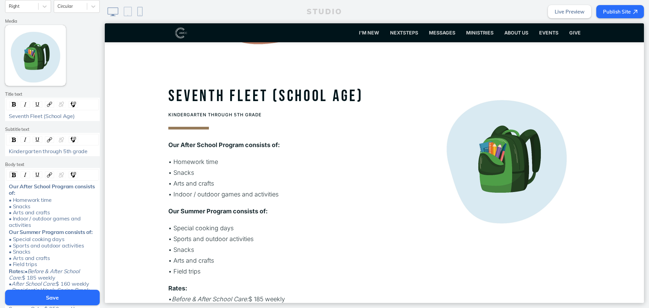
click at [31, 219] on span "• Homework time • Snacks • Arts and crafts • Indoor / outdoor games and activit…" at bounding box center [45, 212] width 73 height 32
click at [29, 219] on span "• Homework time • Snacks • Arts and crafts • Indoor /outdoor games and activiti…" at bounding box center [44, 212] width 71 height 32
click at [26, 220] on span "• Homework time • Snacks • Arts and crafts • Indoor /outdoor games and activiti…" at bounding box center [44, 212] width 71 height 32
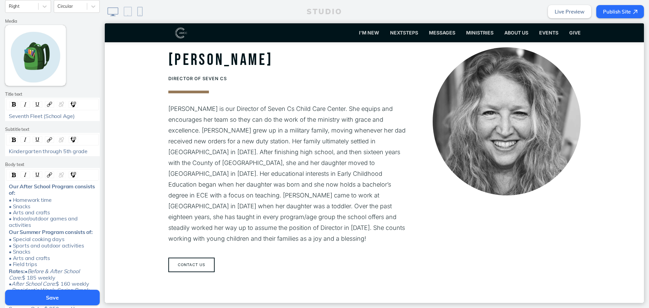
scroll to position [1285, 0]
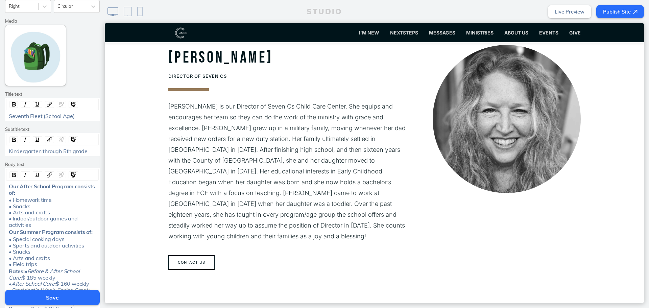
click at [81, 296] on button "Save" at bounding box center [52, 298] width 95 height 16
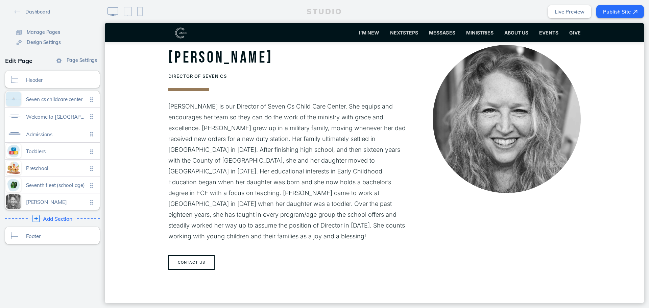
click at [65, 218] on span "Add Section" at bounding box center [57, 219] width 29 height 6
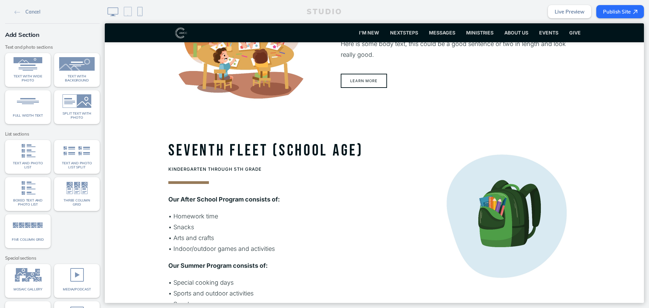
scroll to position [879, 0]
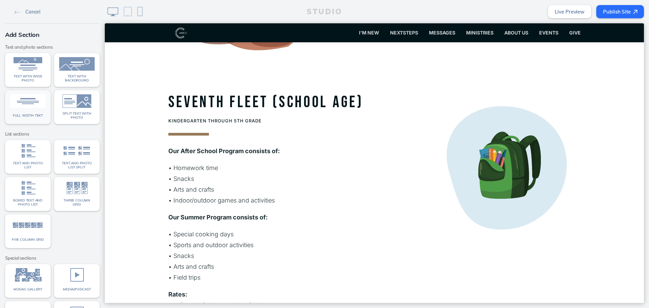
click at [32, 118] on div "Full width text" at bounding box center [27, 115] width 35 height 9
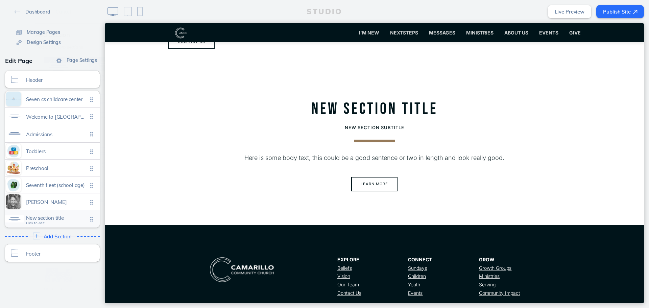
scroll to position [1507, 0]
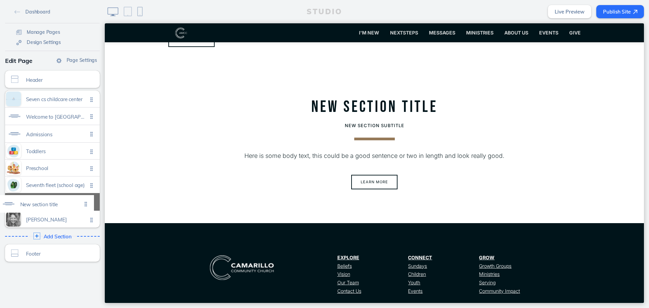
drag, startPoint x: 94, startPoint y: 218, endPoint x: 90, endPoint y: 201, distance: 17.9
click at [90, 201] on ul "Seven cs childcare center Click to edit Welcome to camarillo community church c…" at bounding box center [52, 159] width 95 height 137
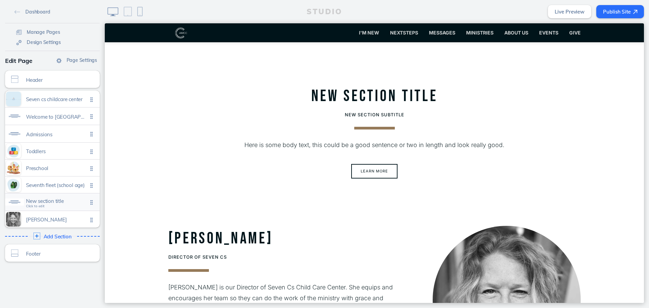
click at [55, 203] on span "New section title" at bounding box center [57, 201] width 62 height 6
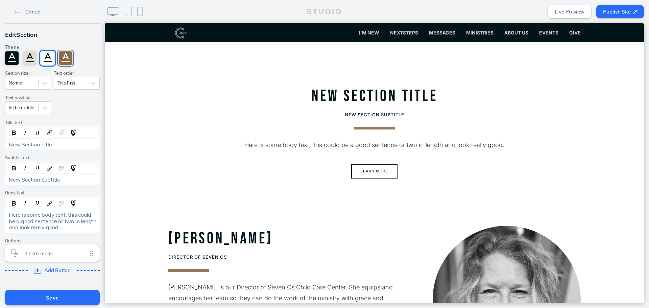
click at [60, 60] on div "A" at bounding box center [66, 58] width 14 height 14
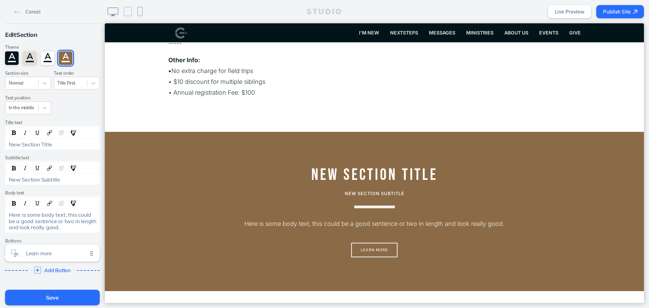
scroll to position [1297, 0]
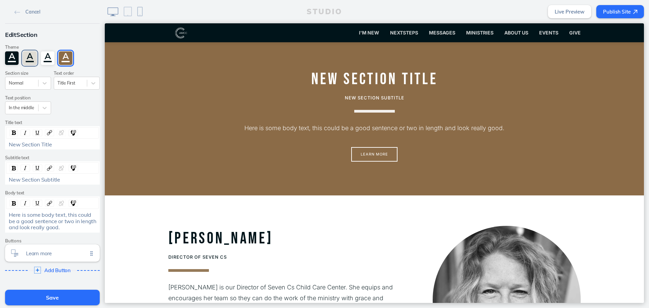
click at [27, 60] on div "A" at bounding box center [30, 58] width 14 height 14
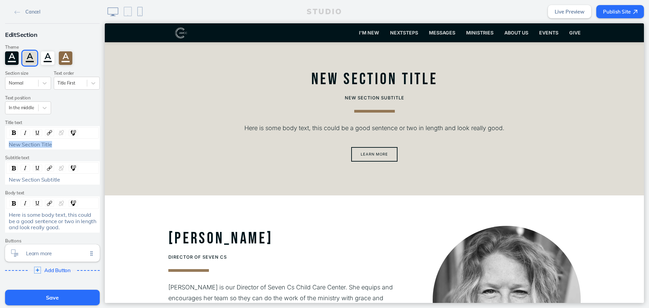
drag, startPoint x: 58, startPoint y: 146, endPoint x: -10, endPoint y: 148, distance: 68.3
click at [0, 148] on html "Cancel Edit Section Theme A A A A Section size Normal Text order Title First Te…" at bounding box center [324, 154] width 649 height 308
click at [9, 215] on span "Here is some body text, this could be a good sentence or two in length and look…" at bounding box center [53, 220] width 89 height 19
click at [35, 220] on span "Here is some body text, this could be a good sentence or two in length and look…" at bounding box center [53, 220] width 89 height 19
click at [65, 225] on div "Here is some body text, this could be a good sentence or two in length and look…" at bounding box center [53, 221] width 88 height 19
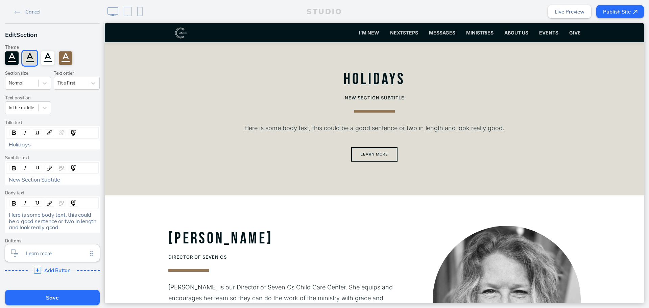
click at [57, 212] on span "Here is some body text, this could be a good sentence or two in length and look…" at bounding box center [53, 220] width 89 height 19
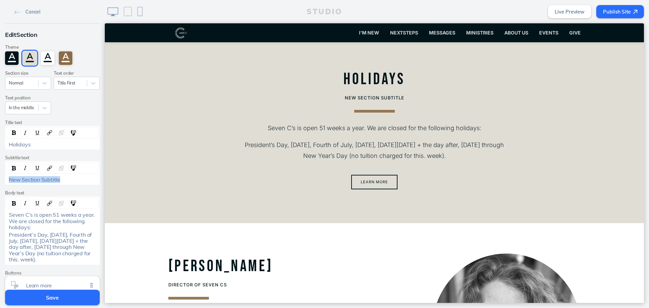
drag, startPoint x: 69, startPoint y: 181, endPoint x: 8, endPoint y: 180, distance: 61.5
click at [9, 180] on div "New Section Subtitle" at bounding box center [53, 179] width 88 height 6
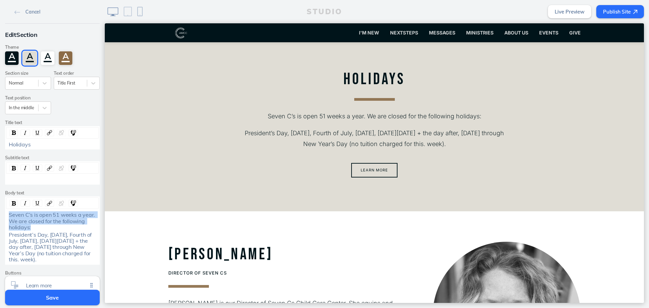
drag, startPoint x: 31, startPoint y: 229, endPoint x: 6, endPoint y: 213, distance: 29.9
click at [9, 213] on div "Seven C’s is open 51 weeks a year. We are closed for the following holidays:" at bounding box center [53, 221] width 88 height 19
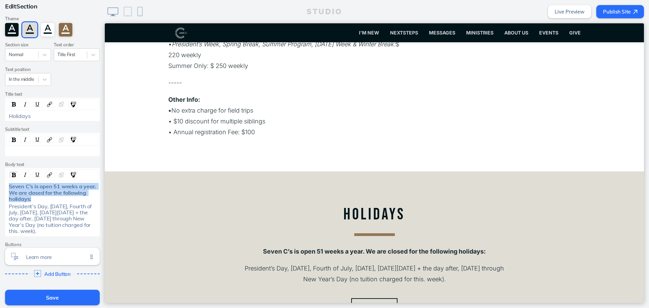
scroll to position [68, 0]
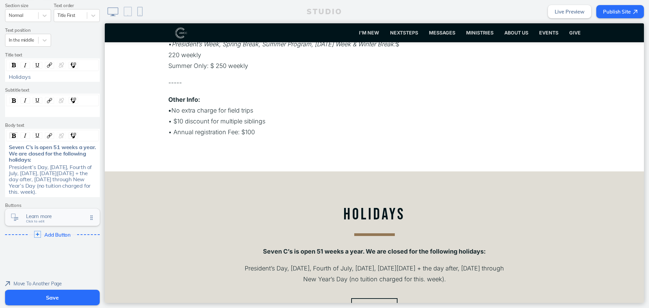
click at [55, 219] on span "Learn more" at bounding box center [57, 216] width 62 height 6
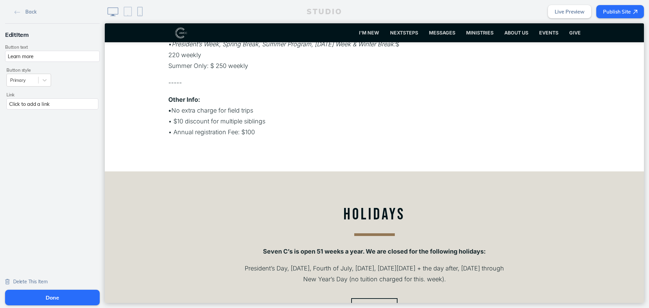
click at [32, 283] on span "Delete This Item" at bounding box center [30, 282] width 34 height 6
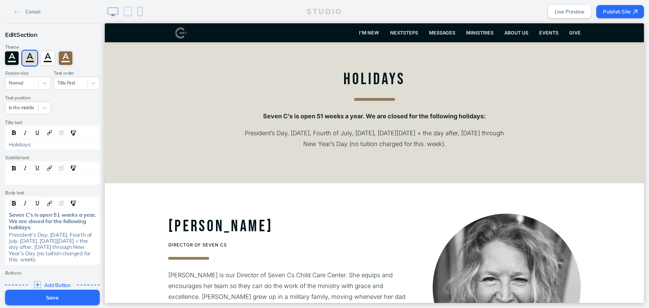
click at [74, 298] on button "Save" at bounding box center [52, 298] width 95 height 16
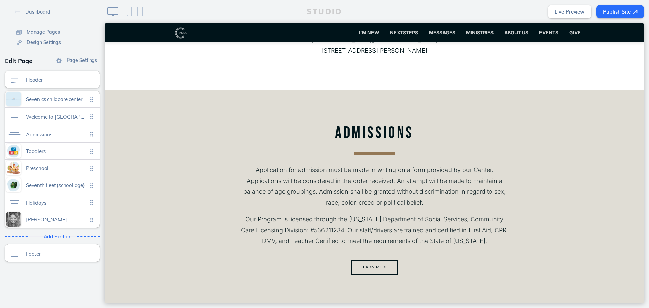
scroll to position [203, 0]
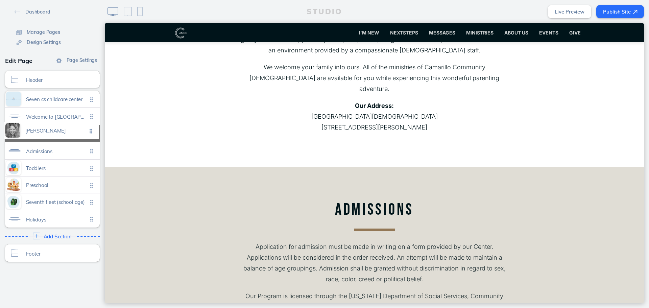
drag, startPoint x: 87, startPoint y: 218, endPoint x: 87, endPoint y: 130, distance: 87.2
click at [87, 130] on ul "Seven cs childcare center Click to edit Welcome to camarillo community church c…" at bounding box center [52, 159] width 95 height 137
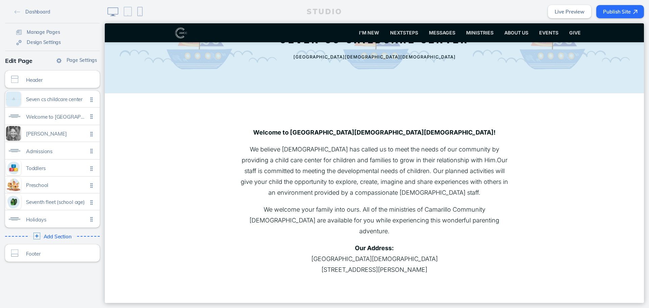
scroll to position [0, 0]
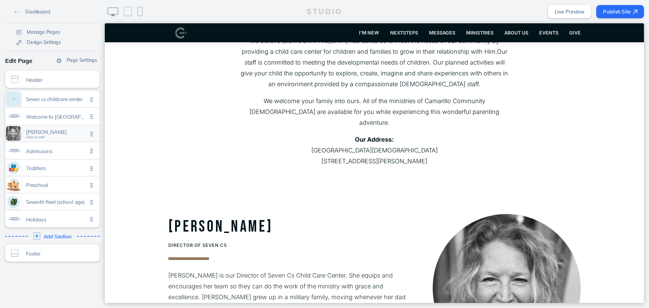
click at [55, 132] on span "Wendi keith" at bounding box center [57, 132] width 62 height 6
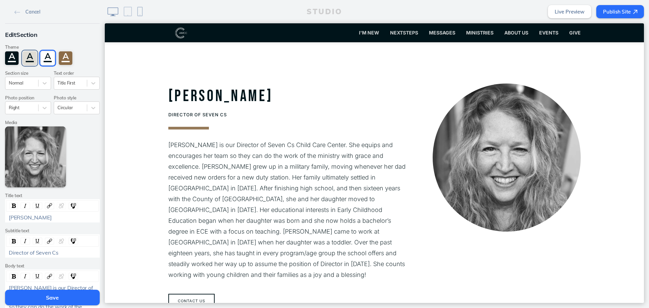
click at [30, 63] on div "A" at bounding box center [30, 58] width 14 height 14
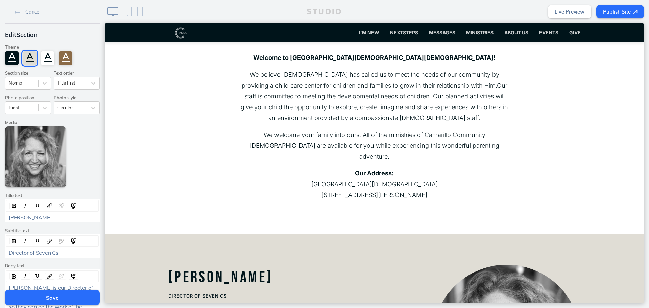
scroll to position [270, 0]
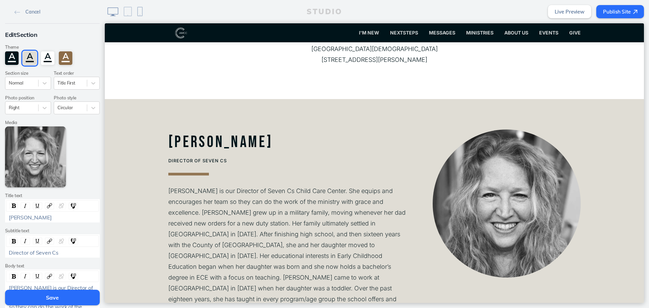
click at [9, 253] on span "Director of Seven Cs" at bounding box center [34, 252] width 50 height 7
click at [65, 82] on div at bounding box center [70, 83] width 26 height 6
click at [69, 108] on div "Subtitle First" at bounding box center [77, 109] width 46 height 10
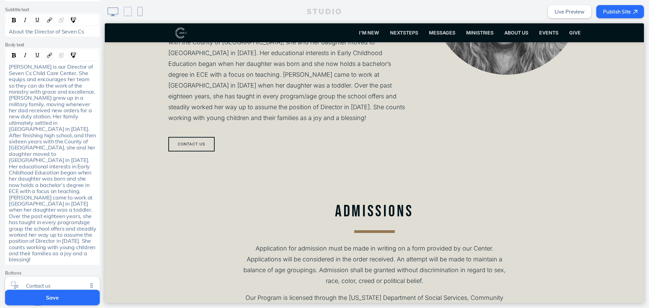
scroll to position [237, 0]
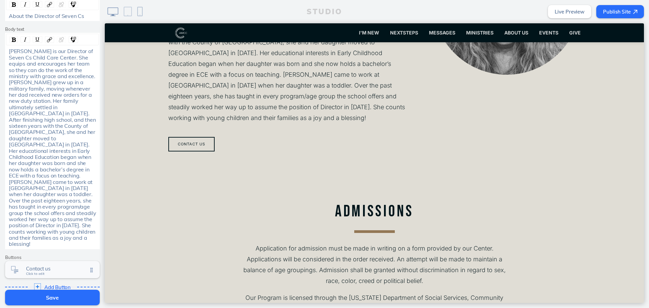
click at [38, 272] on span "Click to edit" at bounding box center [35, 274] width 19 height 4
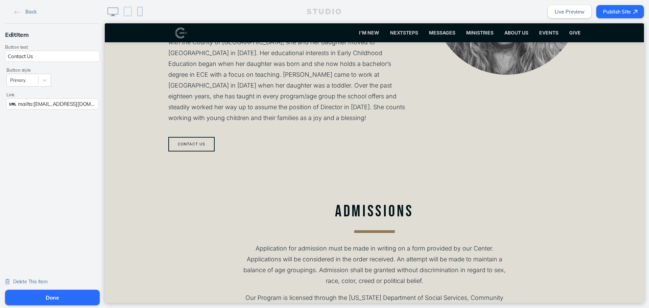
drag, startPoint x: 46, startPoint y: 55, endPoint x: 26, endPoint y: 58, distance: 20.5
click at [26, 58] on input "Contact Us" at bounding box center [52, 56] width 95 height 11
type input "Contact [PERSON_NAME]"
click at [82, 291] on button "Done" at bounding box center [52, 298] width 95 height 16
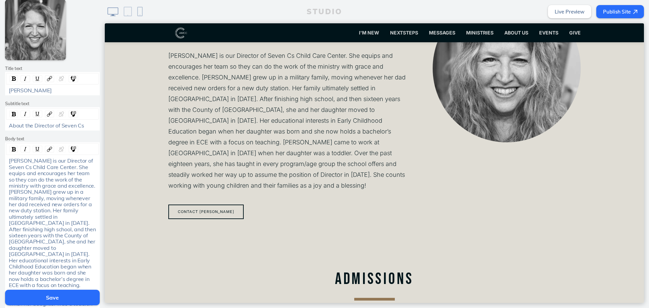
scroll to position [169, 0]
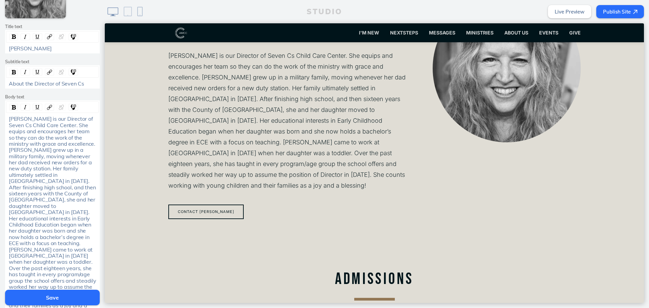
click at [51, 301] on button "Save" at bounding box center [52, 298] width 95 height 16
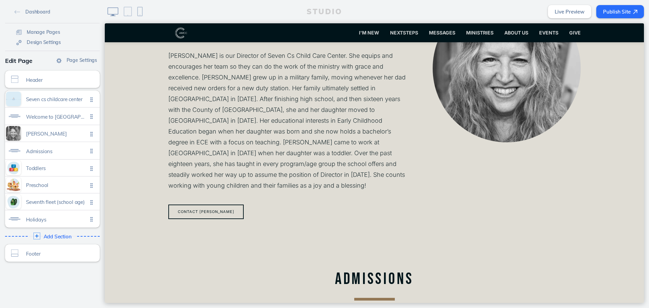
drag, startPoint x: 91, startPoint y: 145, endPoint x: 84, endPoint y: 185, distance: 39.8
click at [84, 185] on ul "Seven cs childcare center Click to edit Welcome to camarillo community church c…" at bounding box center [52, 159] width 95 height 137
drag, startPoint x: 91, startPoint y: 149, endPoint x: 85, endPoint y: 202, distance: 53.5
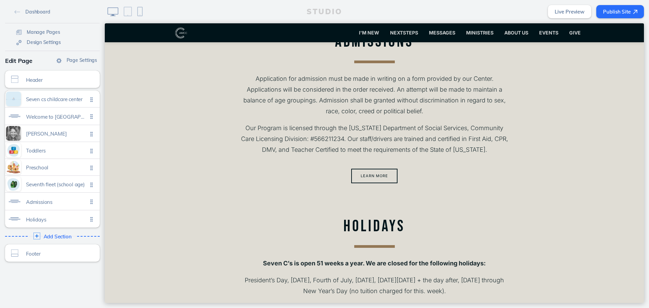
scroll to position [1420, 0]
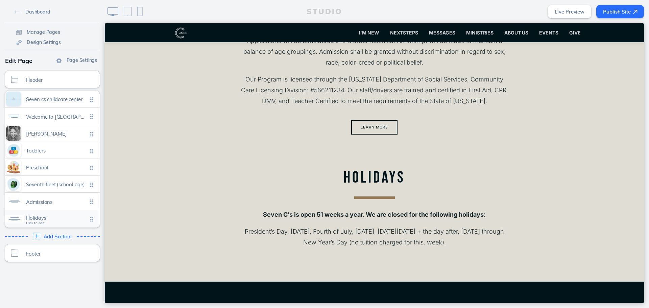
click at [39, 216] on span "Holidays" at bounding box center [57, 218] width 62 height 6
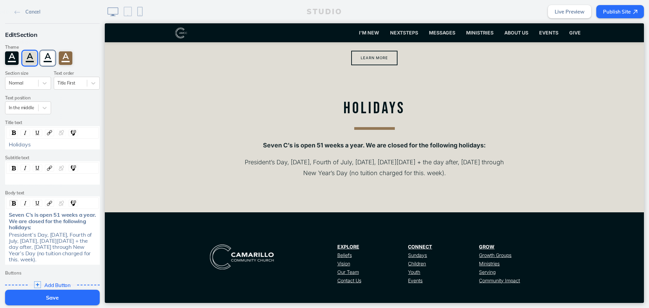
scroll to position [1491, 0]
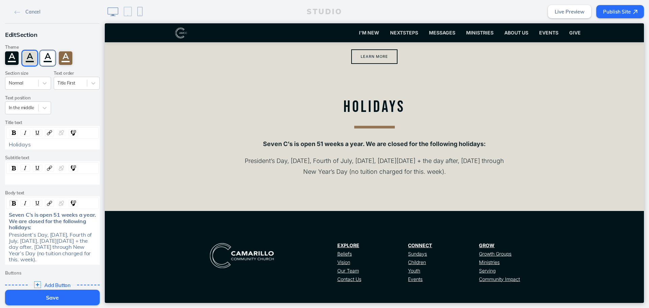
click at [45, 61] on div "A" at bounding box center [48, 58] width 14 height 14
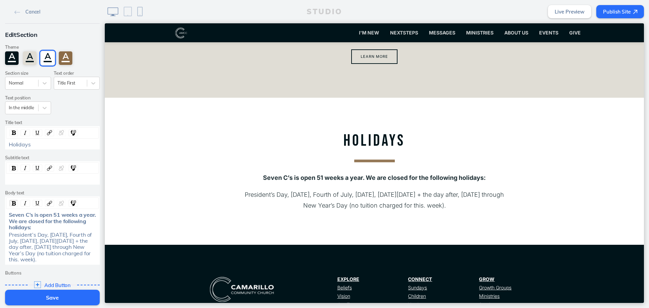
click at [75, 293] on button "Save" at bounding box center [52, 298] width 95 height 16
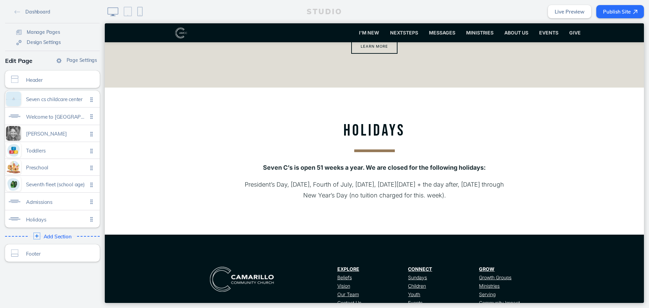
scroll to position [1524, 0]
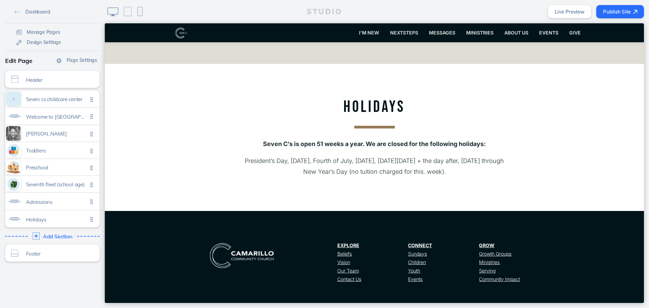
click at [50, 235] on span "Add Section" at bounding box center [57, 237] width 29 height 6
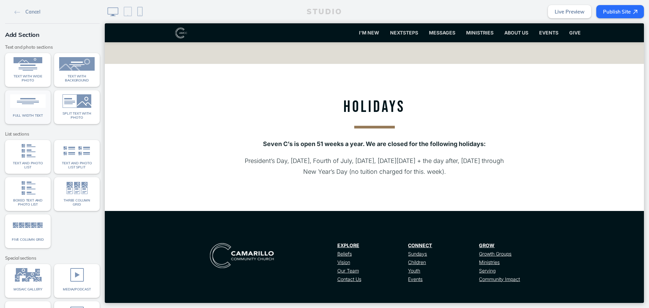
click at [35, 117] on span "Full width text" at bounding box center [28, 116] width 30 height 4
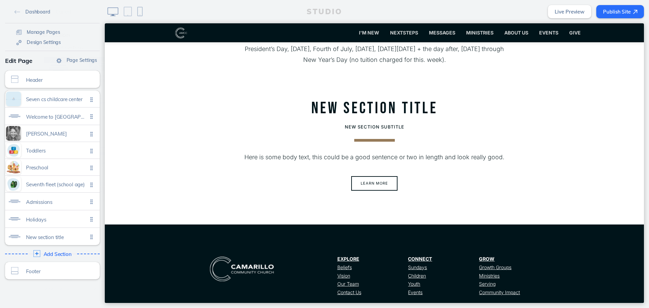
scroll to position [1638, 0]
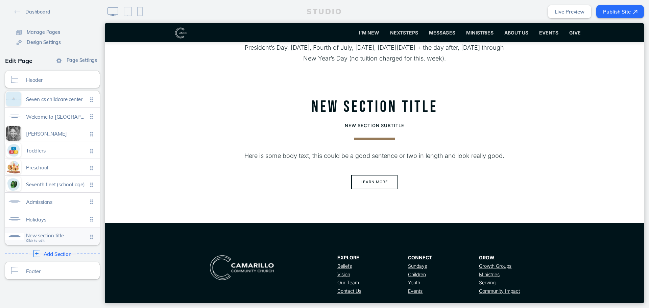
click at [47, 233] on span "New section title" at bounding box center [57, 236] width 62 height 6
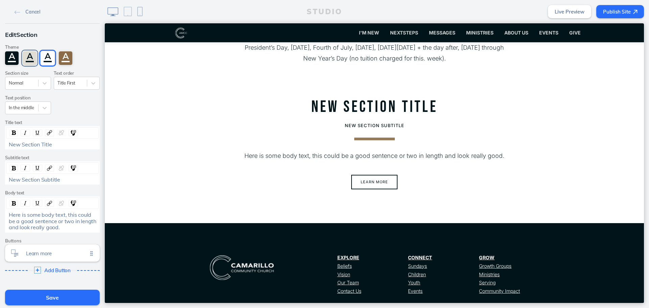
click at [30, 58] on div "A" at bounding box center [30, 58] width 14 height 14
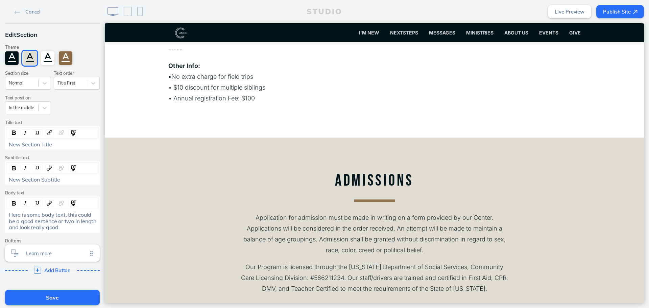
scroll to position [1232, 0]
click at [21, 13] on link "Cancel" at bounding box center [27, 11] width 31 height 10
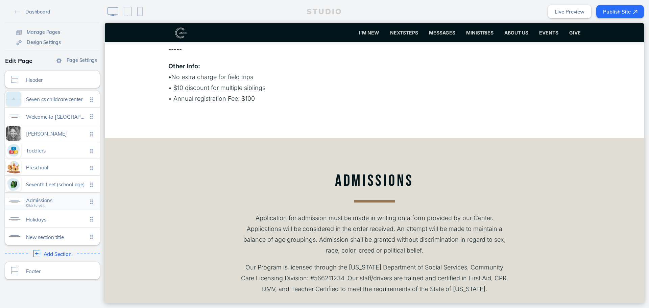
click at [54, 204] on span "Admissions Click to edit" at bounding box center [57, 202] width 62 height 6
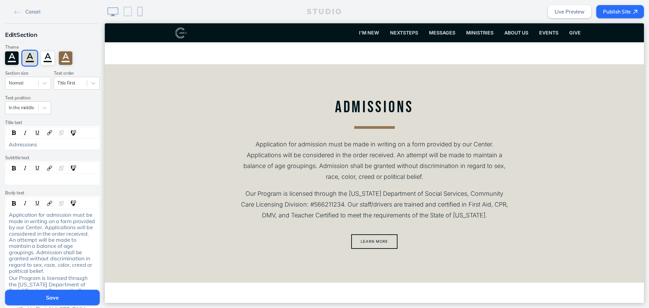
scroll to position [1306, 0]
click at [62, 144] on div "Admissions" at bounding box center [53, 144] width 88 height 6
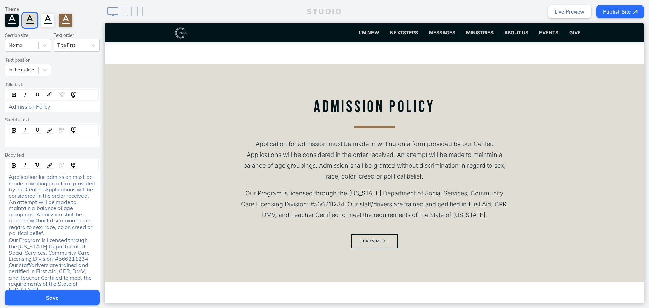
scroll to position [68, 0]
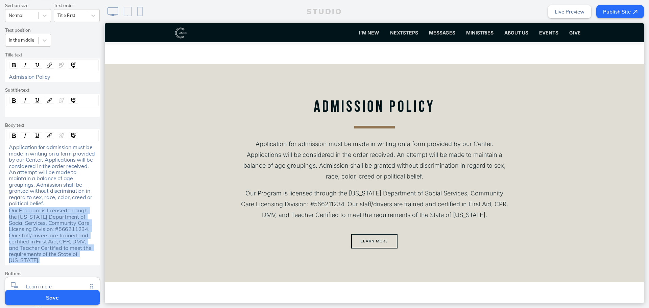
drag, startPoint x: 54, startPoint y: 254, endPoint x: 4, endPoint y: 206, distance: 69.6
click at [6, 207] on div "Our Program is licensed through the California Department of Social Services, C…" at bounding box center [52, 235] width 92 height 56
click at [12, 135] on img "rdw-inline-control" at bounding box center [14, 136] width 4 height 4
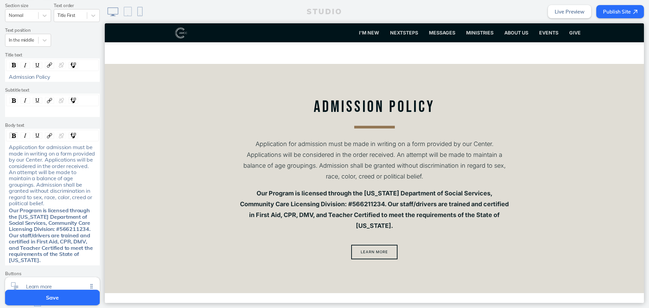
click at [213, 215] on section "Admission Policy Application for admission must be made in writing on a form pr…" at bounding box center [374, 178] width 539 height 229
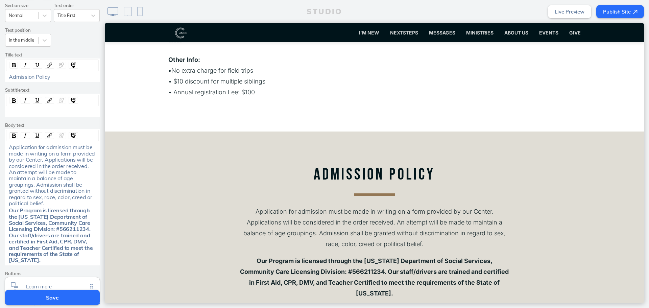
scroll to position [1306, 0]
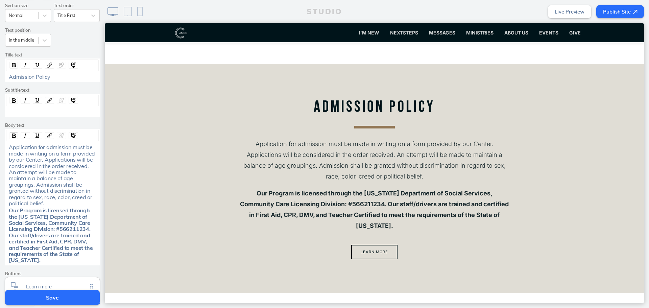
click at [39, 293] on button "Save" at bounding box center [52, 298] width 95 height 16
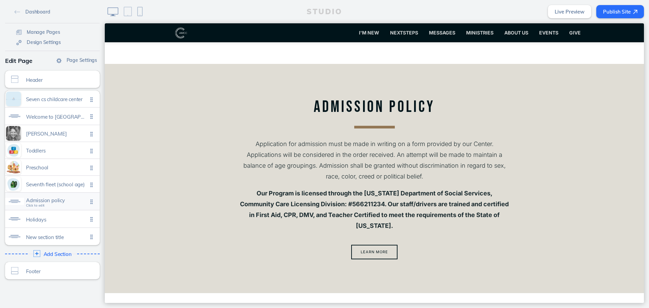
click at [61, 200] on span "Admission policy" at bounding box center [57, 200] width 62 height 6
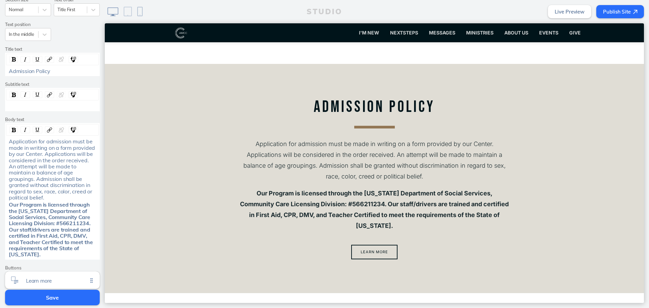
scroll to position [135, 0]
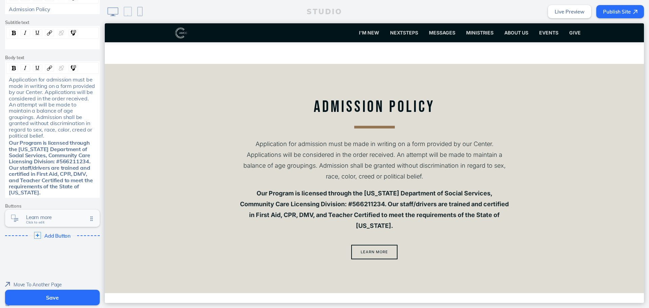
click at [57, 214] on span "Learn more" at bounding box center [57, 217] width 62 height 6
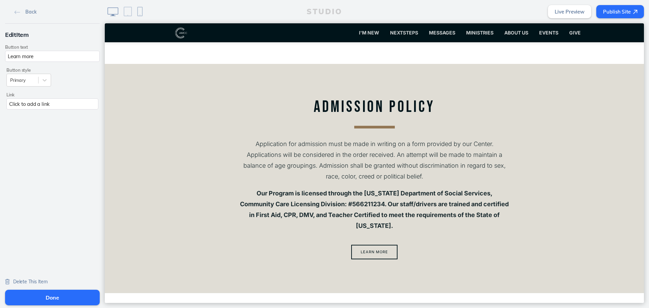
click at [31, 280] on span "Delete This Item" at bounding box center [30, 282] width 34 height 6
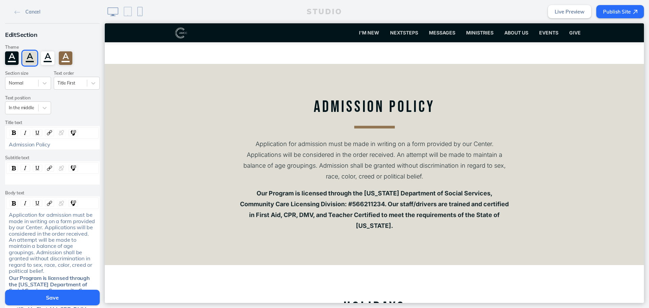
click at [52, 297] on button "Save" at bounding box center [52, 298] width 95 height 16
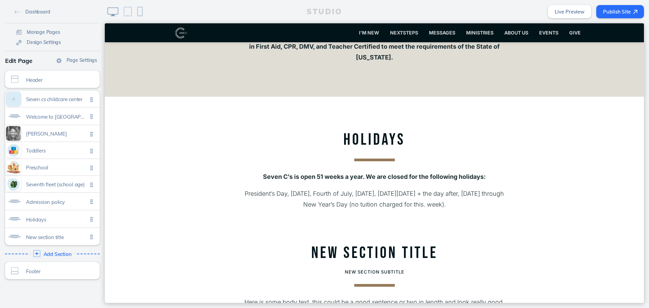
scroll to position [1475, 0]
click at [53, 238] on span "New section title" at bounding box center [57, 236] width 62 height 6
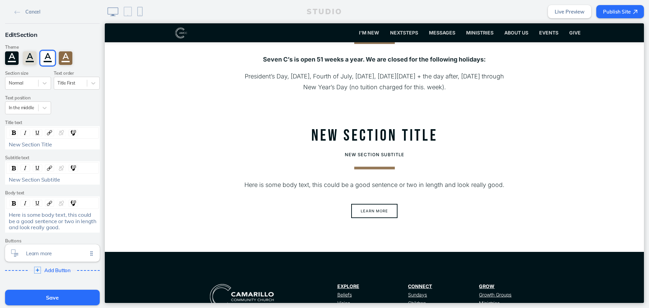
scroll to position [1647, 0]
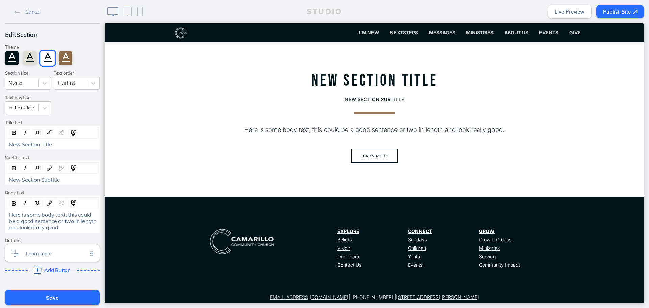
click at [29, 6] on div "Cancel" at bounding box center [52, 11] width 95 height 23
click at [28, 16] on link "Cancel" at bounding box center [27, 11] width 31 height 10
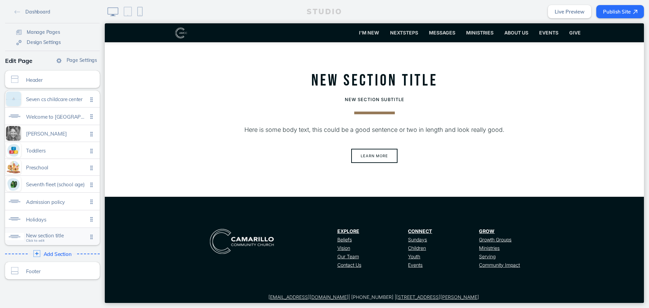
click at [65, 236] on span "New section title" at bounding box center [57, 236] width 62 height 6
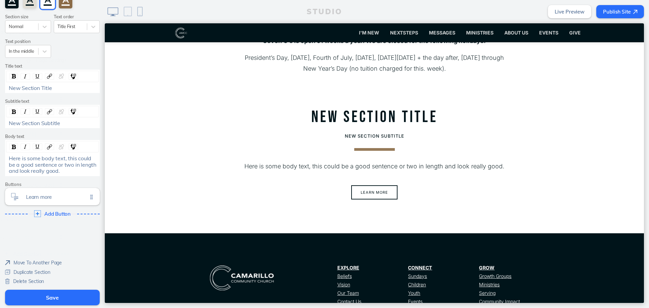
scroll to position [1610, 0]
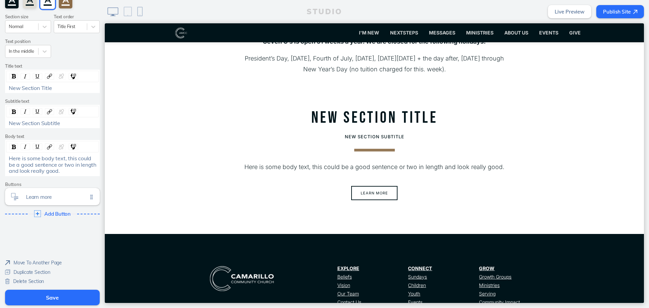
click at [35, 283] on span "Delete Section" at bounding box center [28, 281] width 31 height 6
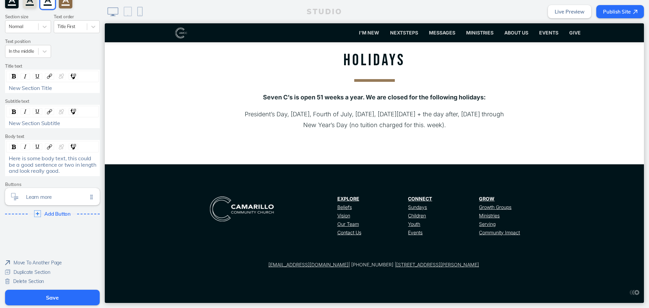
scroll to position [1521, 0]
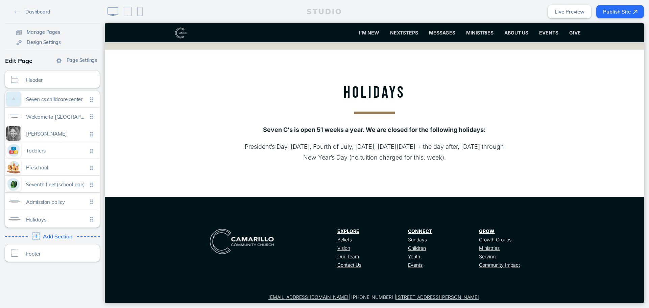
click at [51, 240] on div "Add Section Click to edit" at bounding box center [52, 236] width 99 height 12
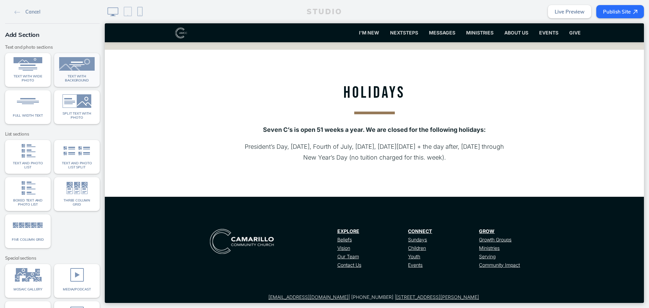
click at [62, 70] on img at bounding box center [76, 64] width 35 height 14
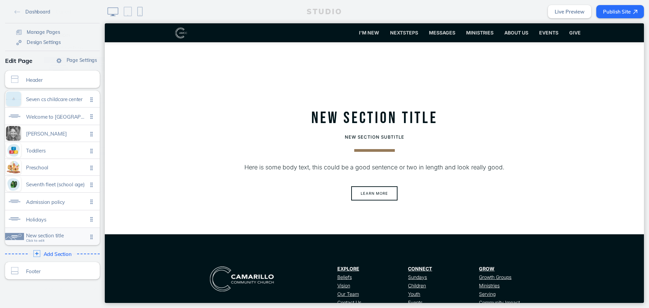
scroll to position [1643, 0]
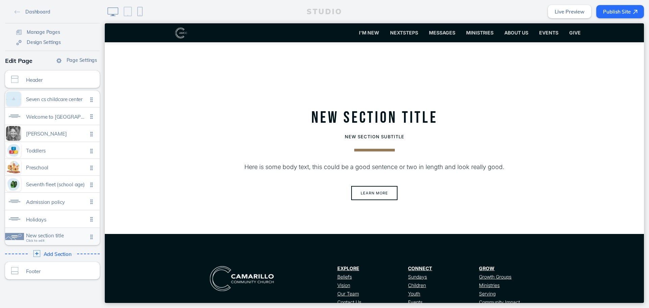
click at [47, 241] on div "New section title Click to edit" at bounding box center [52, 236] width 95 height 17
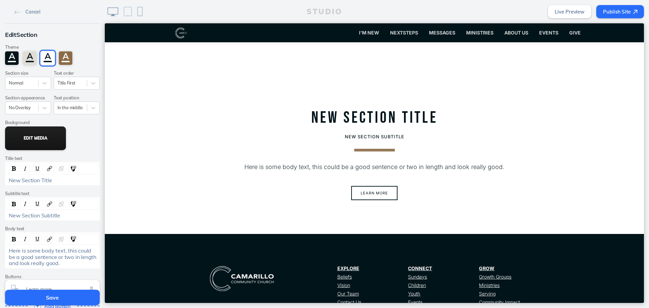
click at [44, 135] on button "Edit Media" at bounding box center [35, 138] width 61 height 24
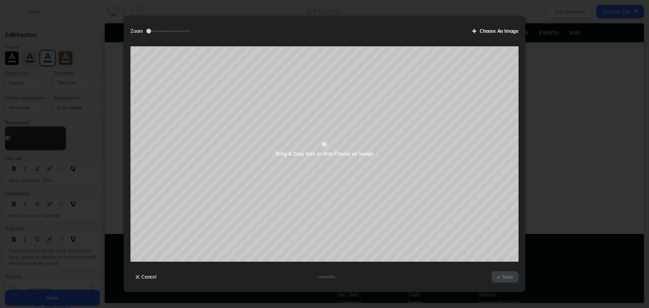
click at [486, 34] on label "Choose An Image" at bounding box center [492, 30] width 51 height 11
click at [0, 0] on input "Choose An Image" at bounding box center [0, 0] width 0 height 0
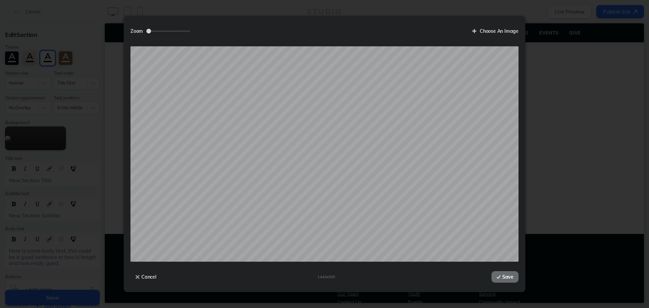
click at [515, 276] on button "Save" at bounding box center [505, 276] width 27 height 11
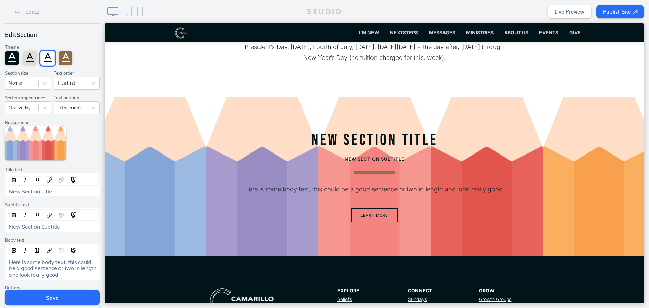
scroll to position [1542, 0]
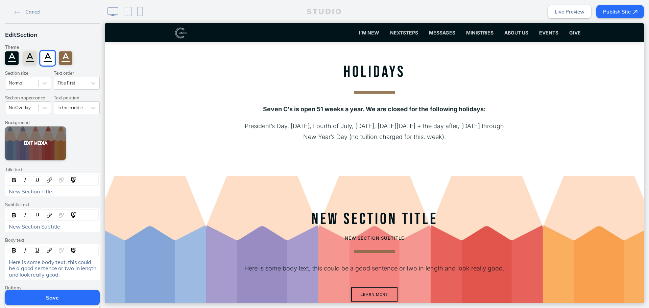
click at [40, 144] on button "Edit Media" at bounding box center [35, 143] width 61 height 34
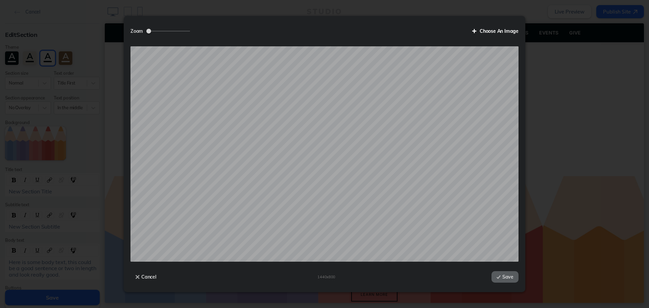
click at [501, 30] on label "Choose An Image" at bounding box center [492, 30] width 51 height 11
click at [0, 0] on input "Choose An Image" at bounding box center [0, 0] width 0 height 0
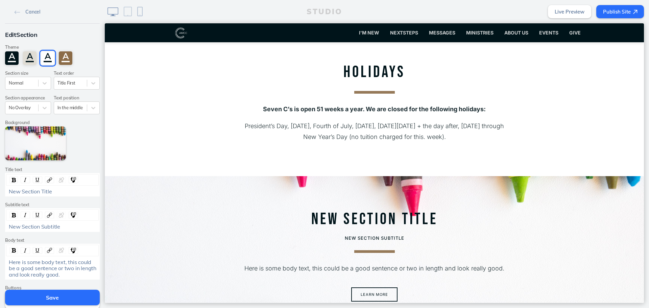
scroll to position [1542, 0]
click at [45, 147] on button "Edit Media" at bounding box center [35, 143] width 61 height 34
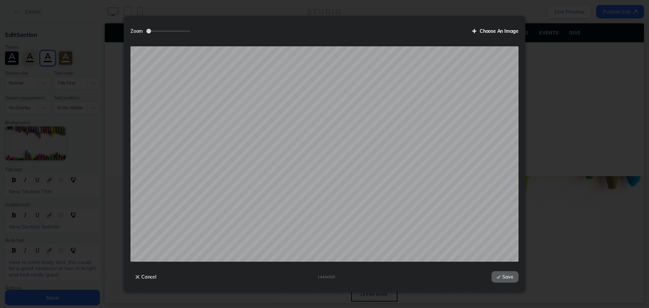
click at [494, 29] on label "Choose An Image" at bounding box center [492, 30] width 51 height 11
click at [0, 0] on input "Choose An Image" at bounding box center [0, 0] width 0 height 0
drag, startPoint x: 148, startPoint y: 30, endPoint x: 171, endPoint y: 30, distance: 22.7
type input "1.58"
click at [171, 31] on input "Zoom" at bounding box center [168, 31] width 44 height 1
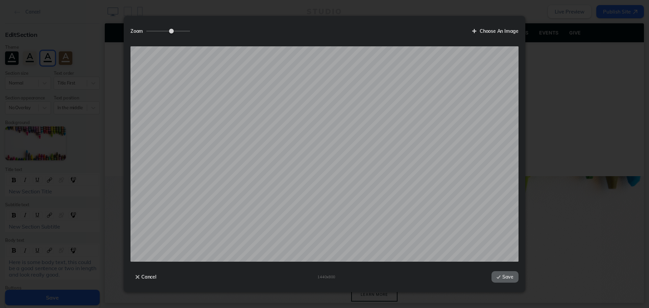
click at [429, 18] on div "Zoom Choose An Image Drop your file here Cancel 1440 x 800 Save" at bounding box center [325, 154] width 402 height 277
click at [507, 277] on button "Save" at bounding box center [505, 276] width 27 height 11
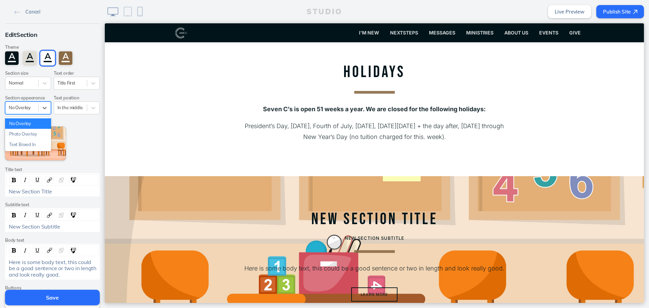
click at [28, 109] on div at bounding box center [22, 107] width 26 height 6
click at [29, 134] on div "Photo Overlay" at bounding box center [28, 134] width 46 height 10
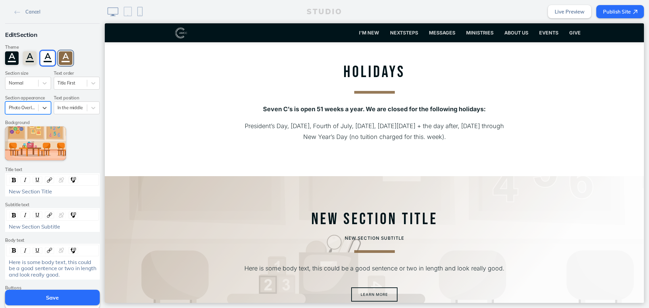
click at [62, 56] on div "A" at bounding box center [66, 58] width 14 height 14
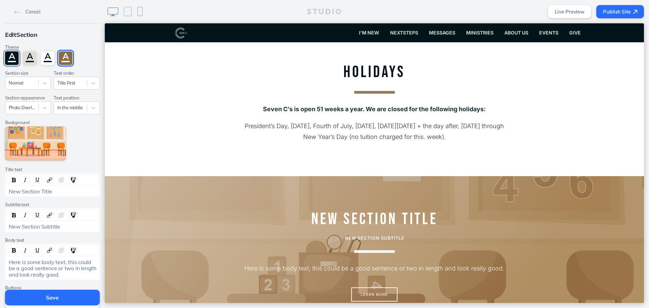
click at [9, 58] on div "A" at bounding box center [12, 58] width 14 height 14
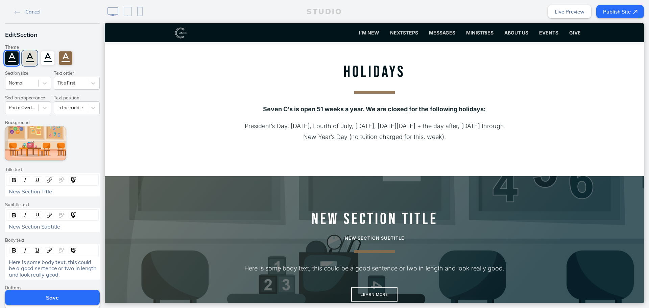
click at [23, 59] on div "A" at bounding box center [30, 58] width 14 height 14
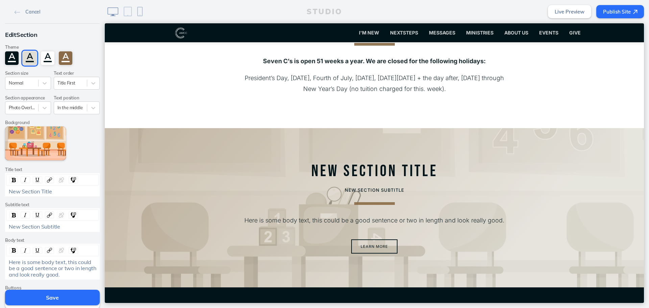
scroll to position [1512, 0]
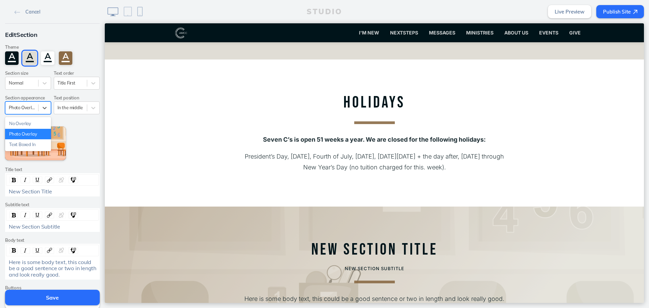
click at [30, 111] on div "Photo Overlay" at bounding box center [21, 107] width 33 height 9
click at [30, 141] on div "Text Boxed In" at bounding box center [28, 144] width 46 height 10
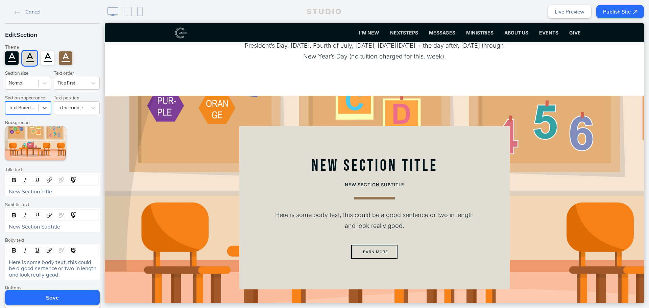
scroll to position [1623, 0]
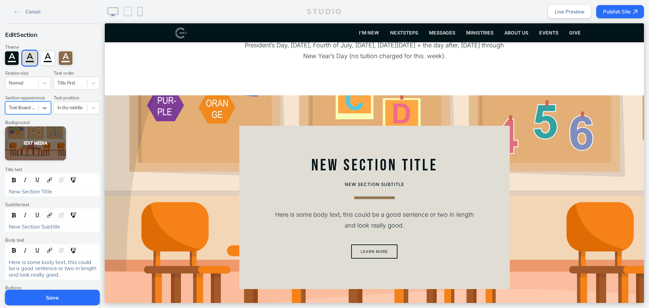
click at [43, 138] on button "Edit Media" at bounding box center [35, 143] width 61 height 34
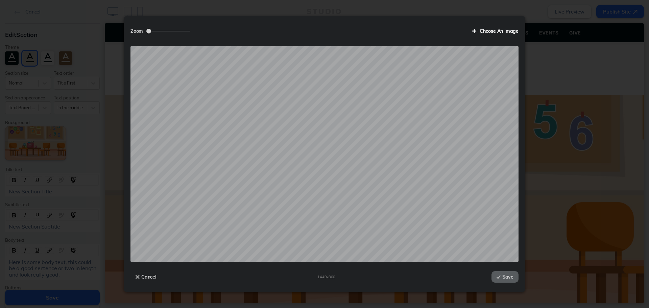
click at [485, 35] on label "Choose An Image" at bounding box center [492, 30] width 51 height 11
click at [0, 0] on input "Choose An Image" at bounding box center [0, 0] width 0 height 0
click at [508, 277] on button "Save" at bounding box center [505, 276] width 27 height 11
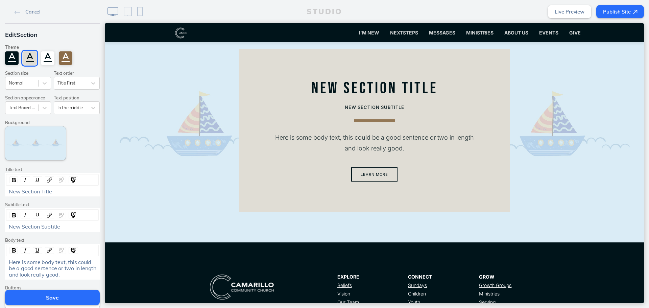
scroll to position [1746, 0]
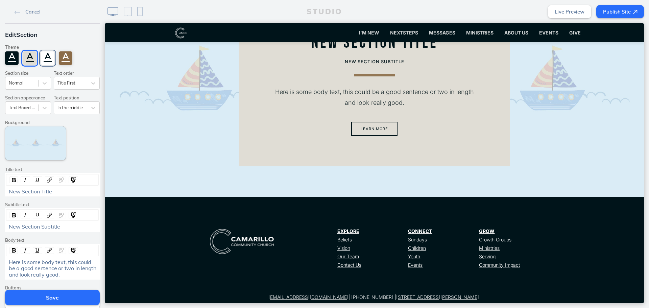
click at [46, 62] on div "A" at bounding box center [48, 58] width 14 height 14
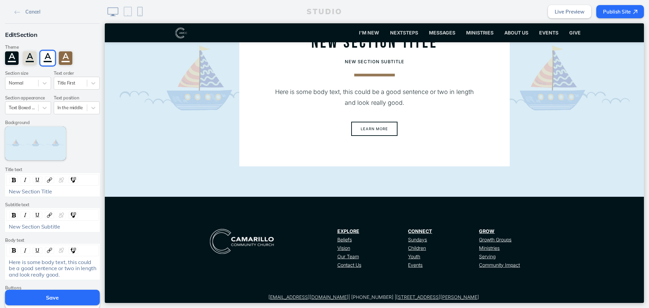
scroll to position [1576, 0]
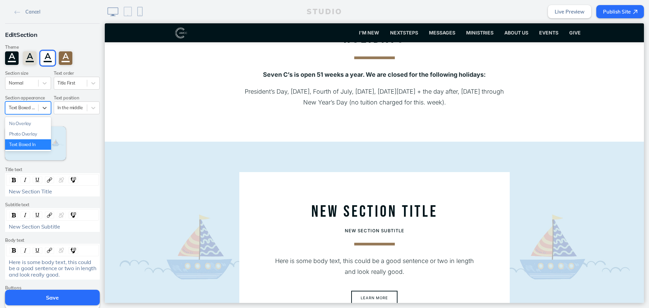
click at [34, 111] on div "Text Boxed In" at bounding box center [21, 107] width 33 height 9
click at [35, 120] on div "No Overlay" at bounding box center [28, 123] width 46 height 10
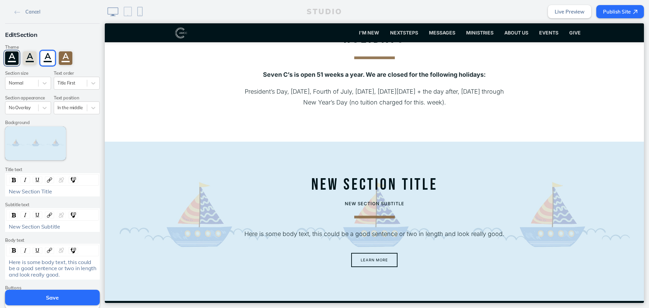
click at [5, 56] on div "A" at bounding box center [12, 58] width 14 height 14
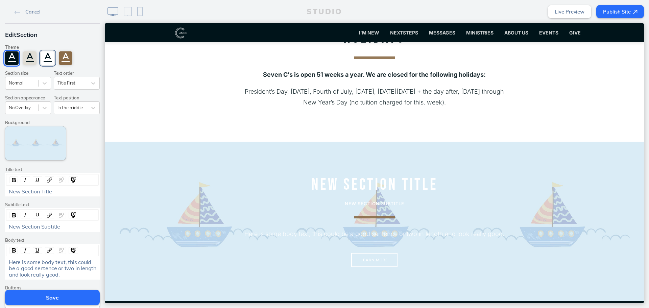
click at [41, 53] on div "A" at bounding box center [48, 58] width 14 height 14
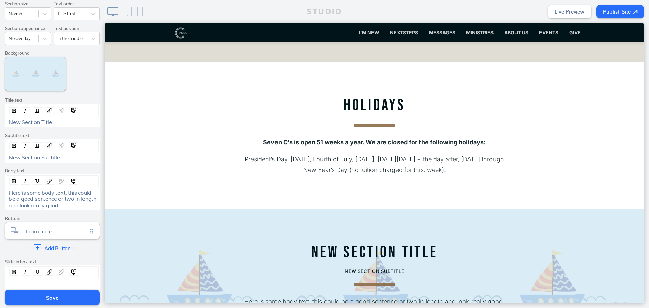
scroll to position [135, 0]
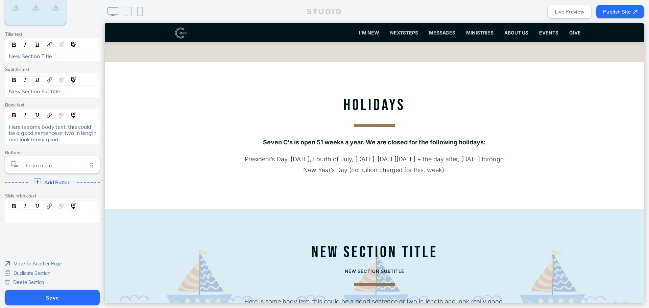
click at [74, 129] on span "Here is some body text, this could be a good sentence or two in length and look…" at bounding box center [53, 132] width 89 height 19
click at [68, 134] on span "Here is some body text, this could be a good sentence or two in length and look…" at bounding box center [53, 132] width 89 height 19
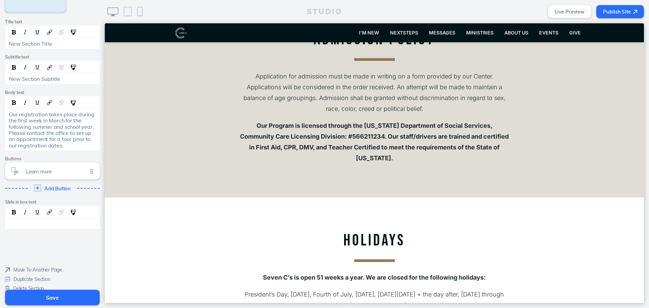
scroll to position [155, 0]
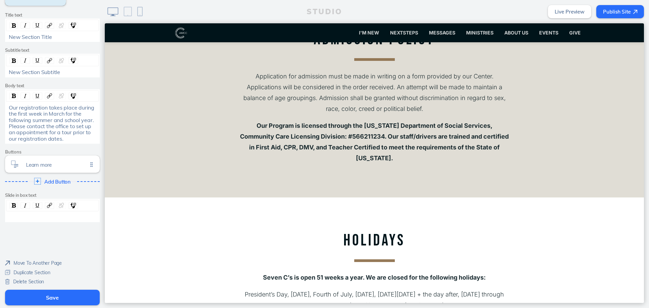
click at [27, 284] on span "Delete Section" at bounding box center [28, 282] width 31 height 6
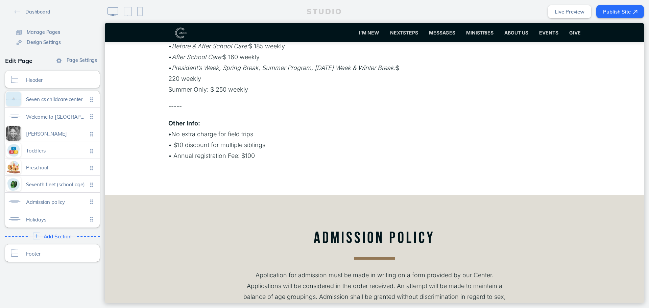
scroll to position [1285, 0]
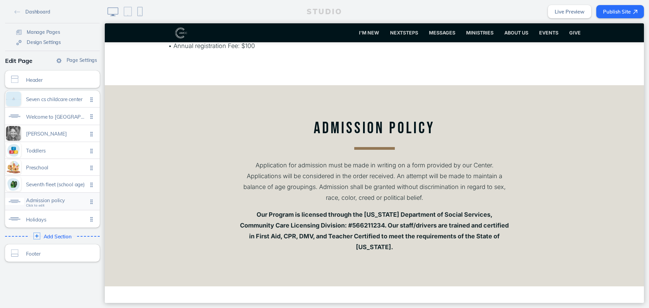
click at [52, 199] on span "Admission policy" at bounding box center [57, 200] width 62 height 6
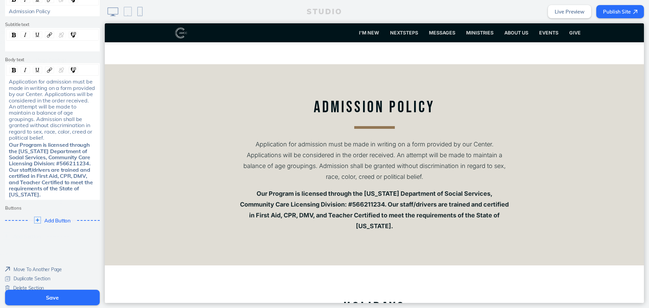
scroll to position [1306, 0]
click at [89, 133] on div "Application for admission must be made in writing on a form provided by our Cen…" at bounding box center [53, 109] width 88 height 62
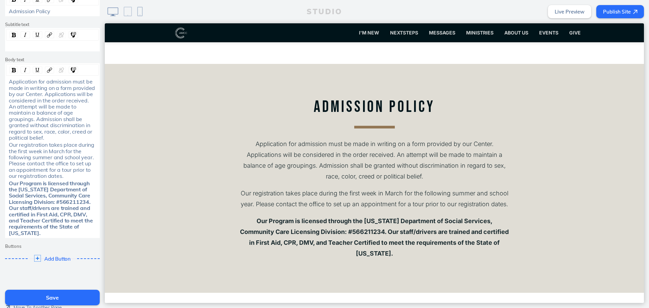
click at [89, 132] on div "Application for admission must be made in writing on a form provided by our Cen…" at bounding box center [53, 109] width 88 height 62
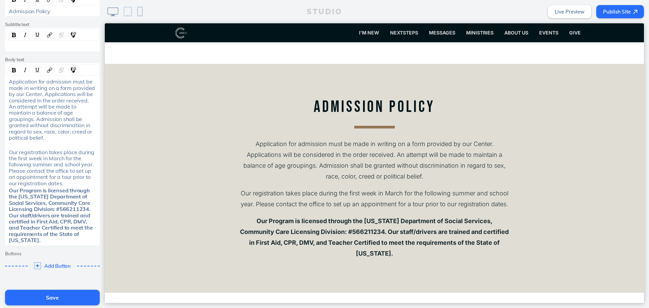
click at [60, 176] on div "Our registration takes place during the first week in March for the following s…" at bounding box center [53, 167] width 88 height 37
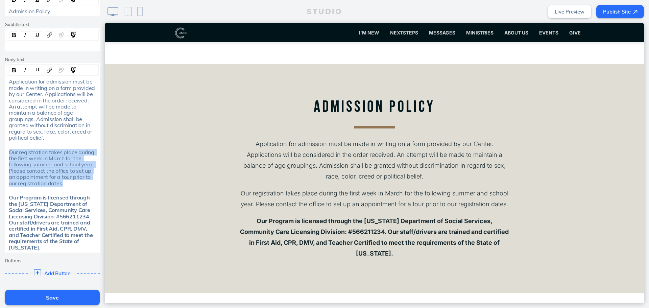
drag, startPoint x: 74, startPoint y: 177, endPoint x: -1, endPoint y: 146, distance: 81.4
click at [0, 146] on html "Cancel Edit Section Theme A A A A Section size Normal Text order Title First Te…" at bounding box center [324, 154] width 649 height 308
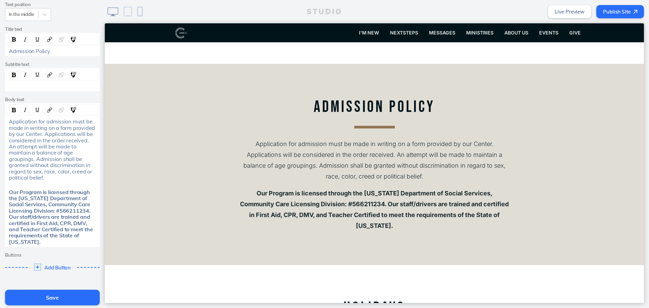
scroll to position [32, 0]
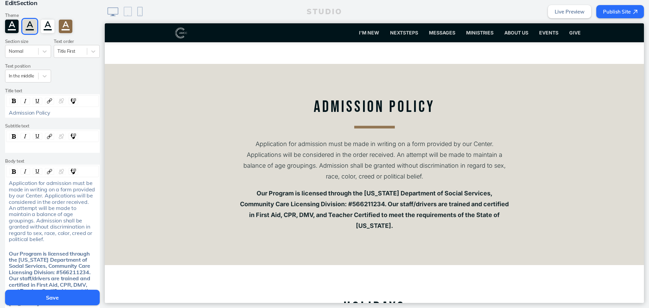
click at [9, 182] on span "Application for admission must be made in writing on a form provided by our Cen…" at bounding box center [53, 211] width 88 height 63
click at [82, 300] on button "Save" at bounding box center [52, 298] width 95 height 16
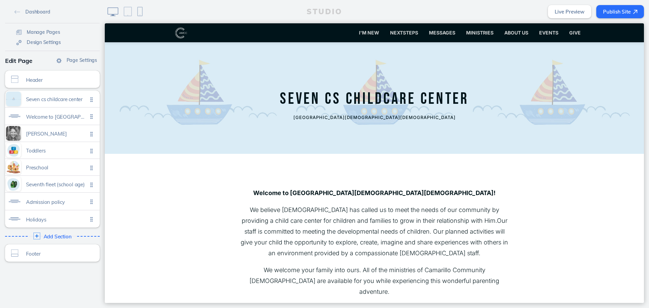
scroll to position [68, 0]
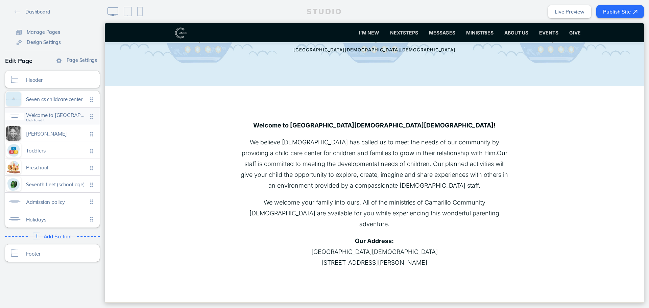
click at [47, 123] on div "Welcome to camarillo community church christian child care center! we believe g…" at bounding box center [52, 116] width 95 height 17
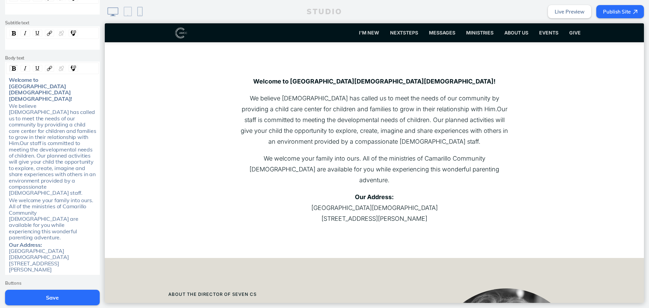
scroll to position [135, 0]
click at [73, 241] on div "Our Address: Camarillo Community Church 1322 Las Posas Rd, Camarillo, CA 93010" at bounding box center [53, 256] width 88 height 31
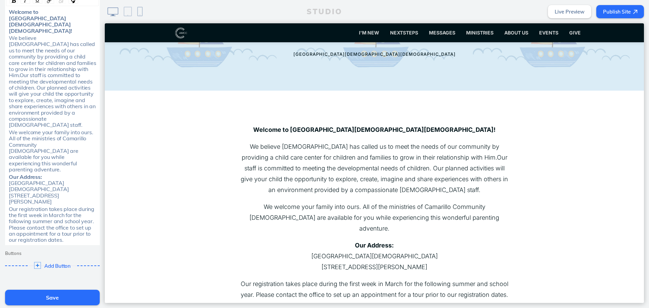
scroll to position [68, 0]
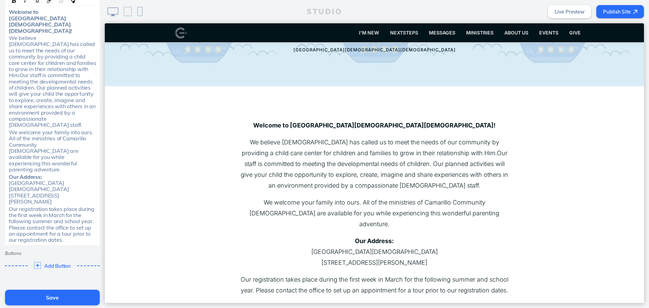
click at [94, 139] on div "We welcome your family into ours. All of the ministries of Camarillo Community …" at bounding box center [53, 151] width 88 height 44
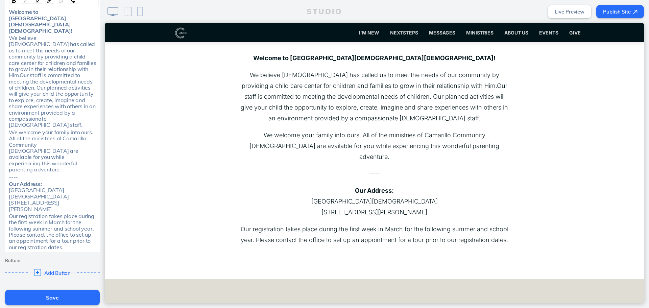
scroll to position [135, 0]
click at [72, 213] on span "Our registration takes place during the first week in March for the following s…" at bounding box center [52, 232] width 87 height 38
click at [75, 181] on div "Our Address: [GEOGRAPHIC_DATA][DEMOGRAPHIC_DATA] [STREET_ADDRESS][PERSON_NAME]" at bounding box center [53, 196] width 88 height 31
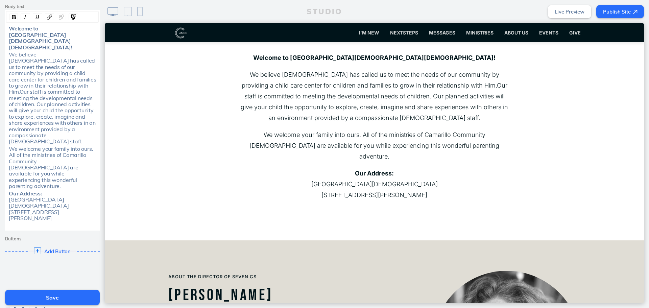
scroll to position [179, 0]
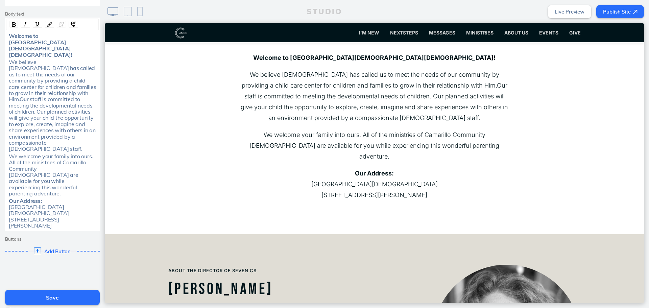
click at [87, 296] on button "Save" at bounding box center [52, 298] width 95 height 16
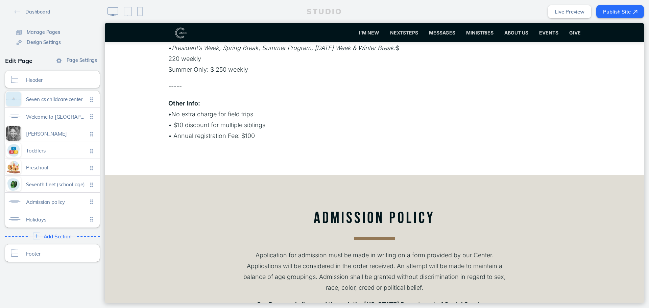
scroll to position [1285, 0]
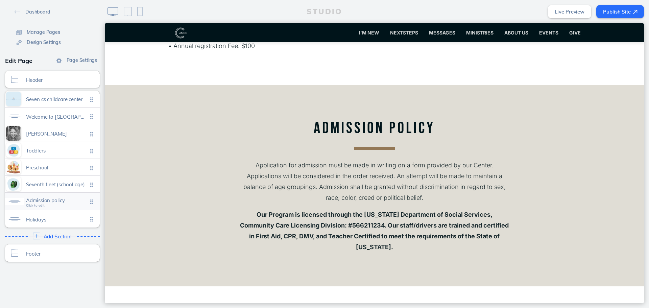
click at [55, 199] on span "Admission policy" at bounding box center [57, 200] width 62 height 6
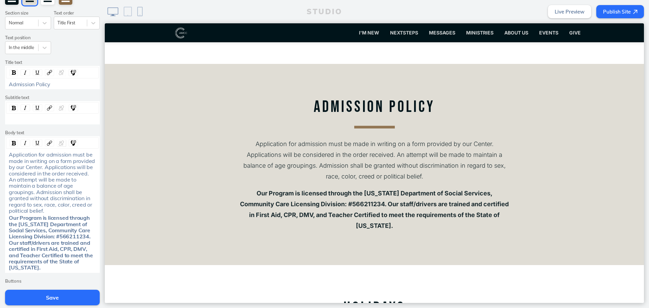
scroll to position [68, 0]
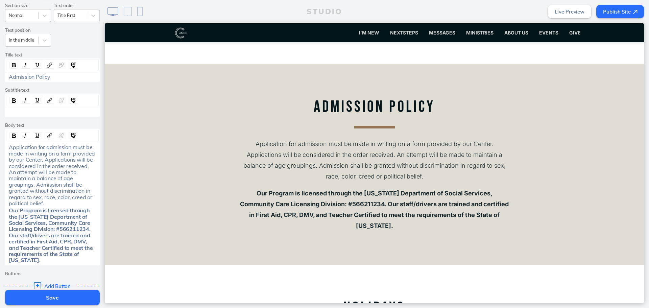
click at [9, 146] on span "Application for admission must be made in writing on a form provided by our Cen…" at bounding box center [53, 175] width 88 height 63
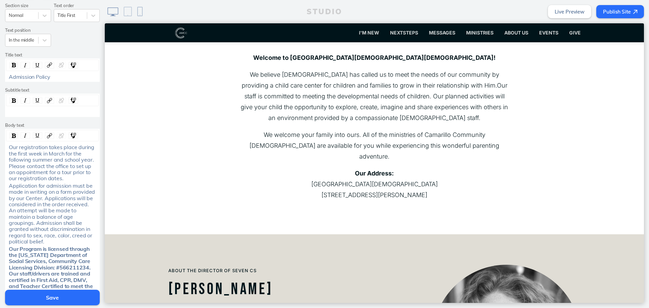
scroll to position [169, 0]
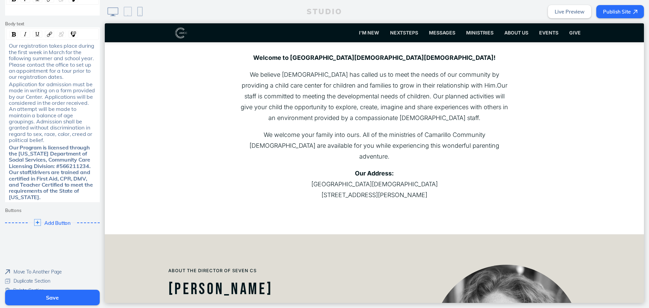
click at [72, 294] on button "Save" at bounding box center [52, 298] width 95 height 16
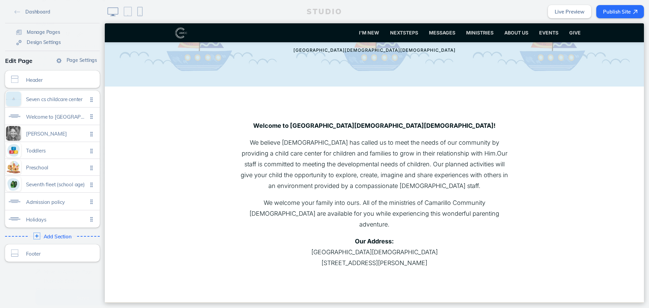
scroll to position [0, 0]
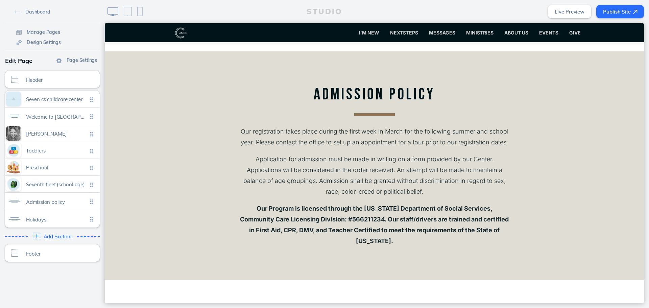
scroll to position [1454, 0]
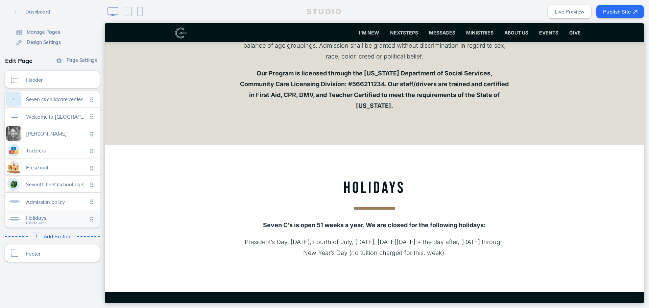
click at [59, 216] on span "Holidays" at bounding box center [57, 218] width 62 height 6
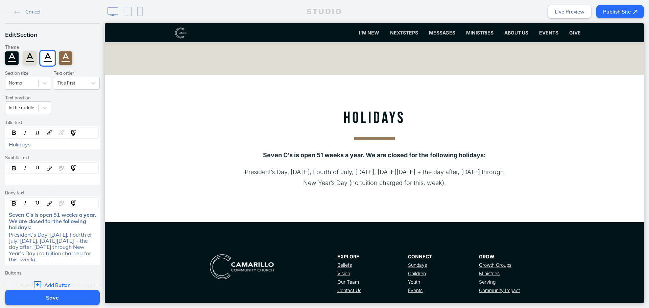
scroll to position [1524, 0]
click at [9, 146] on span "Holidays" at bounding box center [20, 144] width 22 height 7
click at [6, 217] on div "Seven C’s is open 51 weeks a year. We are closed for the following holidays:" at bounding box center [52, 221] width 92 height 19
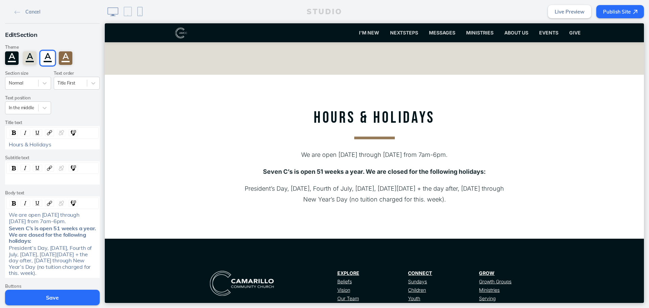
click at [417, 149] on p "We are open [DATE] through [DATE] from 7am-6pm." at bounding box center [374, 154] width 270 height 11
drag, startPoint x: 42, startPoint y: 219, endPoint x: 6, endPoint y: 214, distance: 36.4
click at [9, 214] on div "We are open [DATE] through [DATE] from 7am-6pm." at bounding box center [53, 218] width 88 height 13
click at [12, 201] on img "rdw-inline-control" at bounding box center [14, 203] width 4 height 4
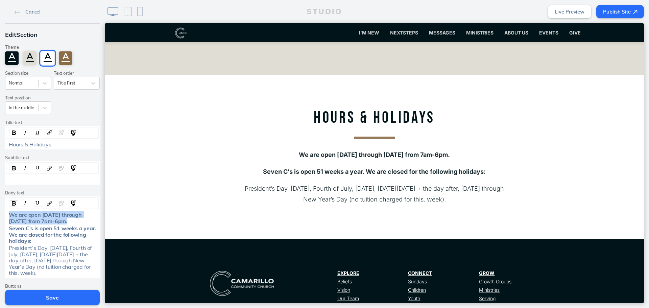
scroll to position [1456, 0]
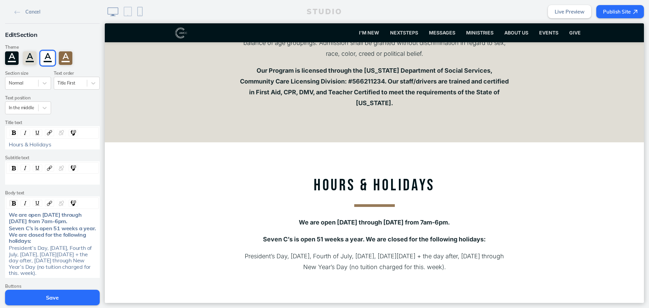
click at [57, 234] on span "Seven C’s is open 51 weeks a year. We are closed for the following holidays:" at bounding box center [53, 234] width 89 height 19
drag, startPoint x: 39, startPoint y: 215, endPoint x: -14, endPoint y: 214, distance: 52.4
click at [0, 214] on html "Cancel Edit Section Theme A A A A Section size Normal Text order Title First Te…" at bounding box center [324, 154] width 649 height 308
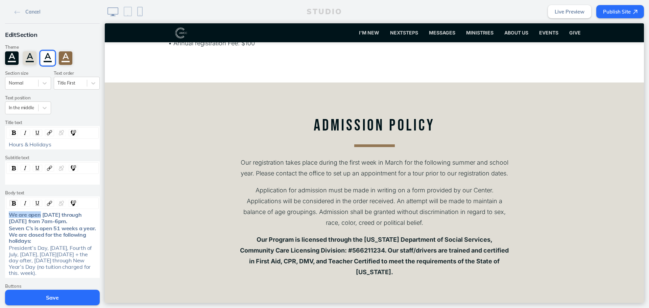
scroll to position [1085, 0]
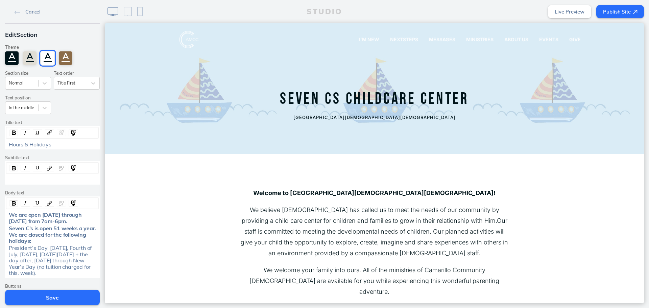
click at [77, 296] on button "Save" at bounding box center [52, 298] width 95 height 16
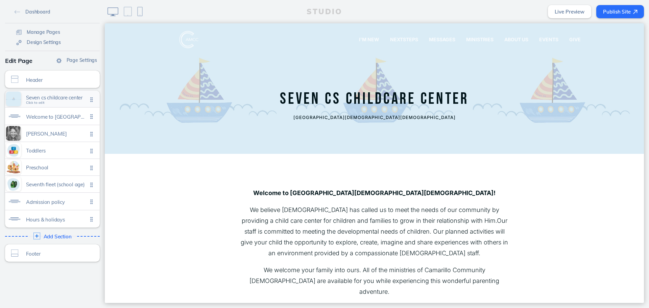
click at [52, 99] on span "Seven cs childcare center" at bounding box center [57, 98] width 62 height 6
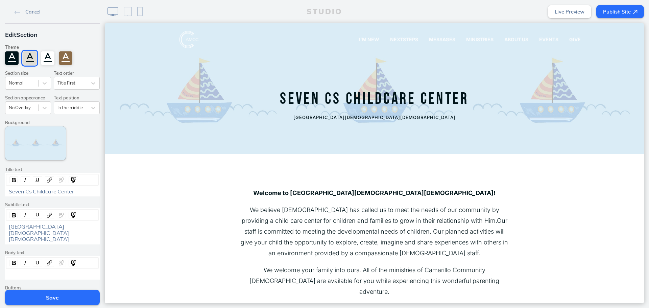
drag, startPoint x: 76, startPoint y: 234, endPoint x: 3, endPoint y: 227, distance: 73.4
click at [5, 227] on div "[GEOGRAPHIC_DATA][DEMOGRAPHIC_DATA][DEMOGRAPHIC_DATA]" at bounding box center [52, 226] width 95 height 36
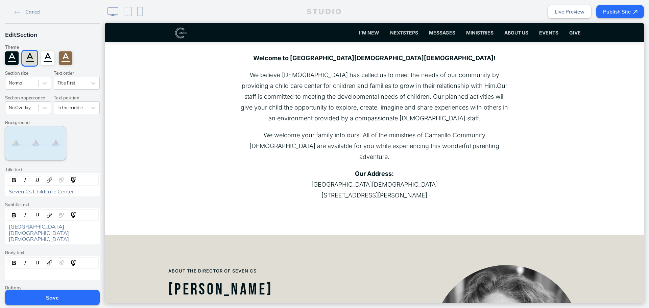
scroll to position [135, 0]
click at [85, 231] on div "[GEOGRAPHIC_DATA][DEMOGRAPHIC_DATA][DEMOGRAPHIC_DATA]" at bounding box center [53, 232] width 88 height 19
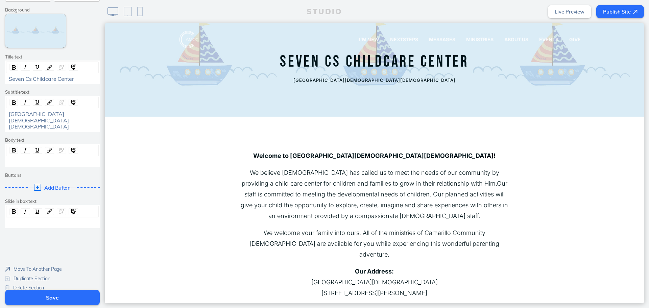
scroll to position [0, 0]
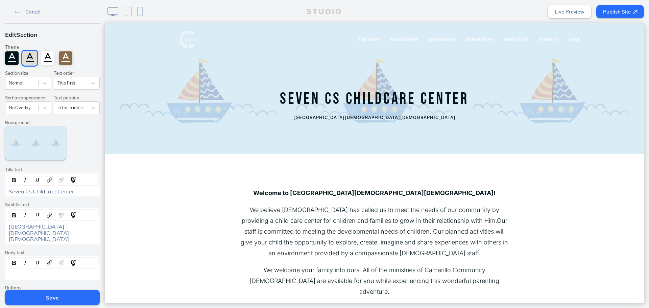
scroll to position [113, 0]
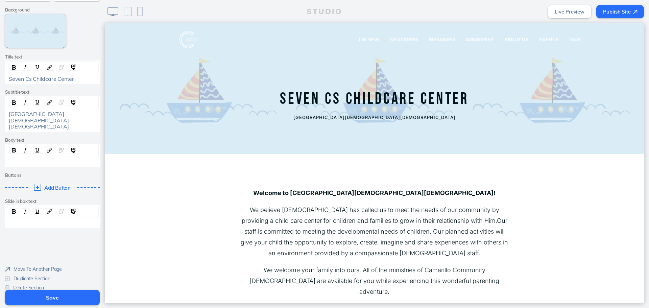
click at [65, 120] on span "Camarillo Community Church Christian Child Care Center" at bounding box center [39, 120] width 60 height 19
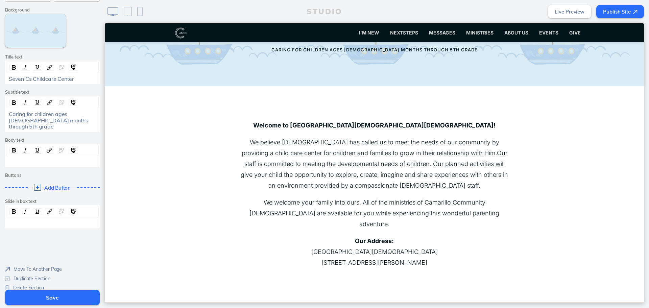
scroll to position [135, 0]
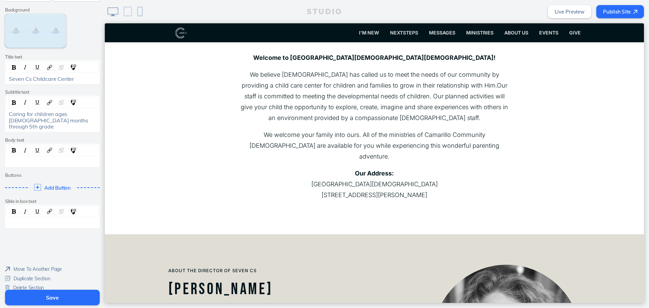
click at [65, 297] on button "Save" at bounding box center [52, 298] width 95 height 16
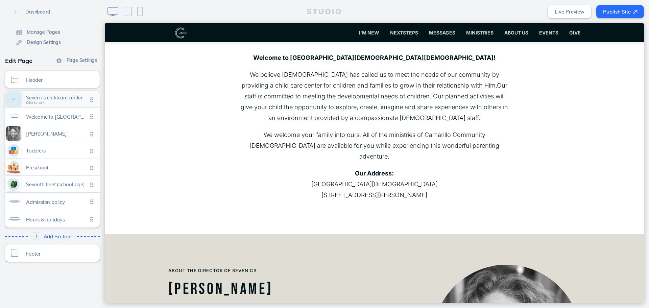
click at [68, 103] on div "Seven cs childcare center Click to edit" at bounding box center [52, 99] width 95 height 17
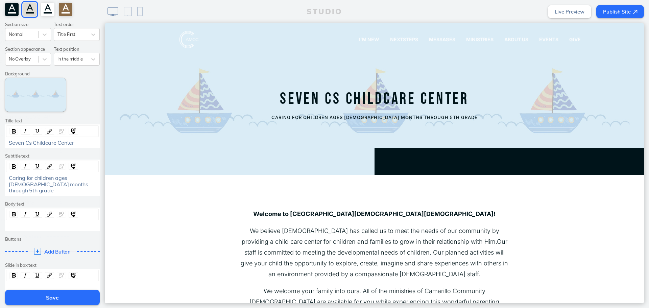
scroll to position [113, 0]
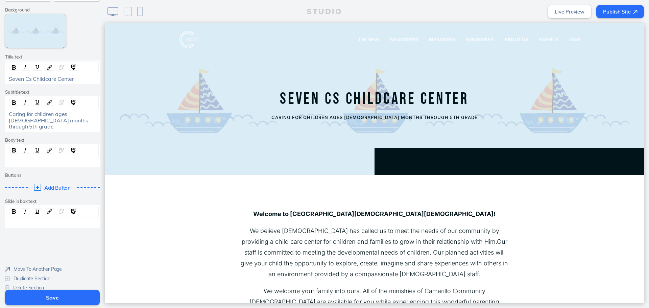
click at [69, 299] on button "Save" at bounding box center [52, 298] width 95 height 16
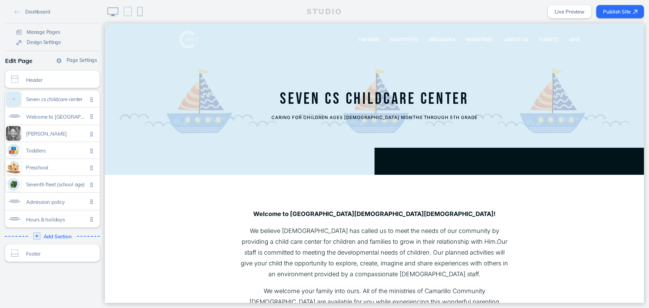
click at [564, 16] on link "Live Preview" at bounding box center [569, 11] width 43 height 13
click at [69, 119] on span "Welcome to [GEOGRAPHIC_DATA][DEMOGRAPHIC_DATA] [DEMOGRAPHIC_DATA] child care ce…" at bounding box center [57, 117] width 62 height 6
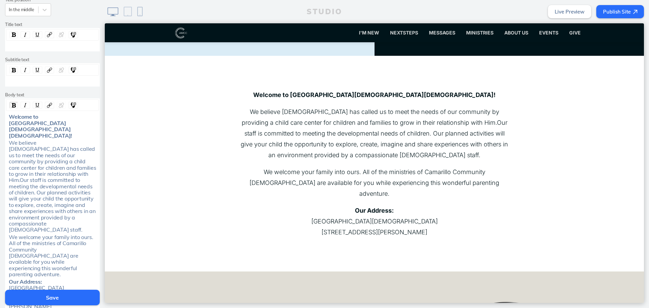
scroll to position [101, 0]
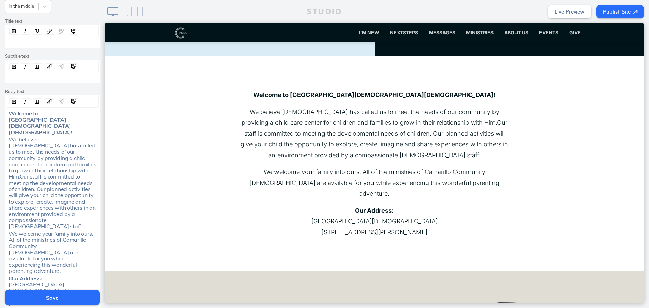
click at [33, 275] on div "Our Address: [GEOGRAPHIC_DATA][DEMOGRAPHIC_DATA] [STREET_ADDRESS][PERSON_NAME]" at bounding box center [53, 290] width 88 height 31
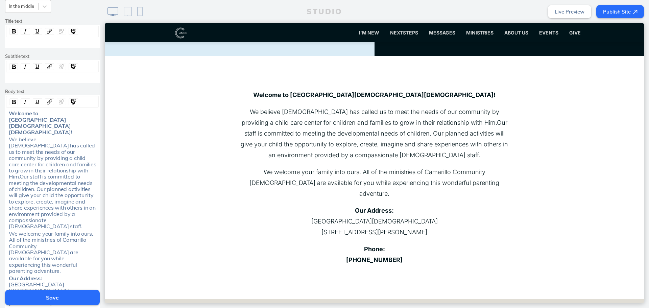
drag, startPoint x: 18, startPoint y: 280, endPoint x: 1, endPoint y: 280, distance: 17.2
click at [1, 280] on div "Edit Section Theme A A A A Section size Normal Text order Title First Text posi…" at bounding box center [52, 138] width 105 height 433
click at [9, 100] on div "rdw-inline-control" at bounding box center [13, 101] width 8 height 7
click at [257, 253] on p "Phone: [PHONE_NUMBER]" at bounding box center [374, 255] width 270 height 22
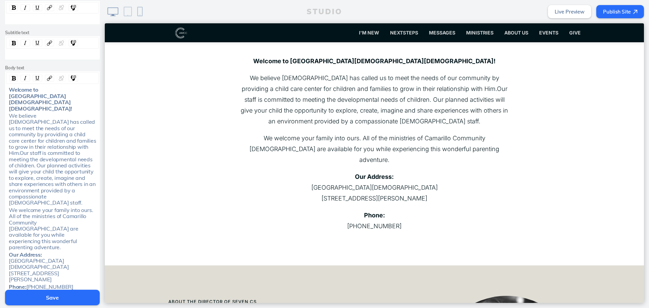
scroll to position [135, 0]
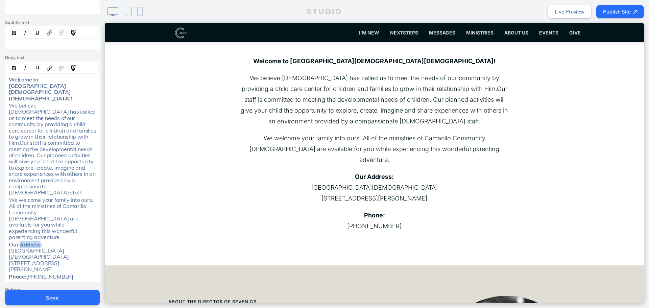
drag, startPoint x: 37, startPoint y: 213, endPoint x: 19, endPoint y: 212, distance: 18.3
click at [19, 241] on span "Our Address:" at bounding box center [25, 244] width 33 height 7
click at [9, 247] on span "[GEOGRAPHIC_DATA][DEMOGRAPHIC_DATA] [STREET_ADDRESS][PERSON_NAME]" at bounding box center [39, 259] width 60 height 25
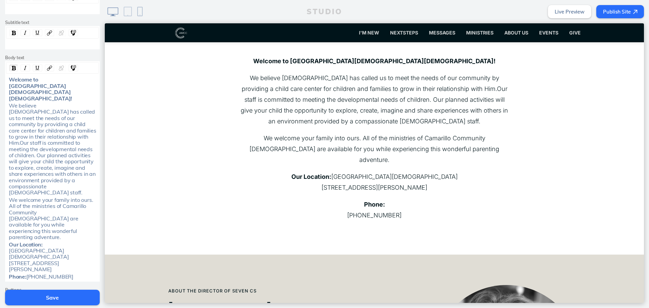
click at [6, 227] on div "Welcome to [GEOGRAPHIC_DATA][DEMOGRAPHIC_DATA][DEMOGRAPHIC_DATA]! We believe [D…" at bounding box center [52, 177] width 93 height 203
click at [6, 241] on div "Our Location: [GEOGRAPHIC_DATA][DEMOGRAPHIC_DATA] [STREET_ADDRESS][PERSON_NAME]" at bounding box center [52, 256] width 92 height 31
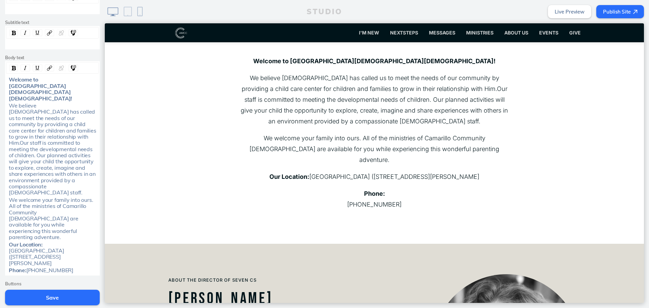
click at [85, 241] on div "Our Location: [GEOGRAPHIC_DATA][DEMOGRAPHIC_DATA] ([STREET_ADDRESS][PERSON_NAME]" at bounding box center [53, 253] width 88 height 25
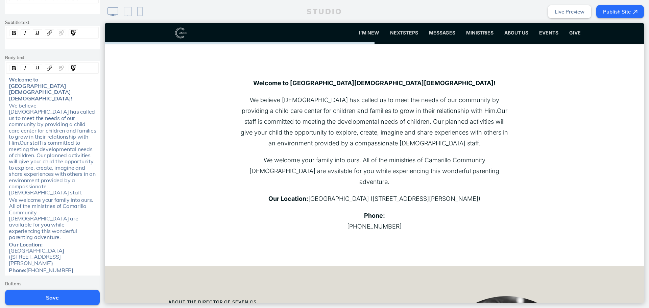
scroll to position [119, 0]
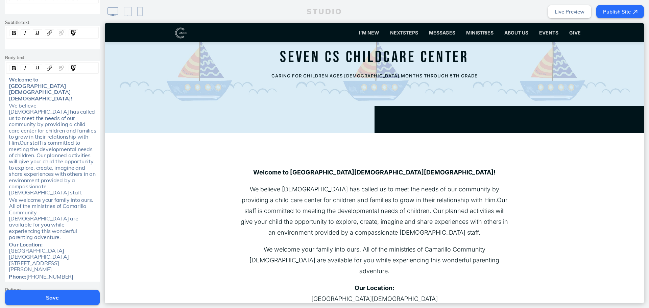
scroll to position [135, 0]
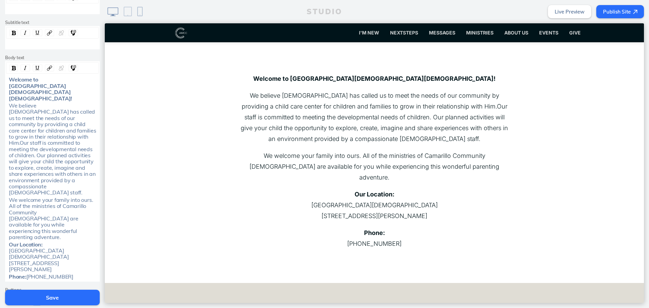
click at [52, 299] on span "Add Button" at bounding box center [58, 302] width 28 height 6
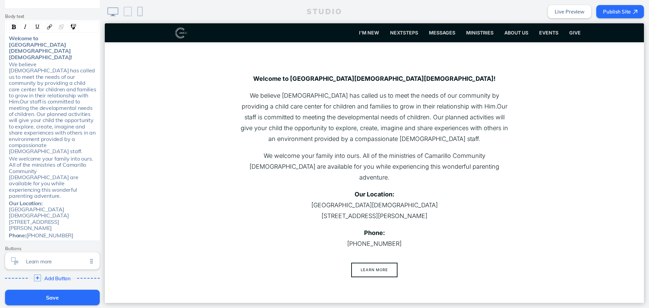
scroll to position [210, 0]
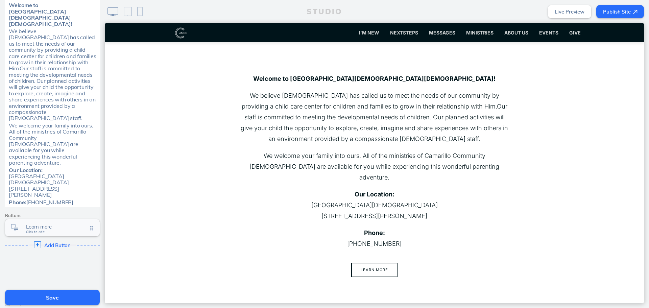
click at [58, 219] on div "Learn more Click to edit" at bounding box center [52, 227] width 95 height 17
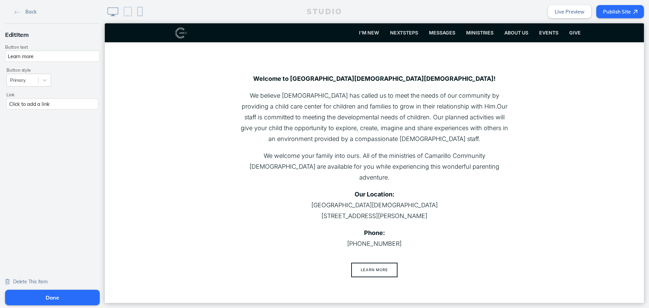
click at [40, 279] on span "Delete This Item" at bounding box center [30, 282] width 34 height 6
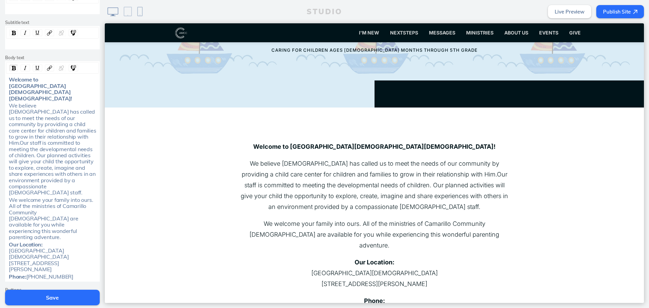
scroll to position [68, 0]
click at [85, 174] on div "We believe [DEMOGRAPHIC_DATA] has called us to meet the needs of our community …" at bounding box center [53, 148] width 88 height 93
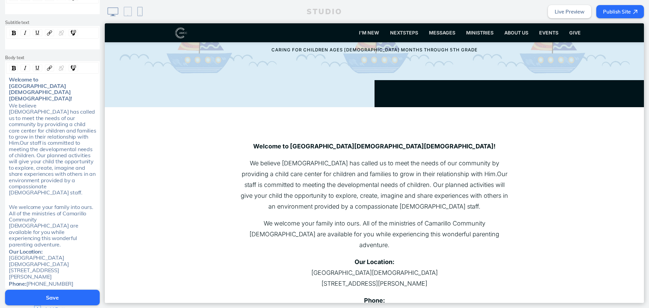
click at [85, 174] on div "We believe [DEMOGRAPHIC_DATA] has called us to meet the needs of our community …" at bounding box center [53, 148] width 88 height 93
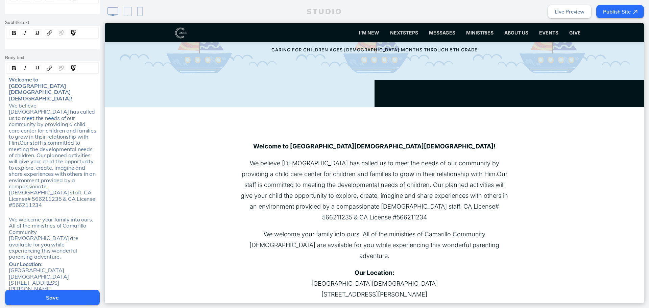
click at [81, 174] on span "We believe [DEMOGRAPHIC_DATA] has called us to meet the needs of our community …" at bounding box center [53, 155] width 89 height 106
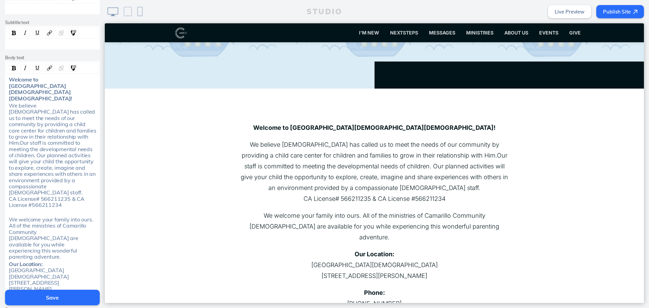
scroll to position [101, 0]
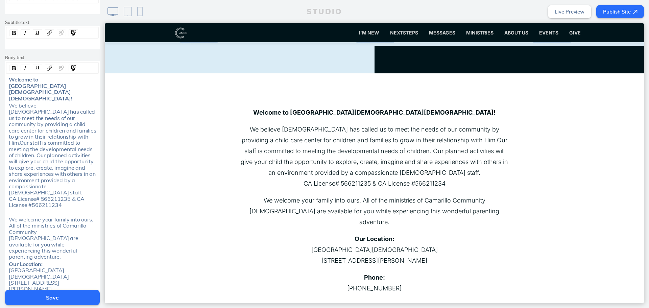
click at [509, 236] on section "Welcome to [GEOGRAPHIC_DATA][DEMOGRAPHIC_DATA][DEMOGRAPHIC_DATA]! We believe [D…" at bounding box center [374, 200] width 539 height 254
click at [50, 224] on span "We welcome your family into ours. All of the ministries of Camarillo Community …" at bounding box center [52, 238] width 86 height 44
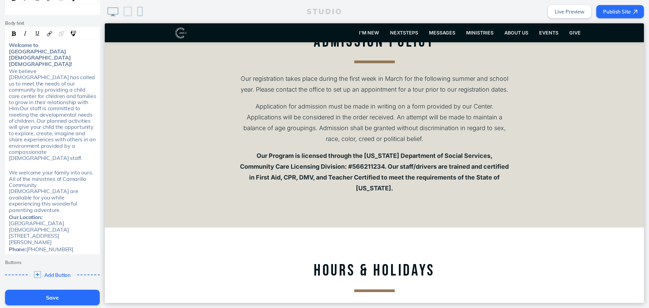
scroll to position [199, 0]
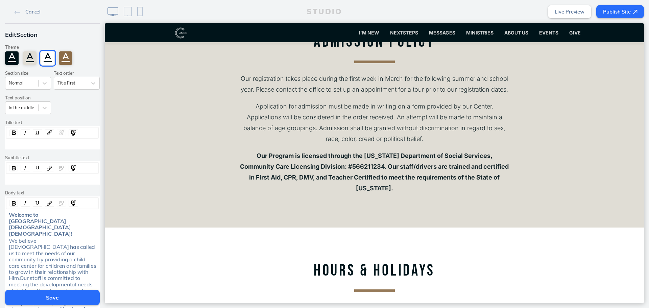
scroll to position [199, 0]
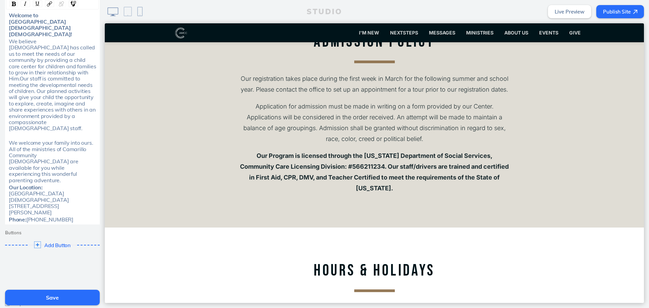
click at [90, 300] on button "Save" at bounding box center [52, 298] width 95 height 16
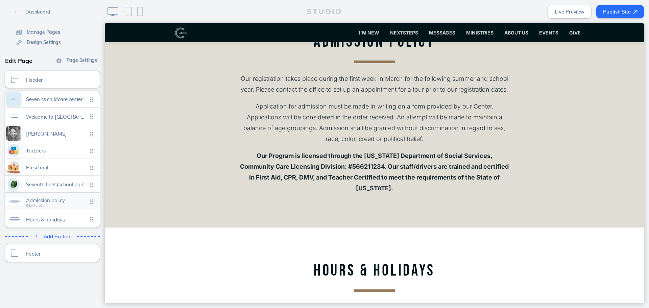
click at [49, 199] on span "Admission policy" at bounding box center [57, 200] width 62 height 6
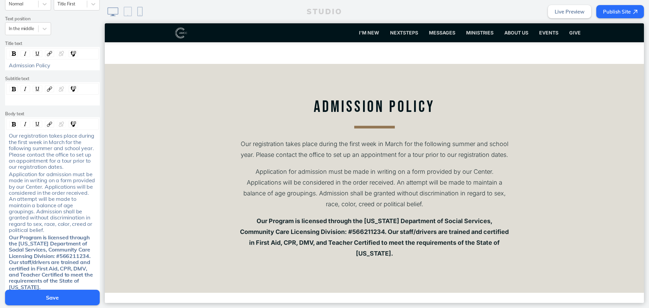
scroll to position [135, 0]
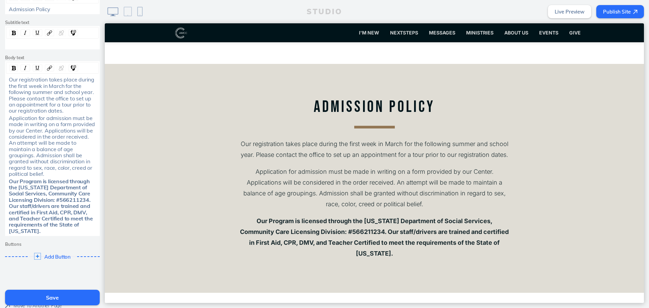
click at [70, 200] on span "Our Program is licensed through the [US_STATE] Department of Social Services, C…" at bounding box center [51, 206] width 85 height 56
drag, startPoint x: 84, startPoint y: 193, endPoint x: 55, endPoint y: 192, distance: 28.7
click at [55, 192] on span "Our Program is licensed through the [US_STATE] Department of Social Services, C…" at bounding box center [51, 206] width 85 height 56
drag, startPoint x: 85, startPoint y: 194, endPoint x: 55, endPoint y: 192, distance: 30.5
click at [55, 192] on span "Our Program is licensed through the [US_STATE] Department of Social Services, C…" at bounding box center [51, 206] width 85 height 56
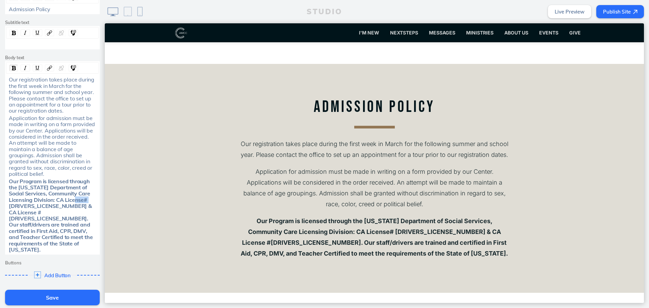
drag, startPoint x: 86, startPoint y: 193, endPoint x: 72, endPoint y: 192, distance: 13.9
click at [72, 192] on div "Our Program is licensed through the [US_STATE] Department of Social Services, C…" at bounding box center [53, 215] width 88 height 75
click at [80, 194] on span "Our Program is licensed through the [US_STATE] Department of Social Services, C…" at bounding box center [51, 215] width 85 height 75
click at [79, 194] on span "Our Program is licensed through the [US_STATE] Department of Social Services, C…" at bounding box center [51, 215] width 85 height 75
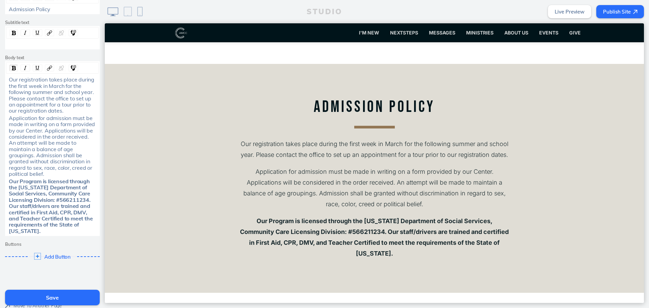
click at [84, 194] on span "Our Program is licensed through the [US_STATE] Department of Social Services, C…" at bounding box center [51, 206] width 85 height 56
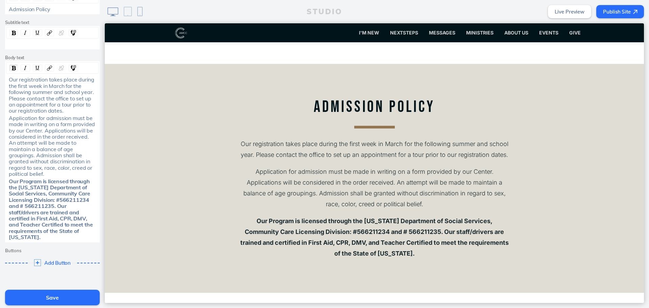
click at [22, 198] on span "Our Program is licensed through the [US_STATE] Department of Social Services, C…" at bounding box center [51, 209] width 85 height 63
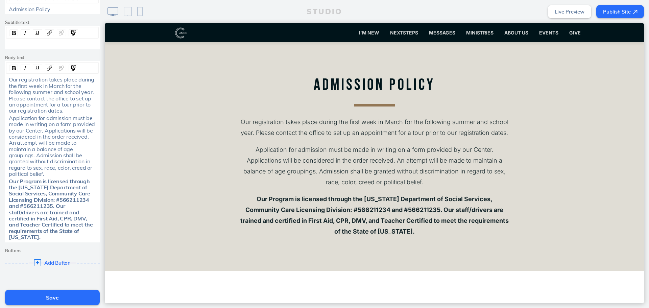
scroll to position [1388, 0]
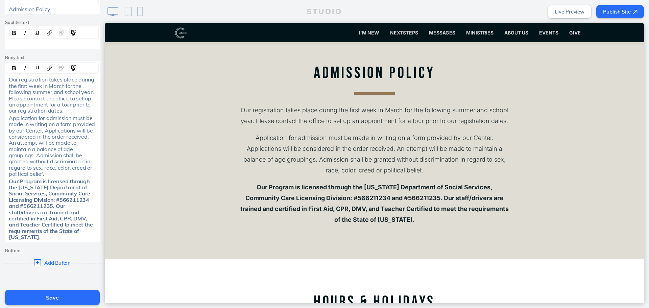
click at [79, 295] on button "Save" at bounding box center [52, 298] width 95 height 16
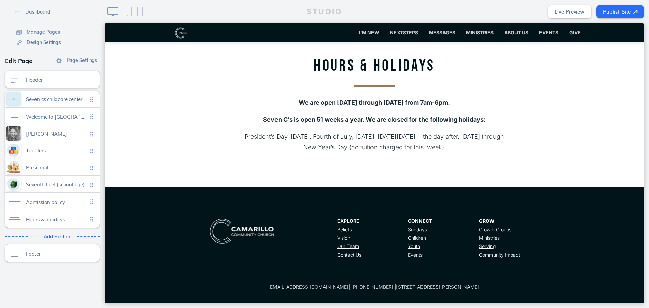
scroll to position [1625, 0]
click at [51, 232] on div "Add Section Click to edit" at bounding box center [52, 236] width 99 height 12
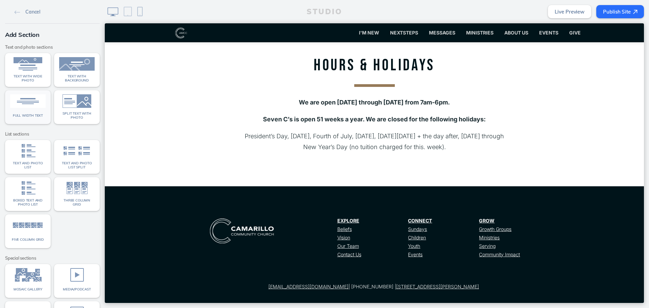
click at [39, 107] on img at bounding box center [27, 101] width 35 height 14
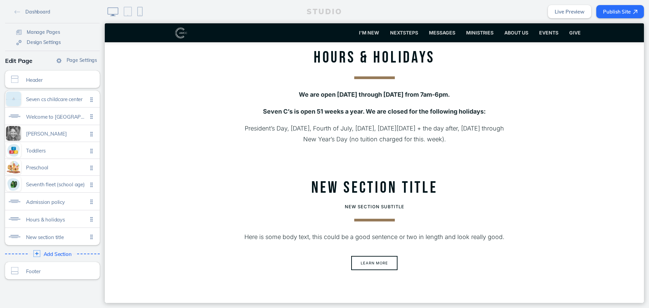
scroll to position [1680, 0]
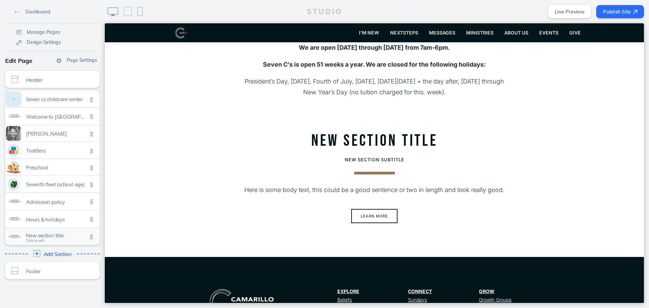
click at [33, 234] on span "New section title" at bounding box center [57, 236] width 62 height 6
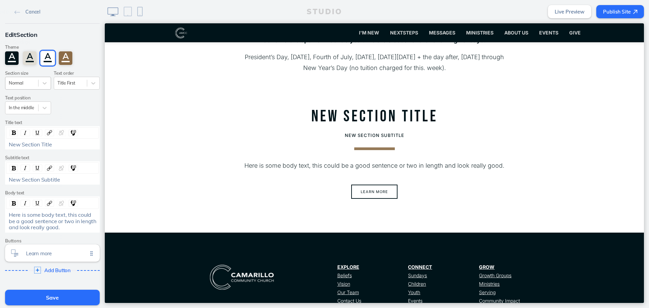
scroll to position [1714, 0]
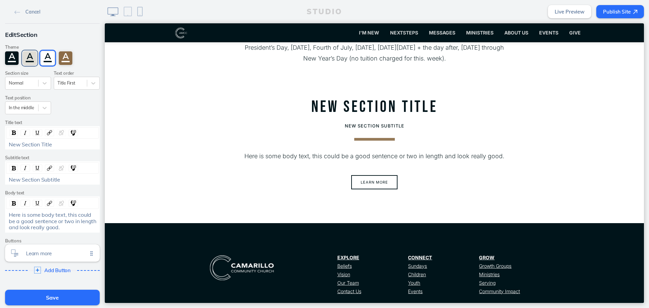
click at [30, 60] on div "A" at bounding box center [30, 58] width 14 height 14
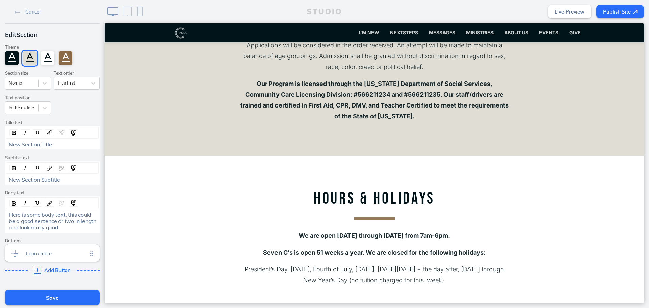
scroll to position [1545, 0]
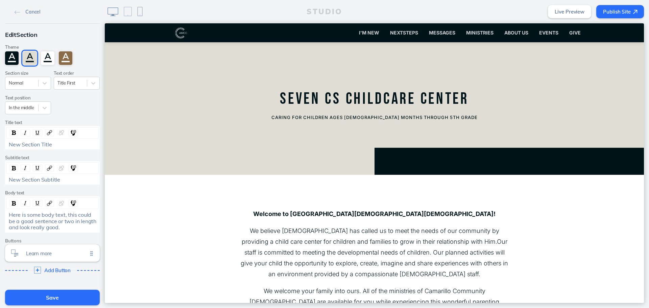
scroll to position [1646, 0]
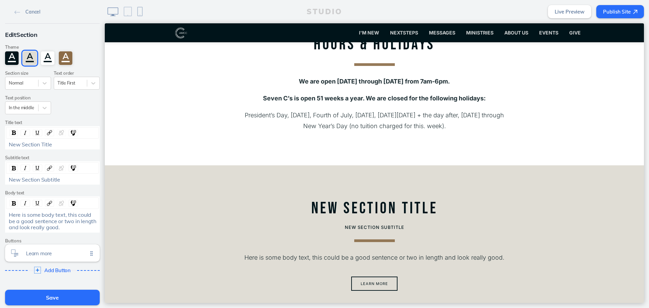
click at [81, 174] on div "New Section Subtitle" at bounding box center [52, 172] width 95 height 23
click at [75, 145] on div "New Section Title" at bounding box center [53, 144] width 88 height 6
click at [82, 180] on div "New Section Subtitle" at bounding box center [53, 179] width 88 height 6
click at [68, 180] on div "New Section Subtitle" at bounding box center [53, 179] width 88 height 6
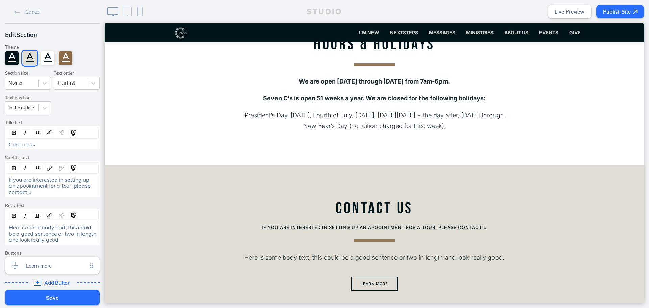
click at [66, 189] on div "If you are interested in setting up an apoointment for a tour, please contact u" at bounding box center [53, 185] width 88 height 19
drag, startPoint x: 47, startPoint y: 192, endPoint x: -1, endPoint y: 176, distance: 51.2
click at [0, 176] on html "Cancel Edit Section Theme A A A A Section size Normal Text order Title First Te…" at bounding box center [324, 154] width 649 height 308
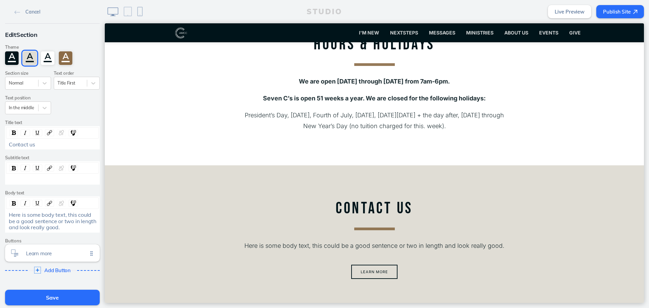
click at [81, 230] on div "Here is some body text, this could be a good sentence or two in length and look…" at bounding box center [53, 221] width 88 height 19
drag, startPoint x: 73, startPoint y: 229, endPoint x: 2, endPoint y: 207, distance: 74.1
click at [2, 207] on div "Edit Section Theme A A A A Section size Normal Text order Title First Text posi…" at bounding box center [52, 154] width 105 height 260
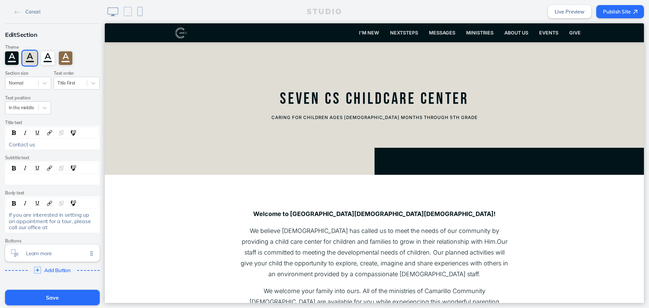
scroll to position [1646, 0]
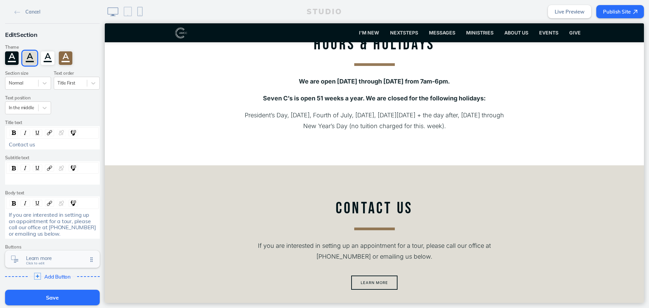
click at [43, 264] on div "Learn more Click to edit" at bounding box center [52, 259] width 95 height 17
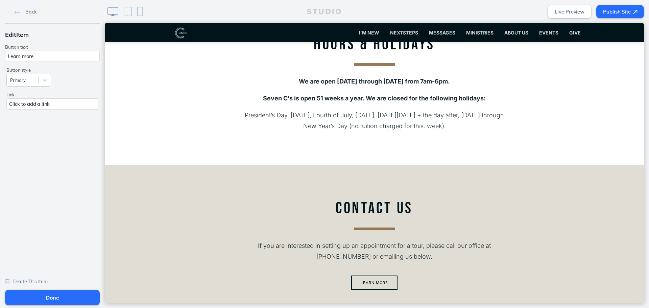
click at [49, 53] on input "Learn more" at bounding box center [52, 56] width 95 height 11
type input "Contact us"
click at [44, 103] on div "Click to add a link" at bounding box center [52, 103] width 92 height 11
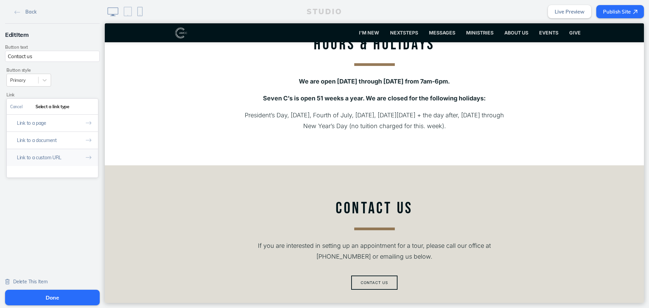
click at [48, 156] on button "Link to a custom URL" at bounding box center [52, 157] width 91 height 17
click at [59, 134] on input "text" at bounding box center [52, 134] width 85 height 11
type input "mailto:[EMAIL_ADDRESS][DOMAIN_NAME]"
click at [85, 299] on button "Done" at bounding box center [52, 298] width 95 height 16
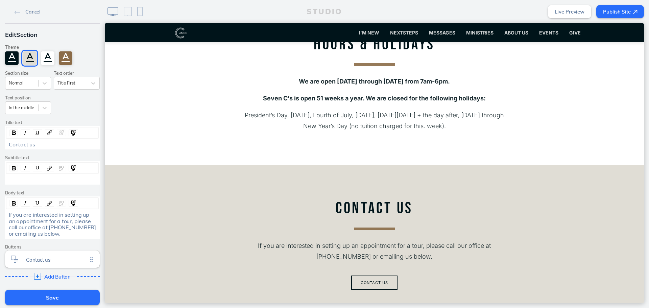
click at [65, 147] on div "Contact us" at bounding box center [52, 144] width 93 height 8
click at [67, 148] on div "Contact us" at bounding box center [52, 144] width 93 height 8
click at [80, 234] on div "If you are interested in setting up an appointment for a tour, please call our …" at bounding box center [53, 224] width 88 height 25
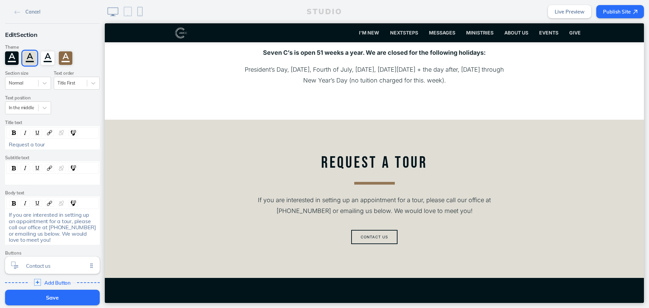
scroll to position [1748, 0]
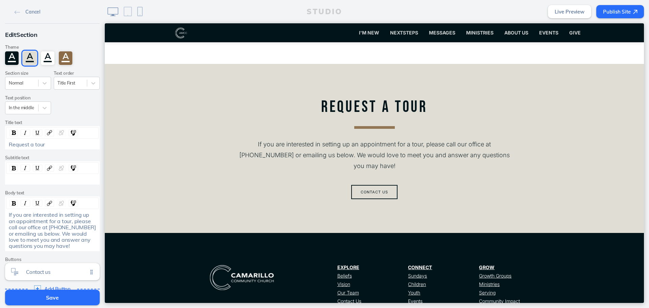
click at [81, 297] on button "Save" at bounding box center [52, 298] width 95 height 16
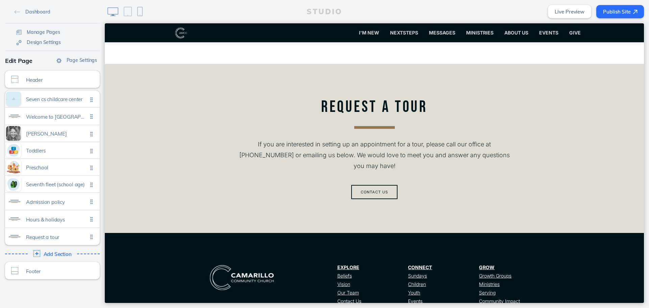
click at [559, 10] on link "Live Preview" at bounding box center [569, 11] width 43 height 13
click at [54, 239] on span "Request a tour Click to edit" at bounding box center [57, 237] width 62 height 6
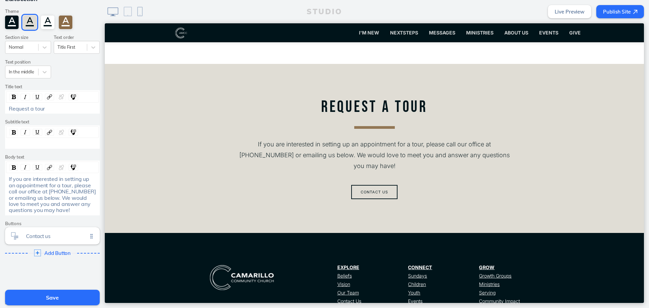
scroll to position [75, 0]
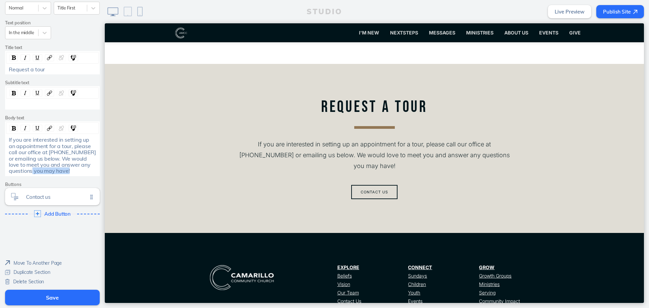
drag, startPoint x: 88, startPoint y: 172, endPoint x: 30, endPoint y: 173, distance: 57.5
click at [30, 173] on div "If you are interested in setting up an appointment for a tour, please call our …" at bounding box center [53, 155] width 88 height 37
click at [49, 296] on button "Save" at bounding box center [52, 298] width 95 height 16
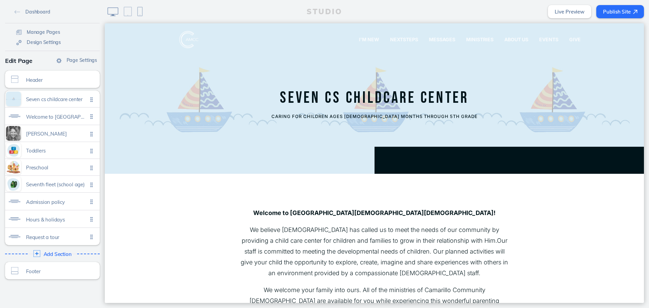
scroll to position [0, 0]
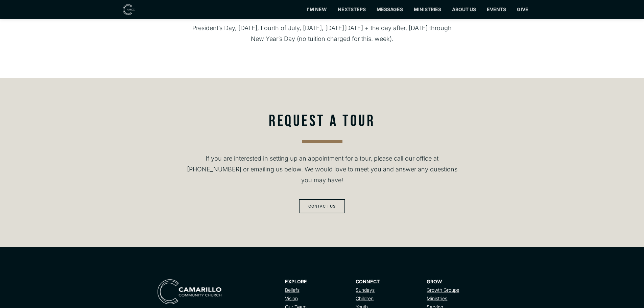
scroll to position [1690, 0]
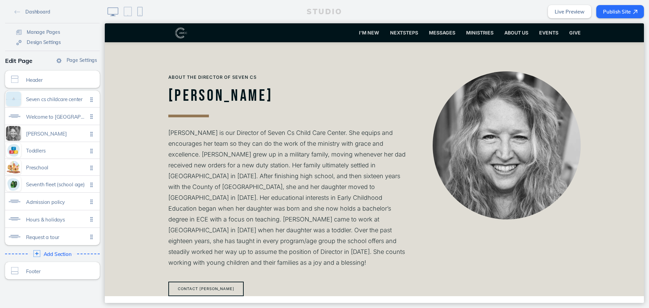
scroll to position [473, 0]
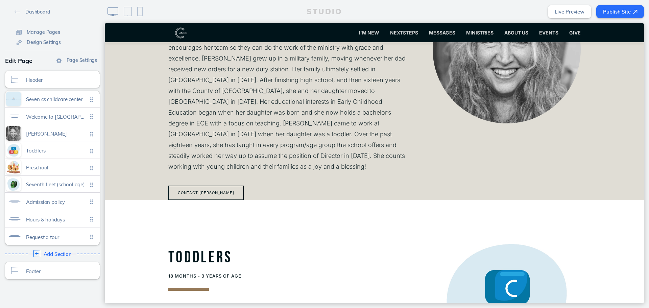
click at [610, 19] on div "STUDIO Live Preview Publish Site" at bounding box center [377, 11] width 544 height 23
click at [615, 14] on button "Publish Site" at bounding box center [620, 11] width 48 height 13
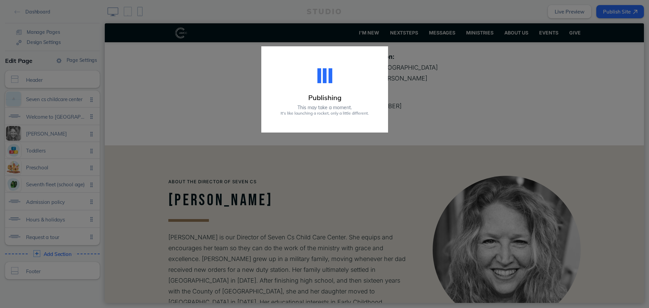
scroll to position [270, 0]
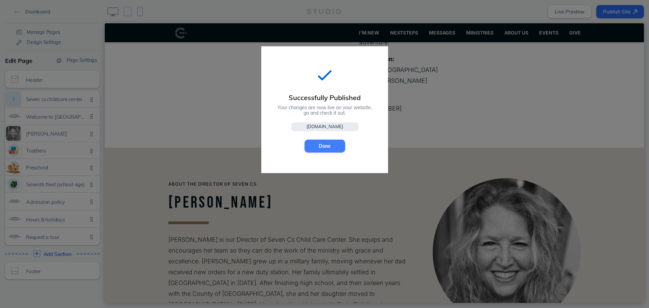
click at [317, 144] on button "Done" at bounding box center [325, 146] width 41 height 13
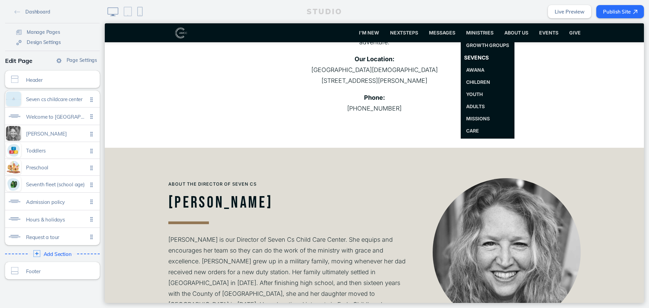
click at [484, 58] on span "SevenCs" at bounding box center [476, 57] width 25 height 6
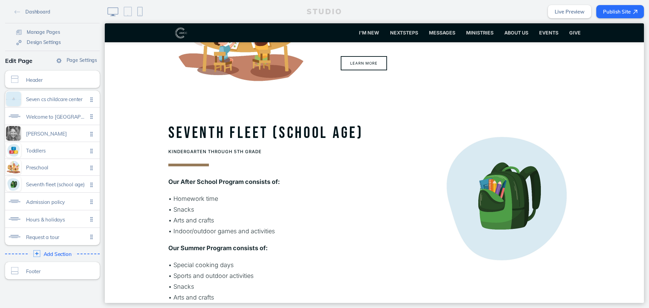
scroll to position [710, 0]
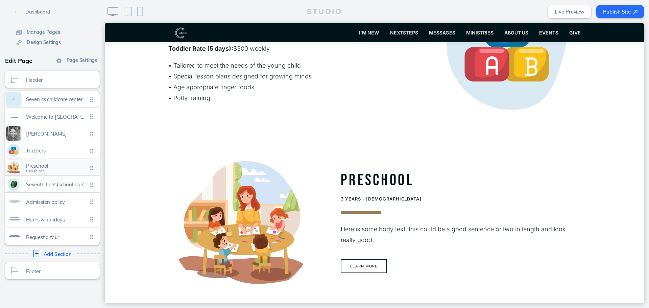
click at [39, 160] on div "Preschool Click to edit" at bounding box center [52, 167] width 95 height 17
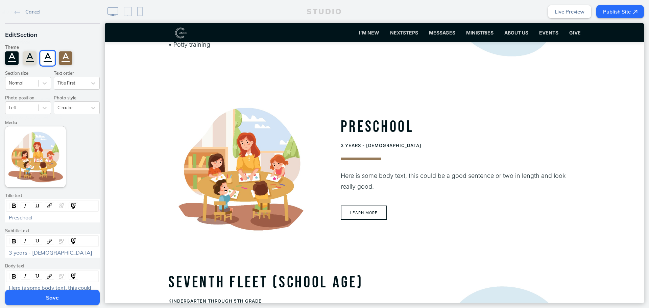
scroll to position [764, 0]
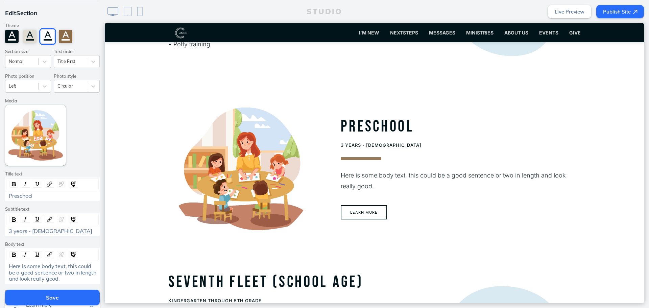
scroll to position [34, 0]
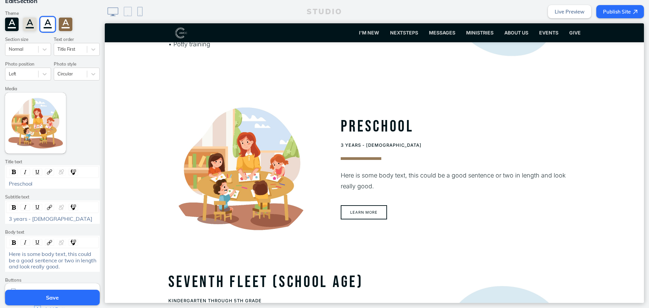
click at [64, 261] on span "Here is some body text, this could be a good sentence or two in length and look…" at bounding box center [53, 260] width 89 height 19
click at [67, 265] on div "Here is some body text, this could be a good sentence or two in length and look…" at bounding box center [53, 260] width 88 height 19
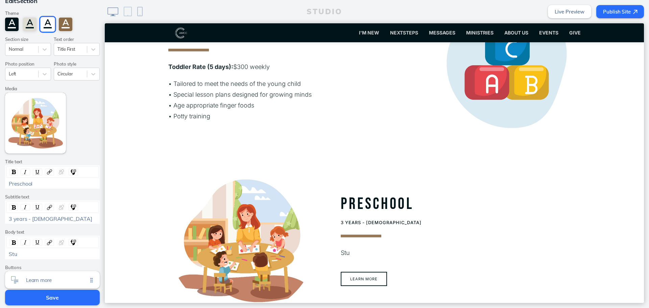
scroll to position [595, 0]
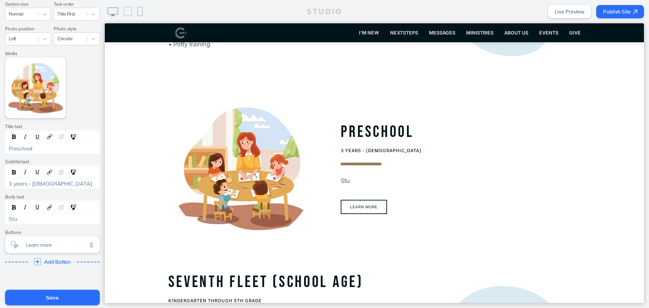
scroll to position [101, 0]
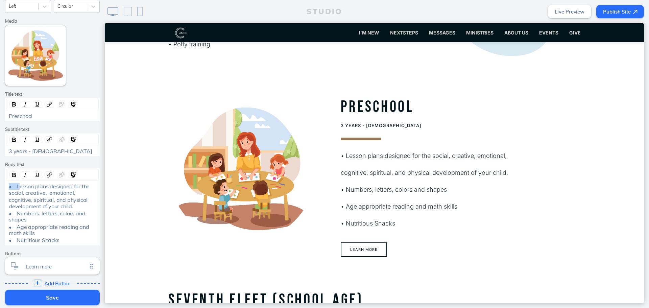
drag, startPoint x: 13, startPoint y: 187, endPoint x: -6, endPoint y: 187, distance: 18.6
click at [0, 187] on html "Cancel Edit Section Theme A A A A Section size Normal Text order Title First Ph…" at bounding box center [324, 154] width 649 height 308
drag, startPoint x: 19, startPoint y: 201, endPoint x: -4, endPoint y: 204, distance: 23.1
click at [0, 204] on html "Cancel Edit Section Theme A A A A Section size Normal Text order Title First Ph…" at bounding box center [324, 154] width 649 height 308
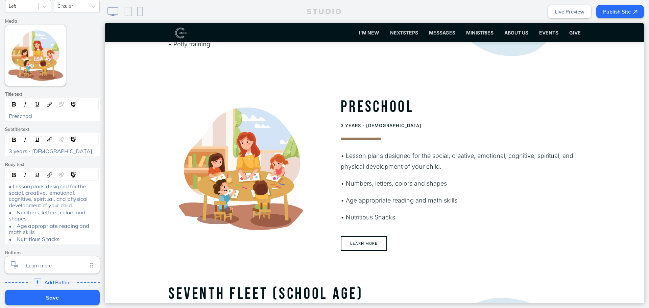
click at [15, 213] on span "• Numbers, letters, colors and shapes" at bounding box center [48, 215] width 78 height 13
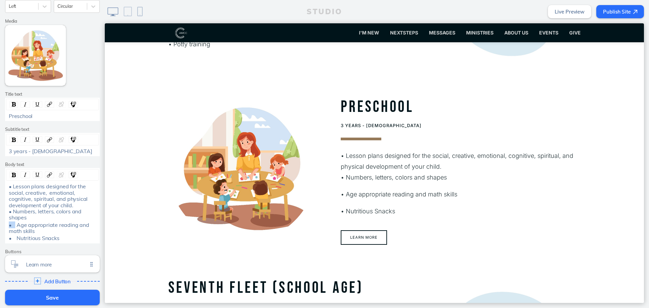
drag, startPoint x: 14, startPoint y: 225, endPoint x: -11, endPoint y: 224, distance: 25.0
click at [0, 224] on html "Cancel Edit Section Theme A A A A Section size Normal Text order Title First Ph…" at bounding box center [324, 154] width 649 height 308
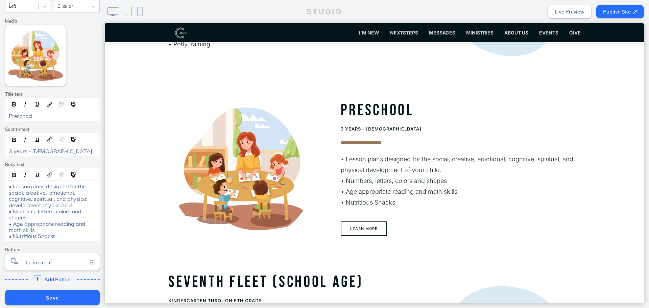
click at [9, 185] on span "• Lesson plans designed for the social, creative, emotional, cognitive, spiritu…" at bounding box center [49, 211] width 80 height 56
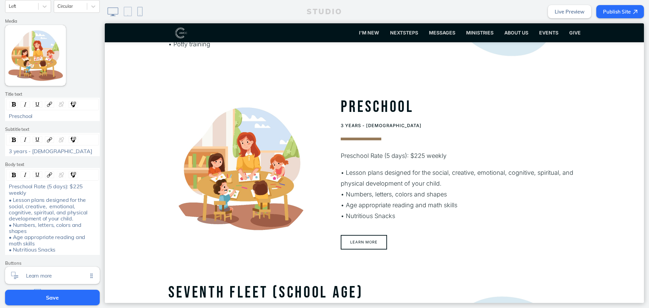
click at [85, 150] on div "3 years - 5 years old" at bounding box center [53, 151] width 88 height 6
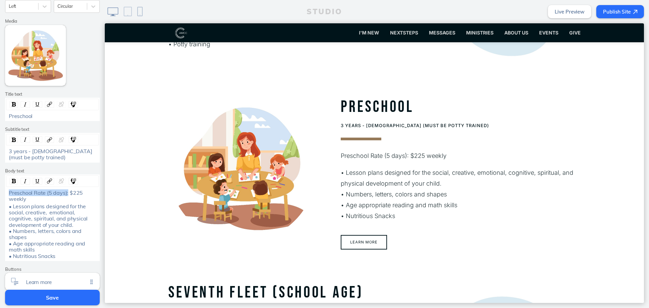
drag, startPoint x: 65, startPoint y: 192, endPoint x: 5, endPoint y: 192, distance: 59.8
click at [6, 192] on div "Preschool Rate (5 days): $225 weekly" at bounding box center [52, 196] width 92 height 13
click at [394, 184] on p "• Lesson plans designed for the social, creative, emotional, cognitive, spiritu…" at bounding box center [461, 194] width 240 height 54
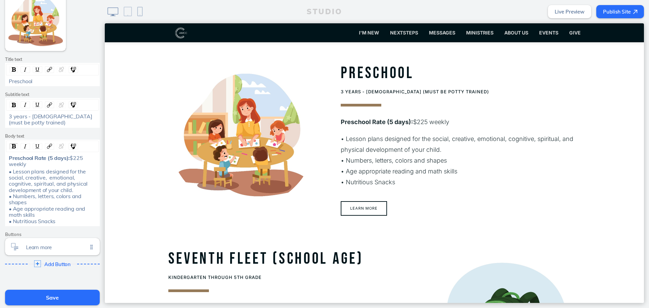
scroll to position [169, 0]
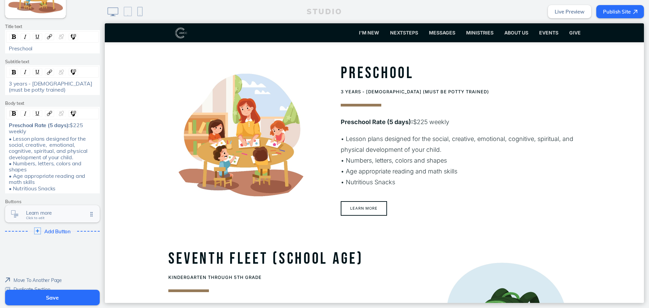
click at [62, 216] on span "Learn more" at bounding box center [57, 213] width 62 height 6
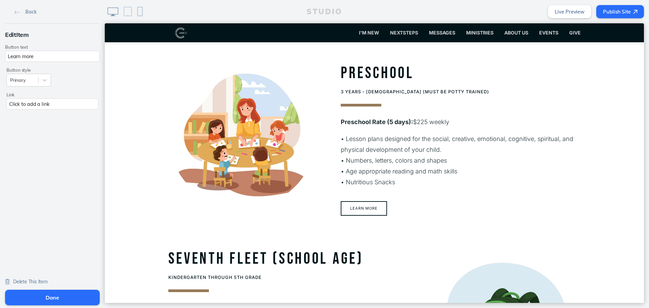
click at [29, 279] on span "Delete This Item" at bounding box center [30, 282] width 34 height 6
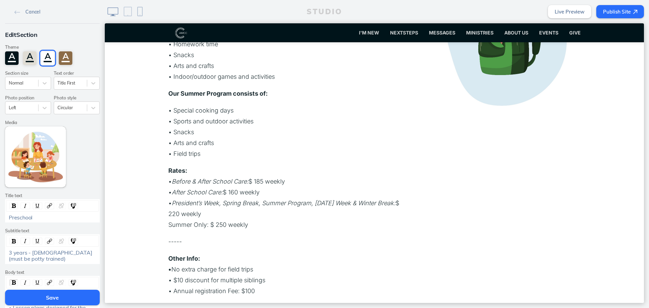
scroll to position [1068, 0]
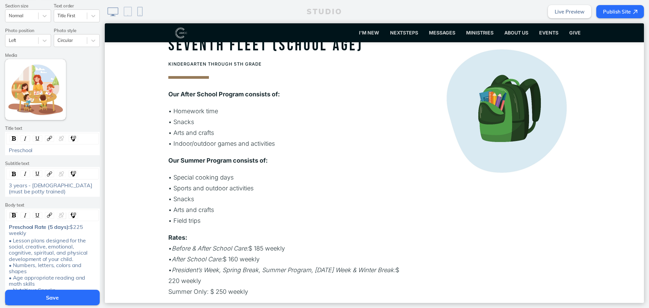
scroll to position [101, 0]
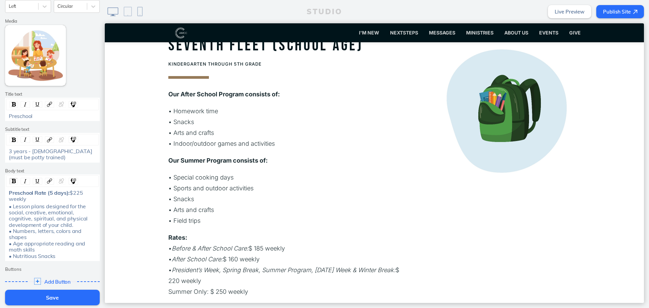
click at [50, 295] on button "Save" at bounding box center [52, 298] width 95 height 16
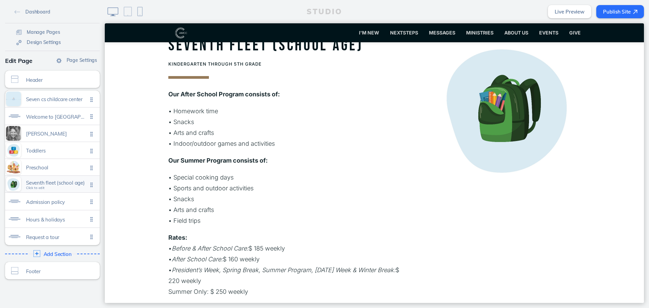
click at [65, 184] on span "Seventh fleet (school age)" at bounding box center [57, 183] width 62 height 6
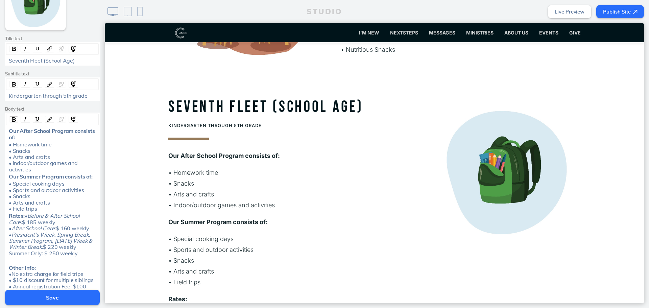
scroll to position [169, 0]
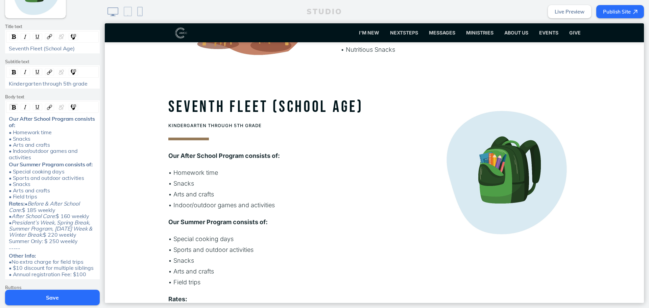
drag, startPoint x: 79, startPoint y: 255, endPoint x: 6, endPoint y: 204, distance: 89.0
click at [9, 204] on div "Rates: • Before & After School Care: $ 185 weekly • After School Care: $ 160 we…" at bounding box center [53, 222] width 88 height 44
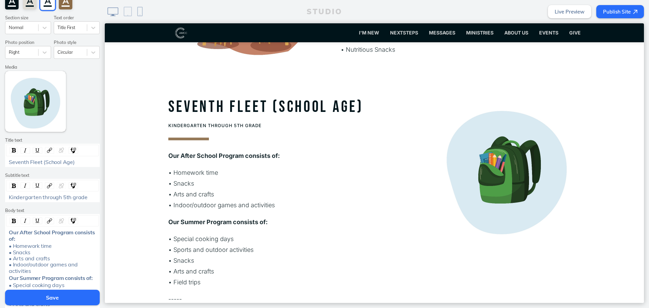
scroll to position [68, 0]
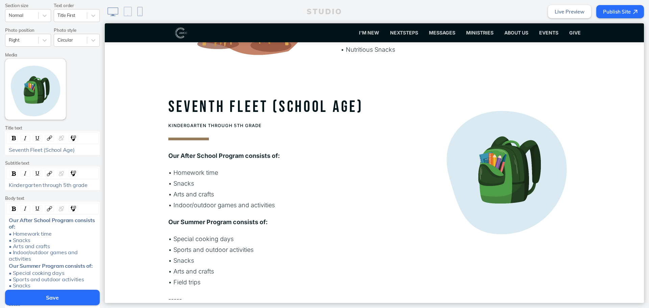
click at [9, 221] on span "Our After School Program consists of:" at bounding box center [52, 223] width 87 height 13
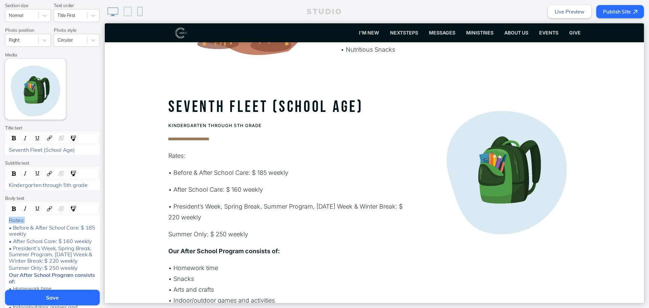
drag, startPoint x: 24, startPoint y: 222, endPoint x: 4, endPoint y: 217, distance: 20.6
click at [6, 217] on div "Rates:" at bounding box center [52, 220] width 92 height 6
click at [49, 247] on span "• President’s Week, Spring Break, Summer Program, [DATE] Week & Winter Break: $…" at bounding box center [51, 254] width 85 height 19
click at [9, 221] on span "Rates:" at bounding box center [17, 220] width 16 height 7
click at [6, 240] on div "• After School Care: $ 160 weekly" at bounding box center [52, 241] width 92 height 6
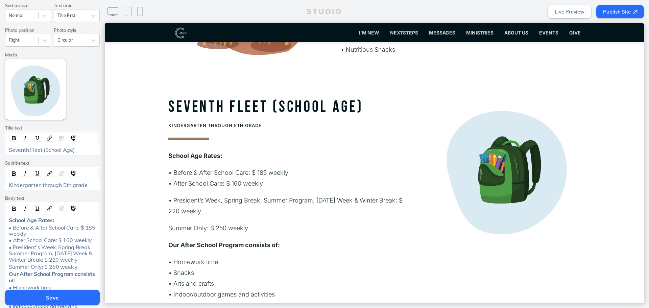
click at [6, 248] on div "• President’s Week, Spring Break, Summer Program, Thanksgiving Week & Winter Br…" at bounding box center [52, 253] width 92 height 19
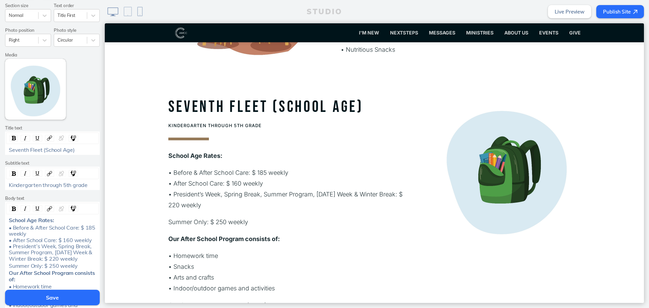
click at [6, 269] on div "Summer Only: $ 250 weekly" at bounding box center [52, 266] width 92 height 6
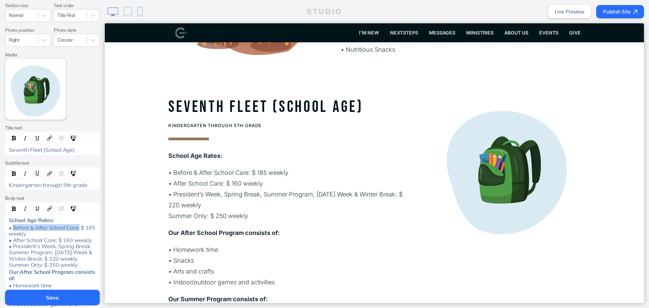
drag, startPoint x: 76, startPoint y: 229, endPoint x: 11, endPoint y: 228, distance: 64.9
click at [11, 228] on span "• Before & After School Care: $ 185 weekly • After School Care: $ 160 weekly • …" at bounding box center [53, 246] width 88 height 44
click at [9, 241] on span "$ 185 weekly • After School Care: $ 160 weekly • President’s Week, Spring Break…" at bounding box center [52, 246] width 86 height 44
drag, startPoint x: 54, startPoint y: 240, endPoint x: 10, endPoint y: 239, distance: 44.3
click at [10, 239] on span "$ 185 weekly • After School Care: $ 160 weekly • President’s Week, Spring Break…" at bounding box center [52, 246] width 86 height 44
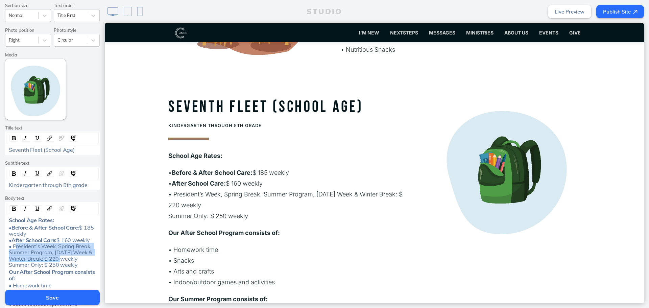
drag, startPoint x: 60, startPoint y: 259, endPoint x: 11, endPoint y: 245, distance: 50.2
click at [11, 245] on span "$ 160 weekly • President’s Week, Spring Break, Summer Program, Thanksgiving Wee…" at bounding box center [51, 253] width 85 height 32
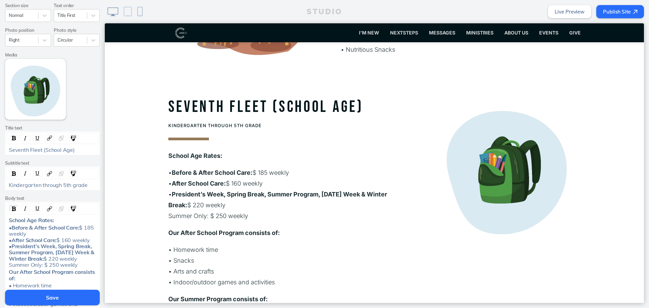
click at [6, 268] on div "• Before & After School Care: $ 185 weekly • After School Care: $ 160 weekly • …" at bounding box center [52, 246] width 92 height 44
drag, startPoint x: 46, startPoint y: 271, endPoint x: 12, endPoint y: 271, distance: 33.8
click at [12, 268] on span "$ 220 weekly • Summer Only: $ 250 weekly" at bounding box center [45, 261] width 73 height 13
click at [303, 262] on p "• Homework time • Snacks • Arts and crafts • Indoor/outdoor games and activities" at bounding box center [288, 265] width 240 height 43
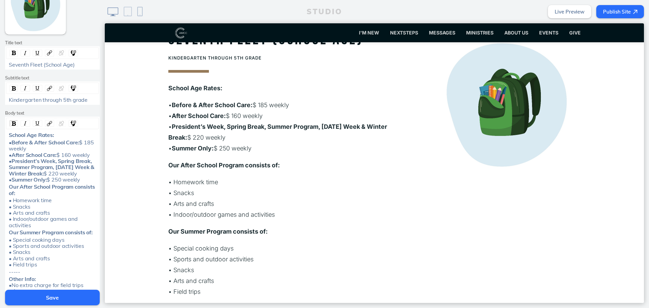
scroll to position [169, 0]
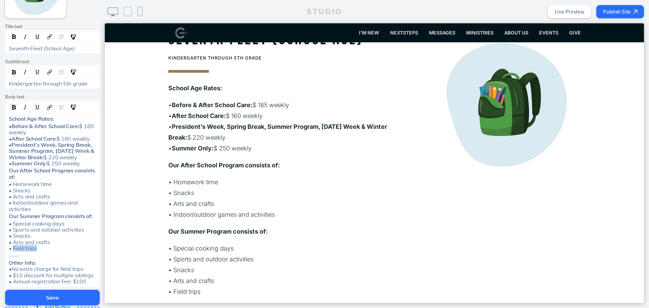
drag, startPoint x: 41, startPoint y: 257, endPoint x: 10, endPoint y: 257, distance: 30.4
click at [10, 252] on div "• Special cooking days • Sports and outdoor activities • Snacks • Arts and craf…" at bounding box center [53, 235] width 88 height 31
drag, startPoint x: 22, startPoint y: 263, endPoint x: 4, endPoint y: 262, distance: 17.6
click at [6, 259] on div "-----" at bounding box center [52, 256] width 92 height 6
copy span "-----"
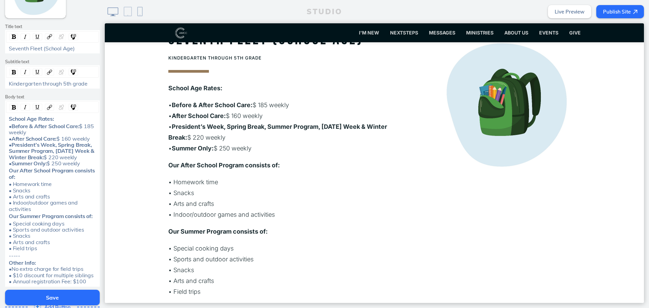
click at [91, 167] on div "• Before & After School Care: $ 185 weekly • After School Care: $ 160 weekly • …" at bounding box center [53, 145] width 88 height 44
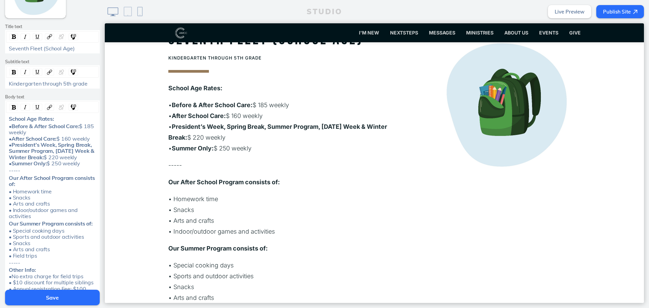
click at [248, 194] on p "• Homework time • Snacks • Arts and crafts • Indoor/outdoor games and activities" at bounding box center [288, 215] width 240 height 43
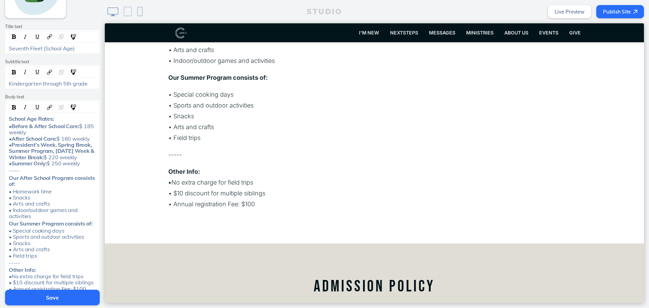
scroll to position [1209, 0]
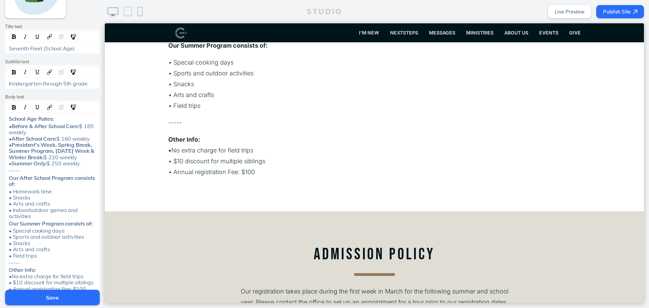
click at [50, 300] on button "Save" at bounding box center [52, 298] width 95 height 16
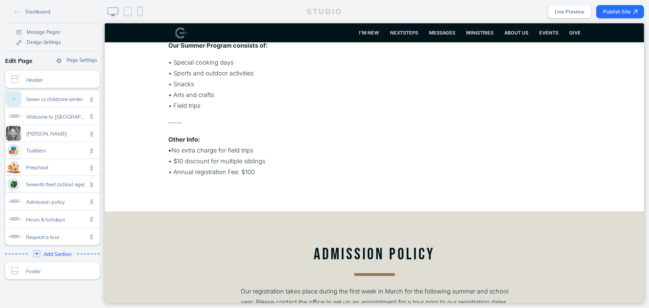
click at [616, 12] on button "Publish Site" at bounding box center [620, 11] width 48 height 13
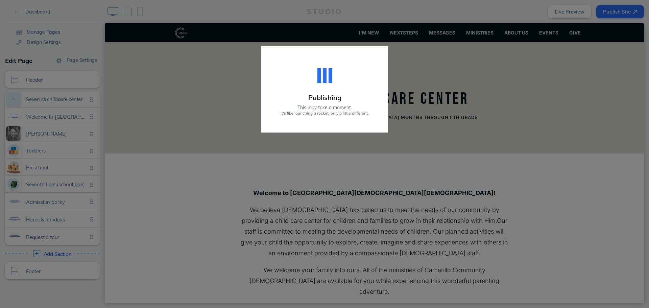
scroll to position [1209, 0]
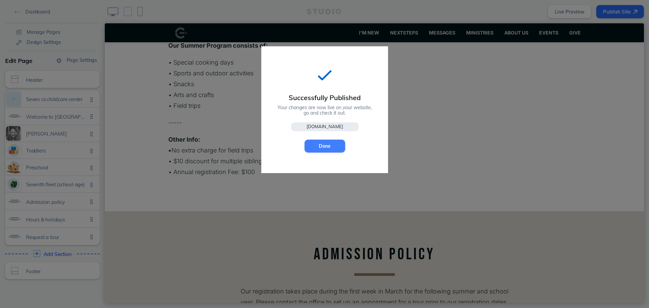
click at [334, 151] on button "Done" at bounding box center [325, 146] width 41 height 13
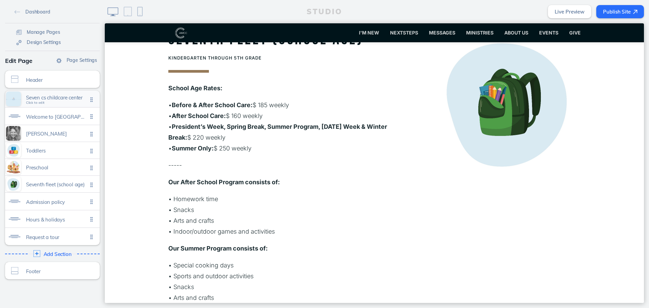
click at [63, 105] on div "Seven cs childcare center Click to edit" at bounding box center [52, 99] width 95 height 17
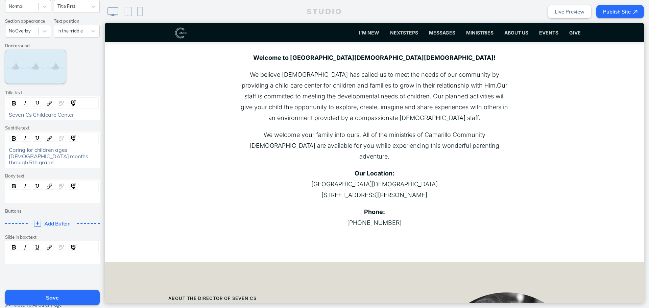
scroll to position [0, 0]
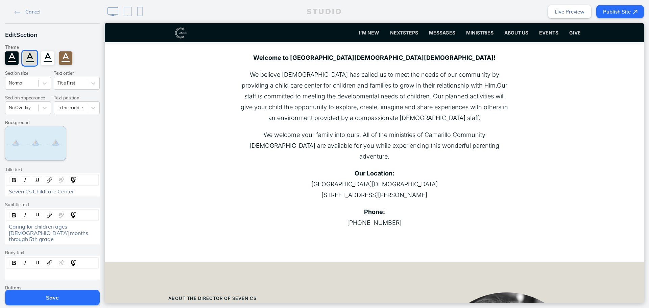
click at [32, 23] on div "Cancel" at bounding box center [52, 11] width 95 height 23
click at [33, 13] on span "Cancel" at bounding box center [32, 12] width 15 height 6
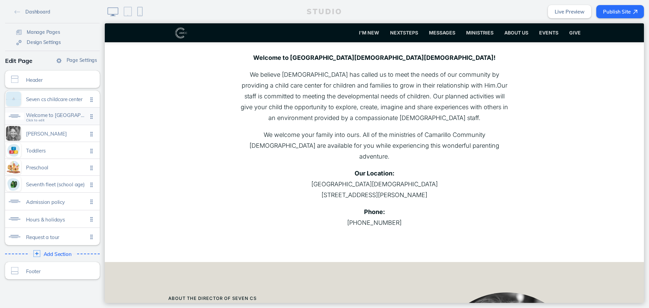
click at [39, 116] on span "Welcome to [GEOGRAPHIC_DATA][DEMOGRAPHIC_DATA] [DEMOGRAPHIC_DATA] child care ce…" at bounding box center [57, 115] width 62 height 6
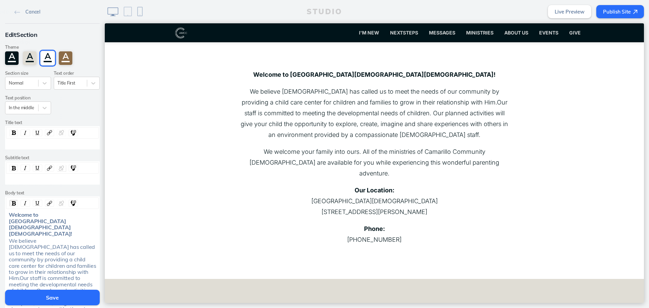
scroll to position [112, 0]
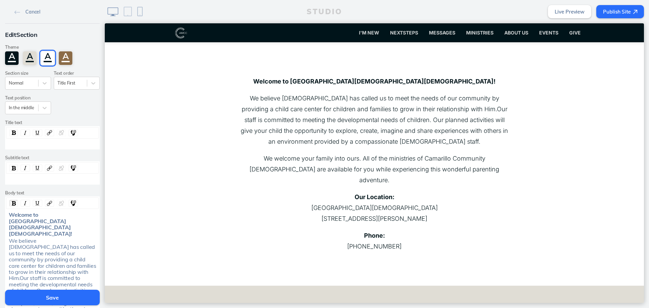
click at [72, 258] on span "We believe God has called us to meet the needs of our community by providing a …" at bounding box center [53, 284] width 89 height 94
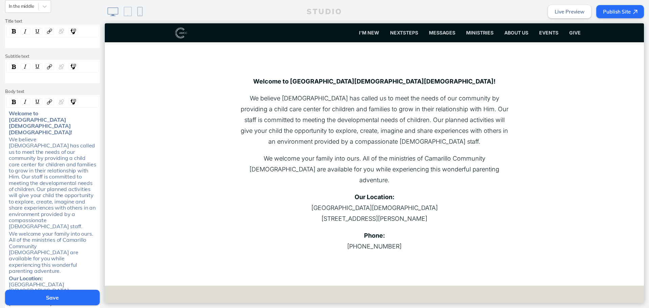
click at [63, 305] on button "Save" at bounding box center [52, 298] width 95 height 16
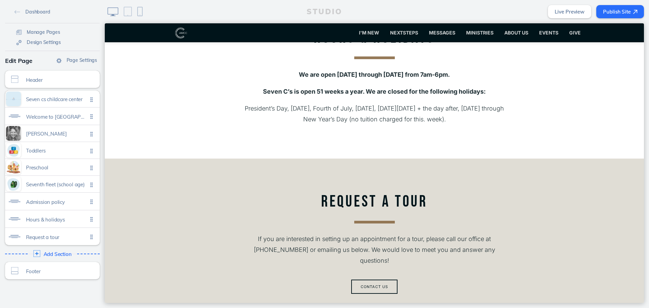
scroll to position [1667, 0]
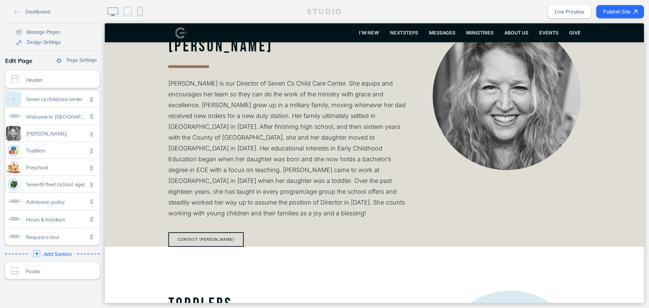
scroll to position [609, 0]
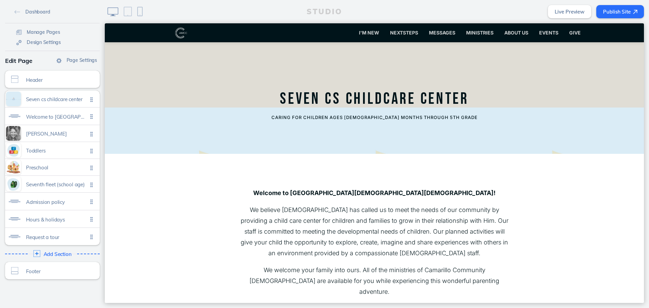
scroll to position [811, 0]
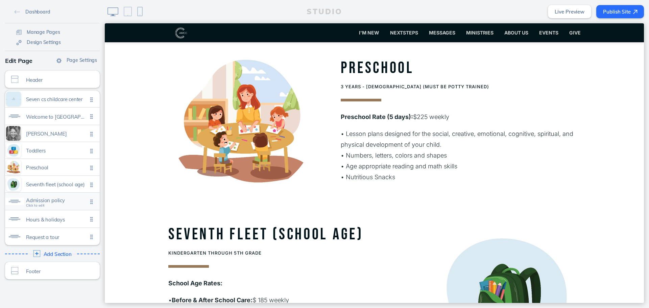
click at [46, 204] on span "Admission policy Click to edit" at bounding box center [57, 202] width 62 height 6
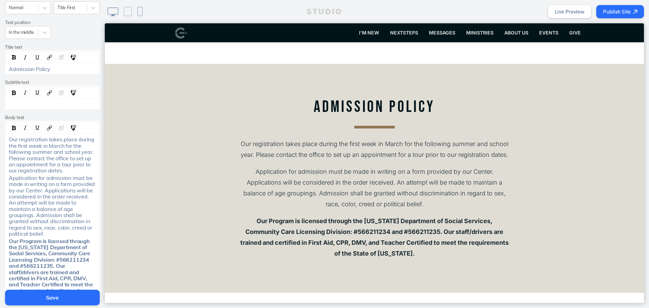
scroll to position [135, 0]
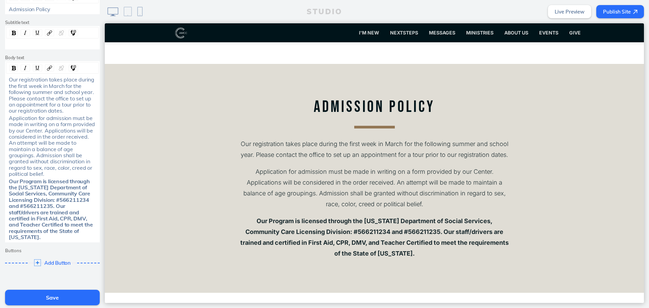
click at [56, 293] on button "Save" at bounding box center [52, 298] width 95 height 16
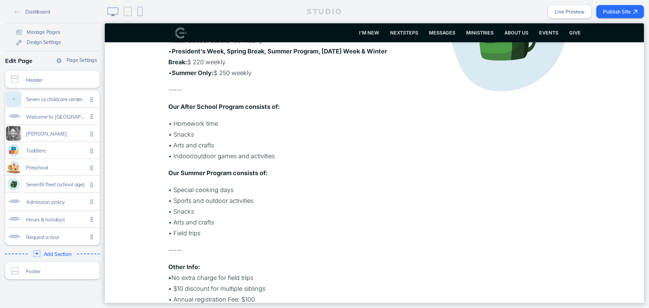
scroll to position [1120, 0]
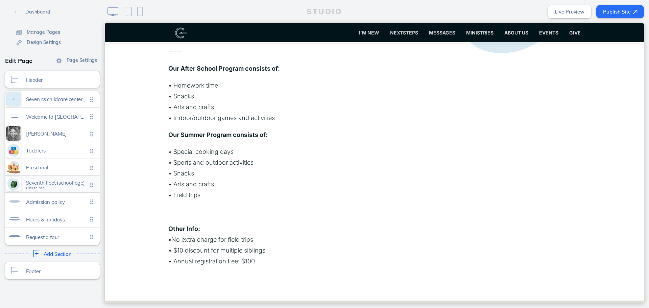
click at [33, 184] on span "Seventh fleet (school age)" at bounding box center [57, 183] width 62 height 6
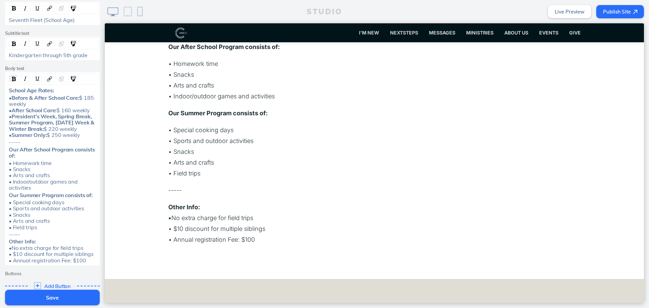
scroll to position [203, 0]
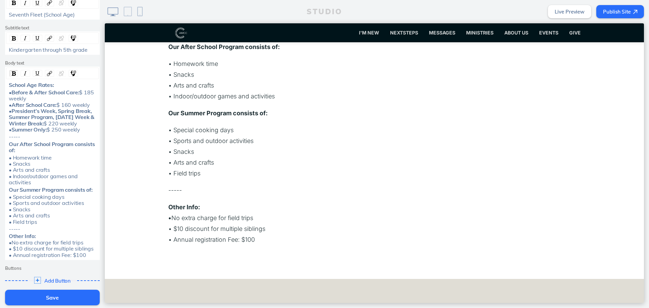
click at [77, 258] on span "No extra charge for field trips • $10 discount for multiple siblings • Annual r…" at bounding box center [51, 248] width 85 height 19
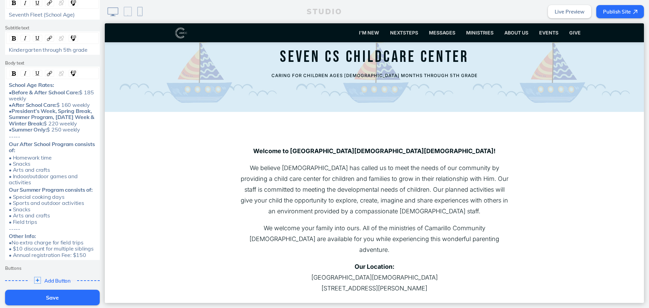
scroll to position [0, 0]
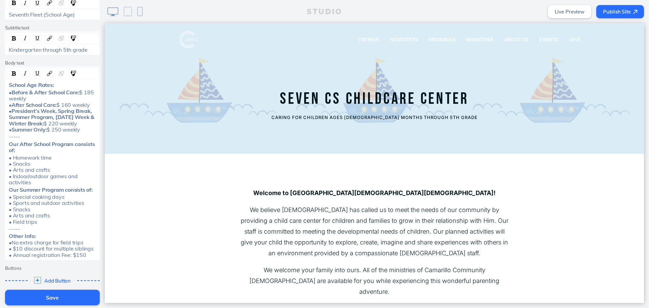
click at [63, 298] on button "Save" at bounding box center [52, 298] width 95 height 16
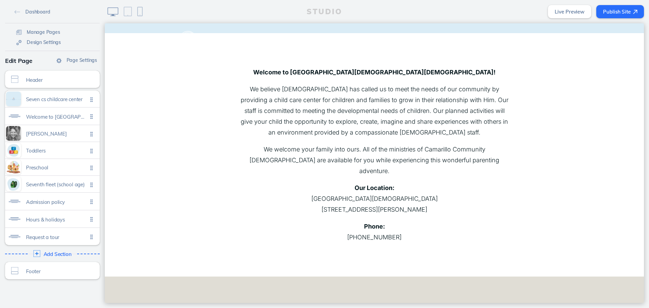
scroll to position [169, 0]
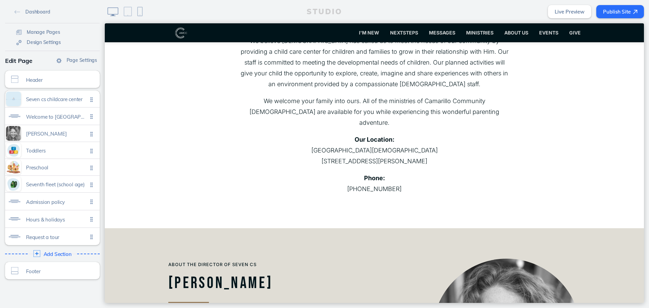
click at [607, 10] on button "Publish Site" at bounding box center [620, 11] width 48 height 13
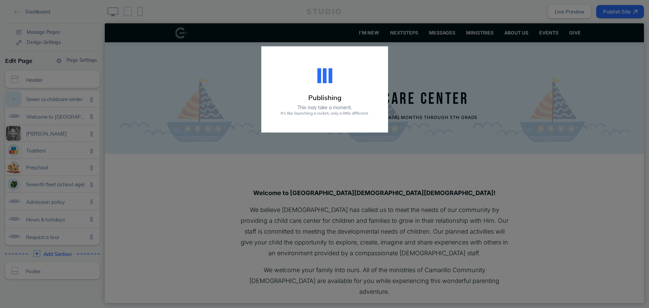
scroll to position [169, 0]
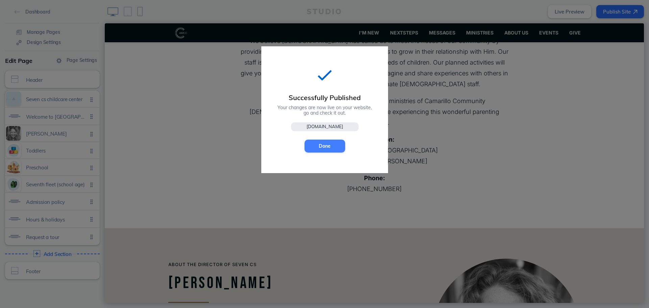
click at [343, 148] on button "Done" at bounding box center [325, 146] width 41 height 13
